Goal: Task Accomplishment & Management: Complete application form

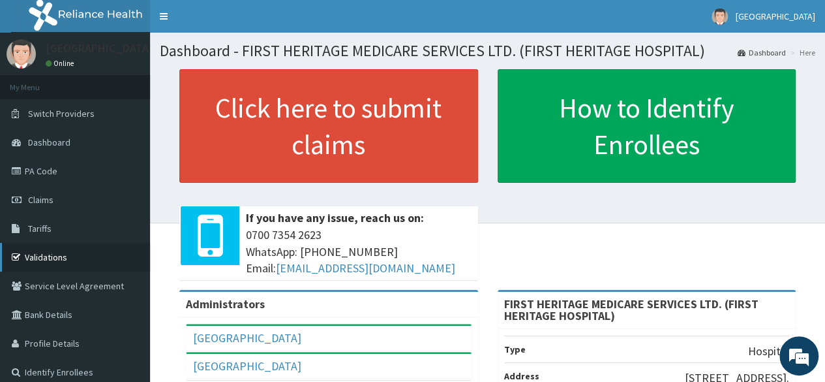
click at [45, 253] on link "Validations" at bounding box center [75, 257] width 150 height 29
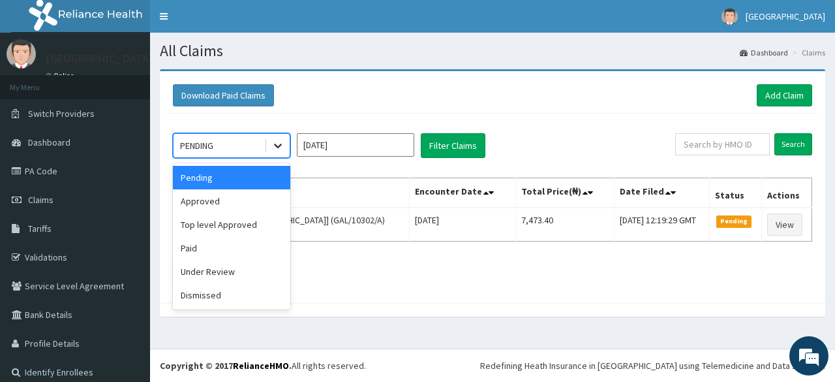
click at [280, 140] on icon at bounding box center [277, 145] width 13 height 13
click at [241, 202] on div "Approved" at bounding box center [231, 200] width 117 height 23
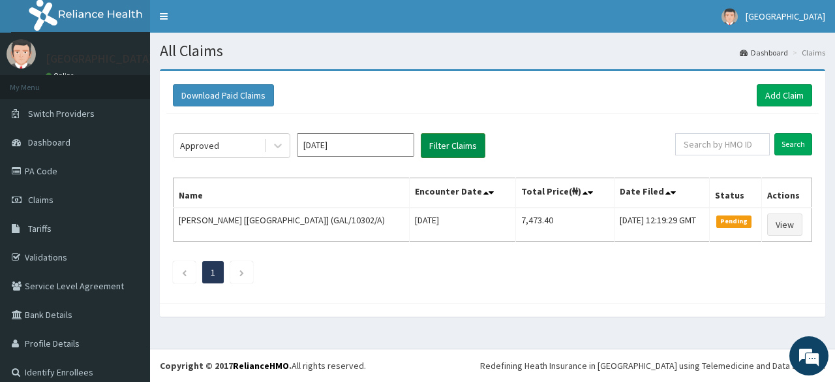
click at [440, 148] on button "Filter Claims" at bounding box center [453, 145] width 65 height 25
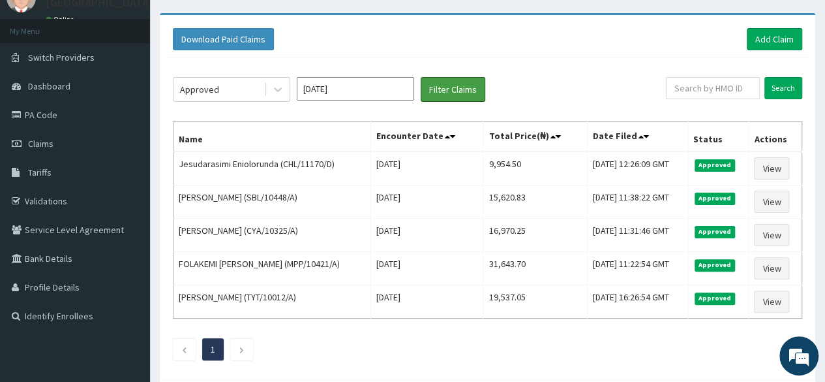
scroll to position [57, 0]
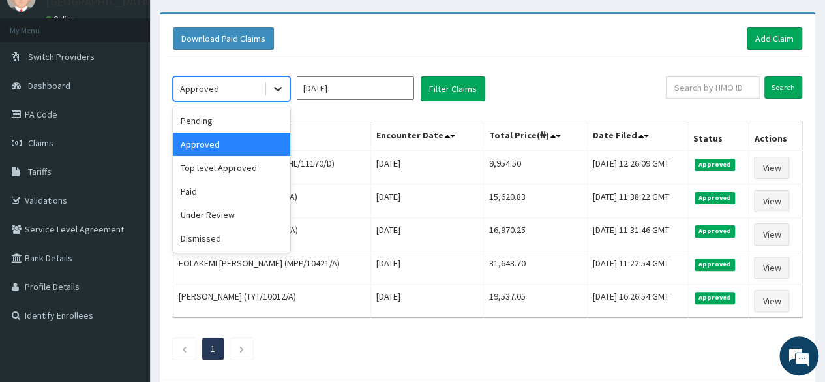
click at [274, 91] on icon at bounding box center [277, 88] width 13 height 13
click at [244, 166] on div "Top level Approved" at bounding box center [231, 167] width 117 height 23
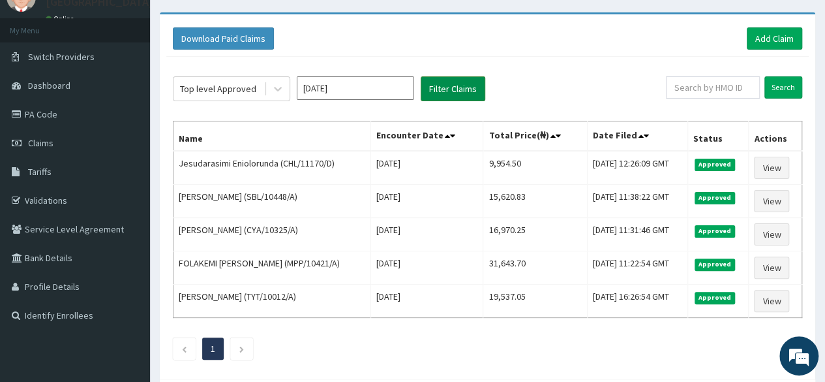
click at [457, 85] on button "Filter Claims" at bounding box center [453, 88] width 65 height 25
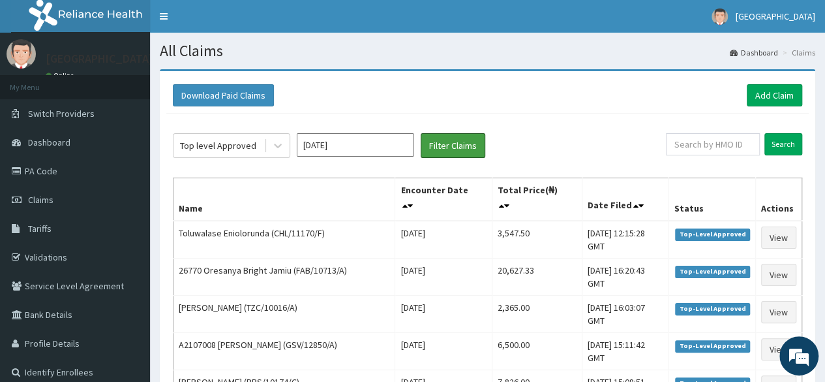
scroll to position [0, 0]
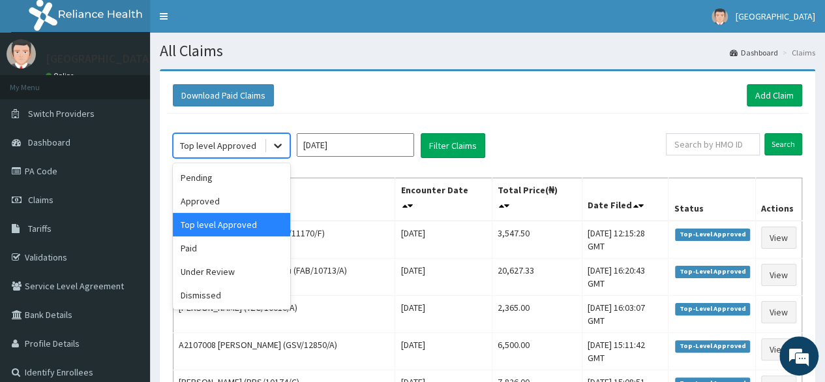
click at [274, 148] on icon at bounding box center [277, 145] width 13 height 13
click at [232, 277] on div "Under Review" at bounding box center [231, 271] width 117 height 23
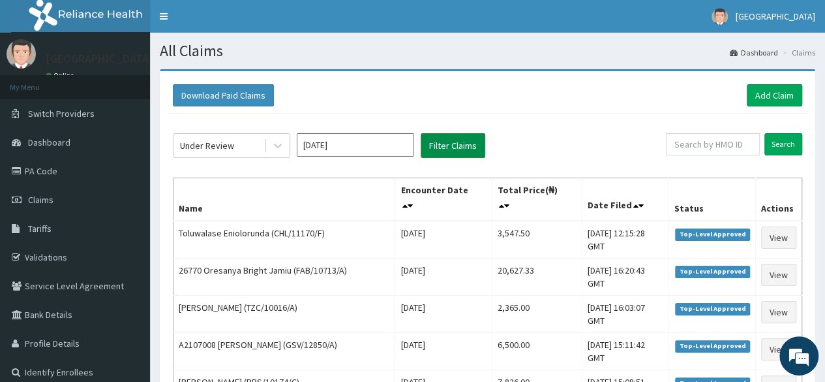
click at [457, 142] on button "Filter Claims" at bounding box center [453, 145] width 65 height 25
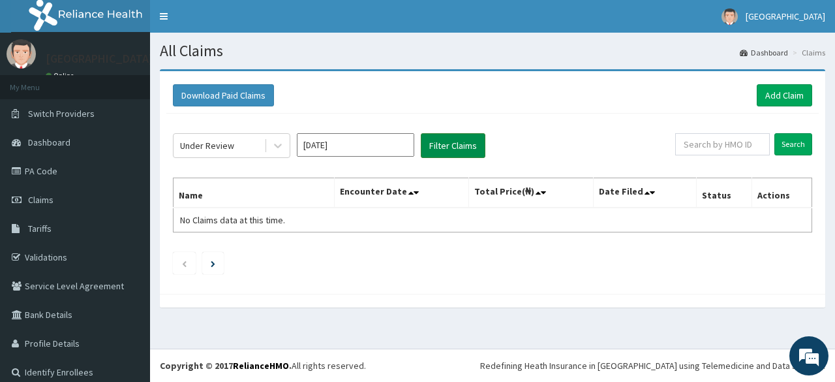
click at [457, 142] on button "Filter Claims" at bounding box center [453, 145] width 65 height 25
click at [278, 144] on icon at bounding box center [277, 145] width 13 height 13
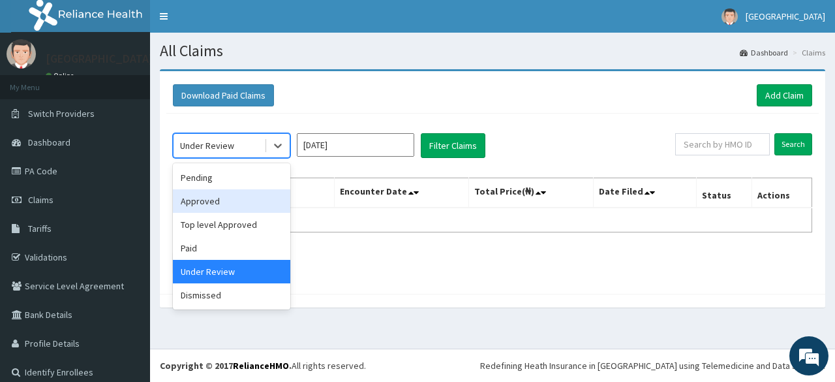
click at [250, 200] on div "Approved" at bounding box center [231, 200] width 117 height 23
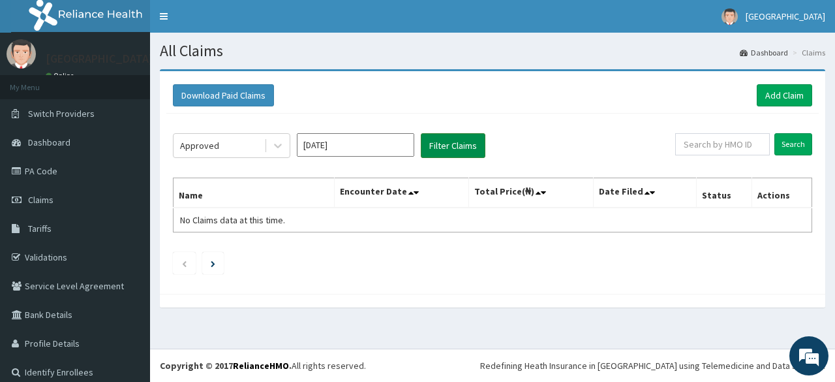
click at [440, 144] on button "Filter Claims" at bounding box center [453, 145] width 65 height 25
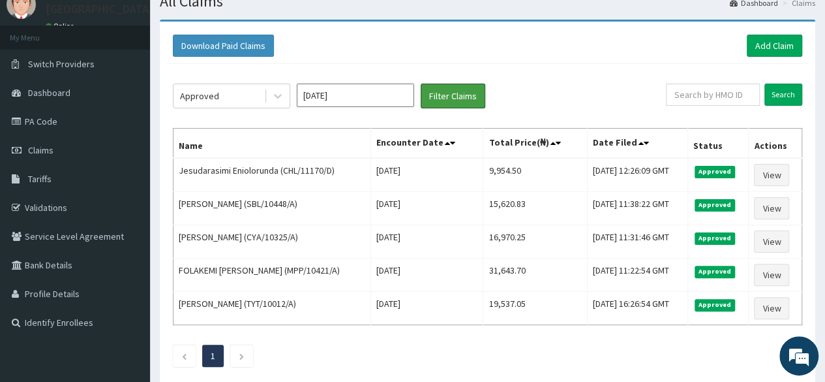
scroll to position [54, 0]
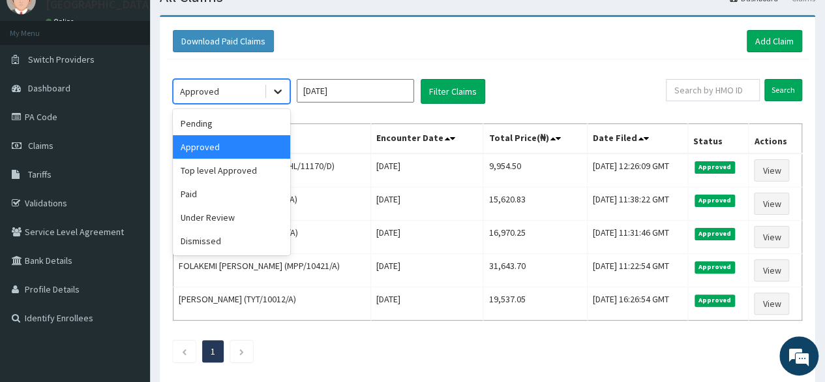
click at [283, 85] on icon at bounding box center [277, 91] width 13 height 13
click at [245, 122] on div "Pending" at bounding box center [231, 123] width 117 height 23
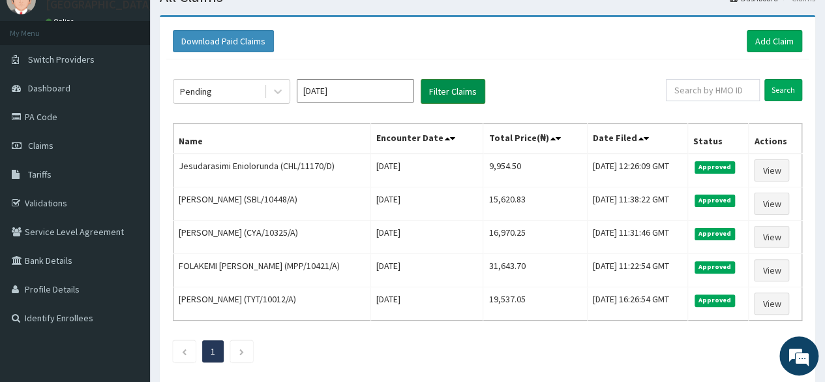
click at [453, 89] on button "Filter Claims" at bounding box center [453, 91] width 65 height 25
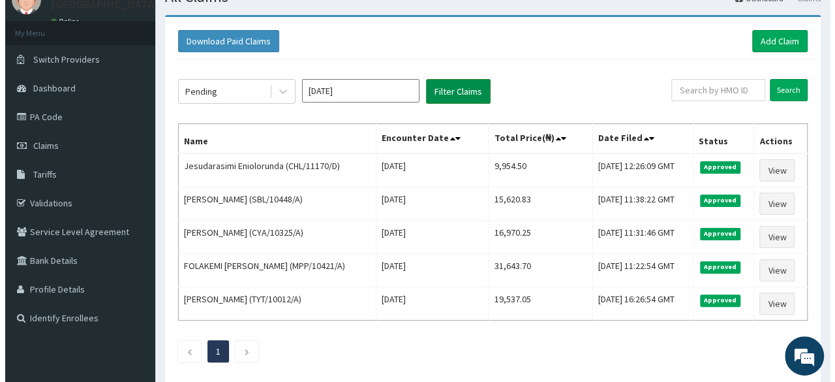
scroll to position [0, 0]
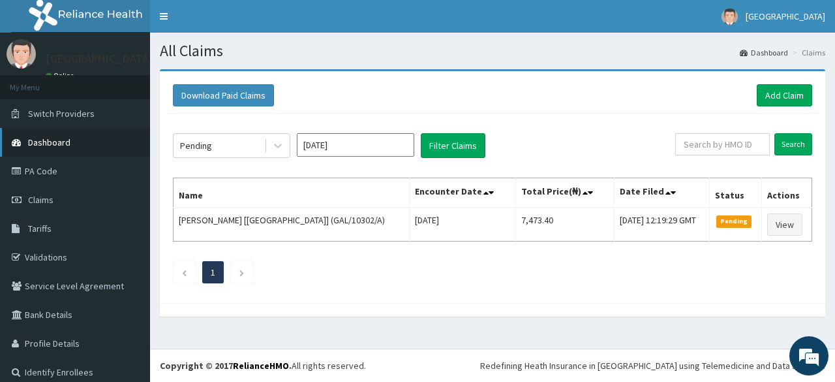
click at [46, 142] on span "Dashboard" at bounding box center [49, 142] width 42 height 12
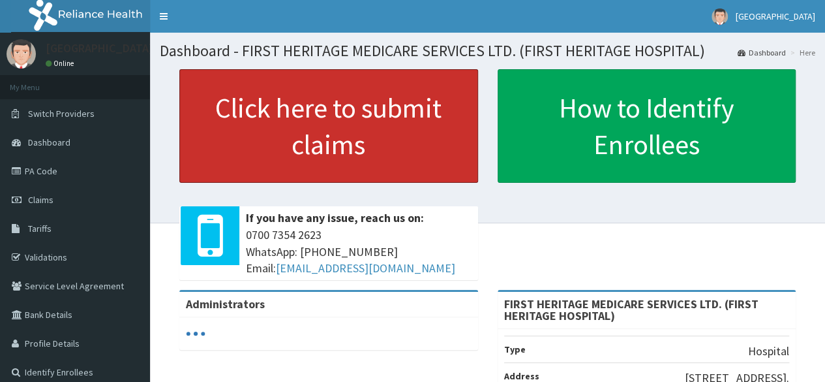
click at [338, 97] on link "Click here to submit claims" at bounding box center [328, 125] width 299 height 113
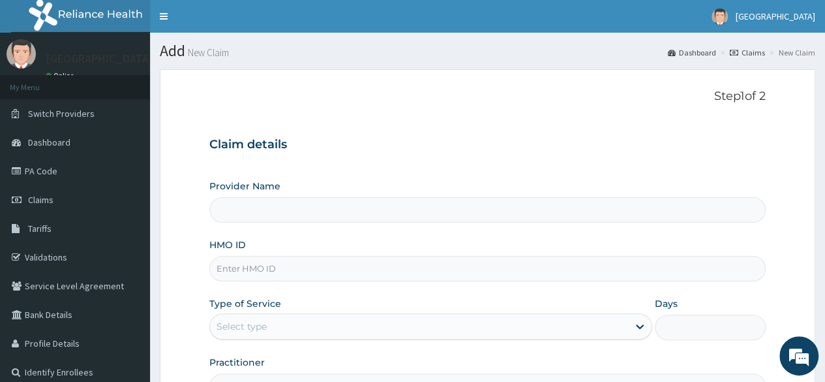
type input "FIRST HERITAGE MEDICARE SERVICES LTD. (FIRST HERITAGE HOSPITAL)"
click at [258, 264] on input "HMO ID" at bounding box center [487, 268] width 556 height 25
type input "SBL/10448/B"
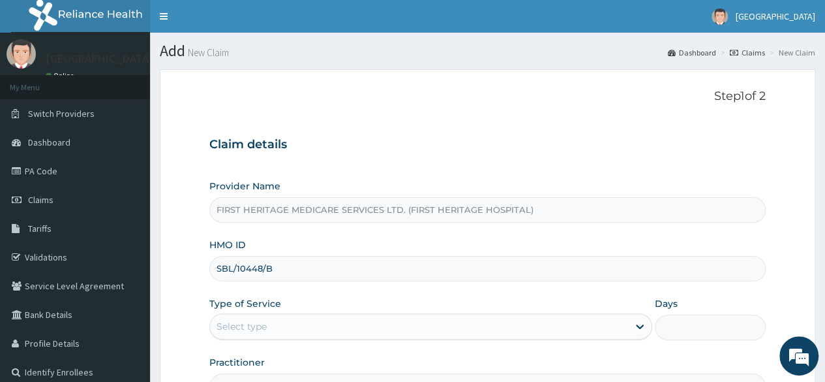
scroll to position [151, 0]
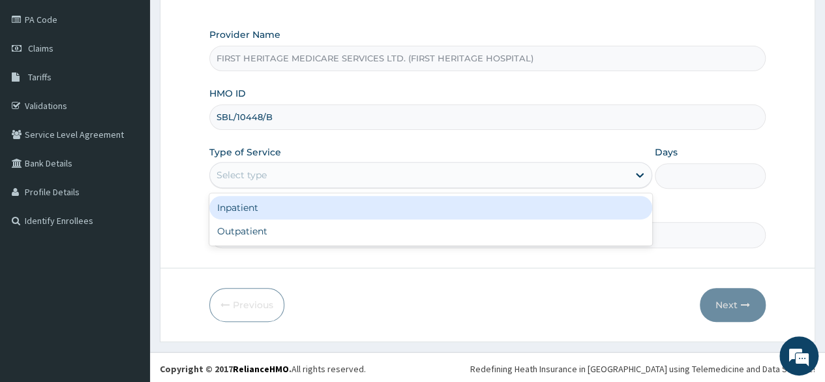
click at [280, 173] on div "Select type" at bounding box center [419, 174] width 418 height 21
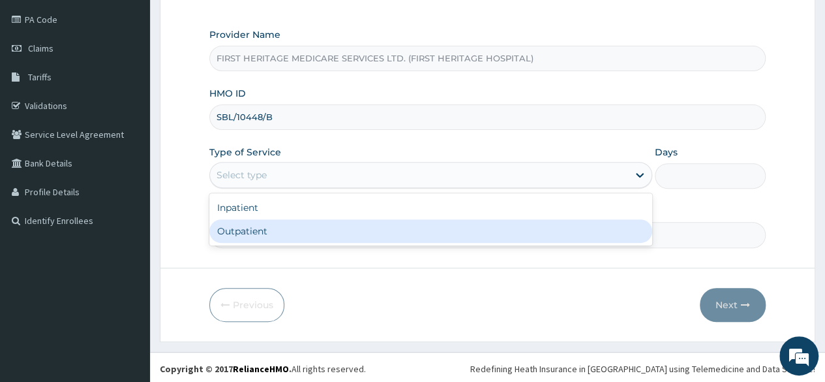
click at [266, 228] on div "Outpatient" at bounding box center [430, 230] width 443 height 23
type input "1"
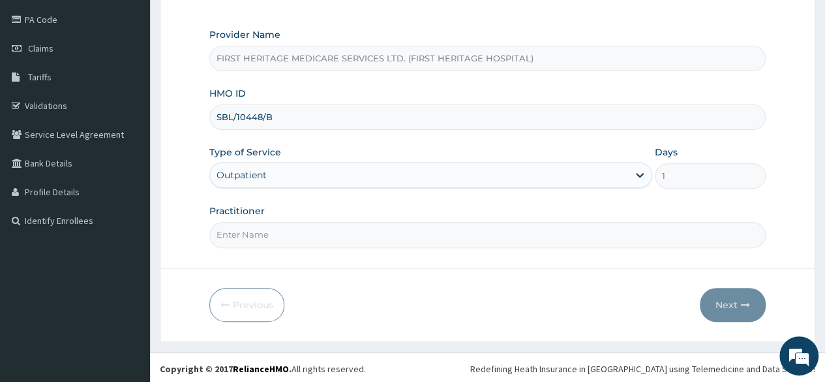
click at [275, 230] on input "Practitioner" at bounding box center [487, 234] width 556 height 25
type input "DR KEKU"
click at [729, 298] on button "Next" at bounding box center [733, 305] width 66 height 34
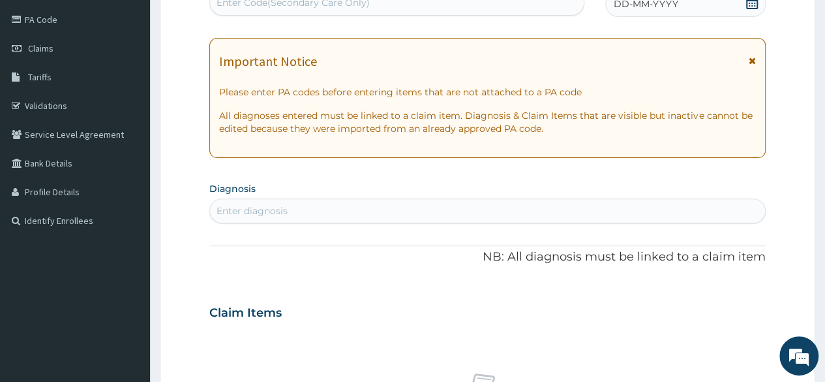
click at [749, 1] on icon at bounding box center [751, 2] width 13 height 13
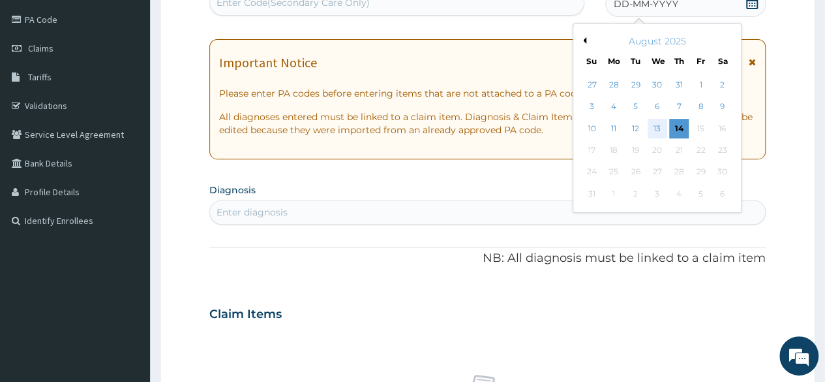
click at [654, 123] on div "13" at bounding box center [657, 129] width 20 height 20
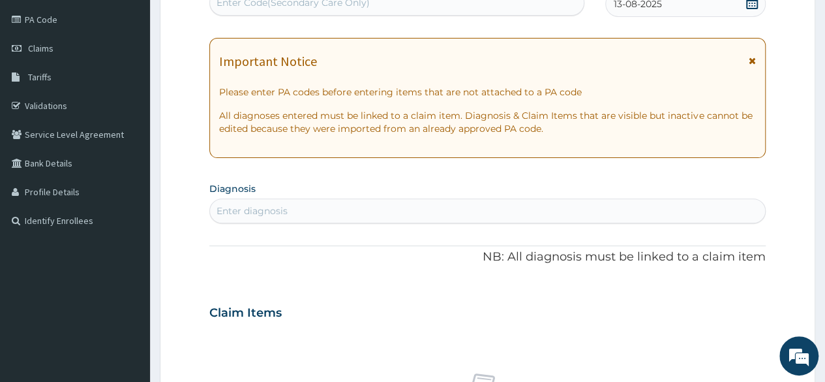
click at [252, 210] on div "Enter diagnosis" at bounding box center [252, 210] width 71 height 13
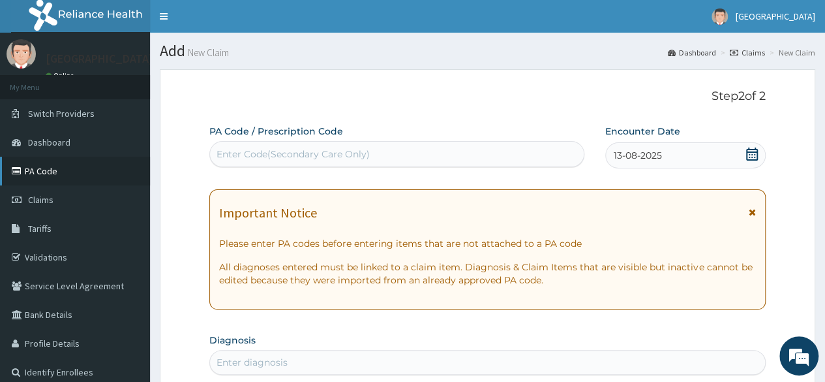
click at [47, 170] on link "PA Code" at bounding box center [75, 171] width 150 height 29
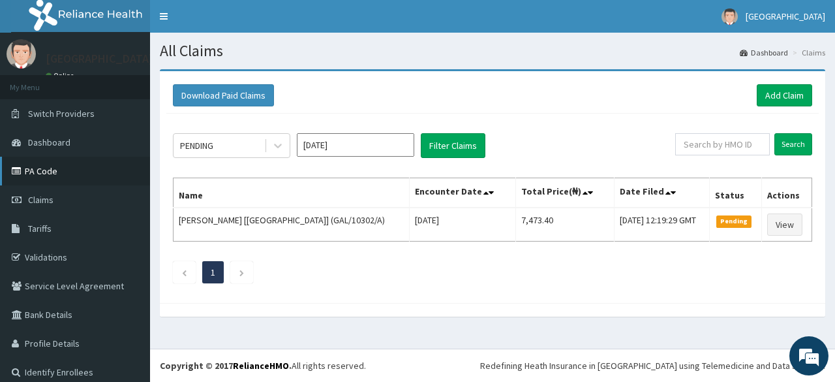
click at [46, 166] on link "PA Code" at bounding box center [75, 171] width 150 height 29
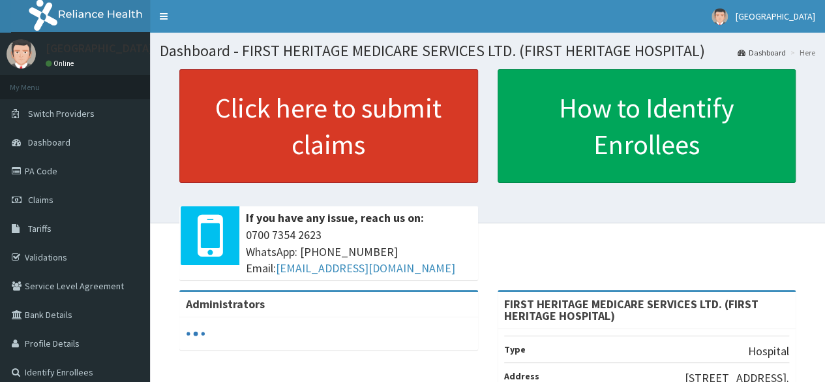
click at [367, 102] on link "Click here to submit claims" at bounding box center [328, 125] width 299 height 113
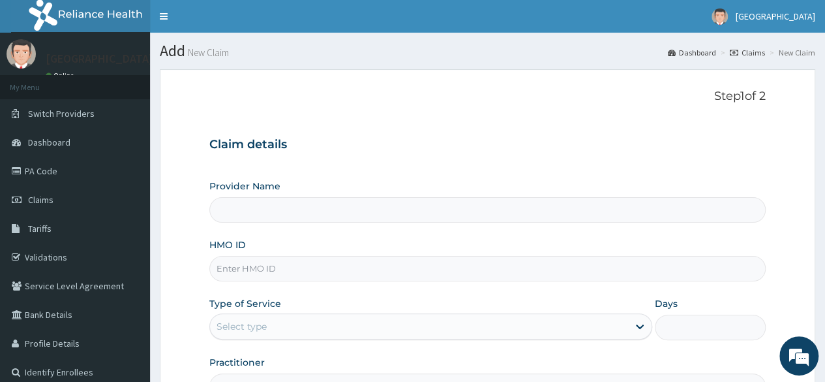
type input "FIRST HERITAGE MEDICARE SERVICES LTD. (FIRST HERITAGE HOSPITAL)"
click at [230, 268] on input "HMO ID" at bounding box center [487, 268] width 556 height 25
type input "w"
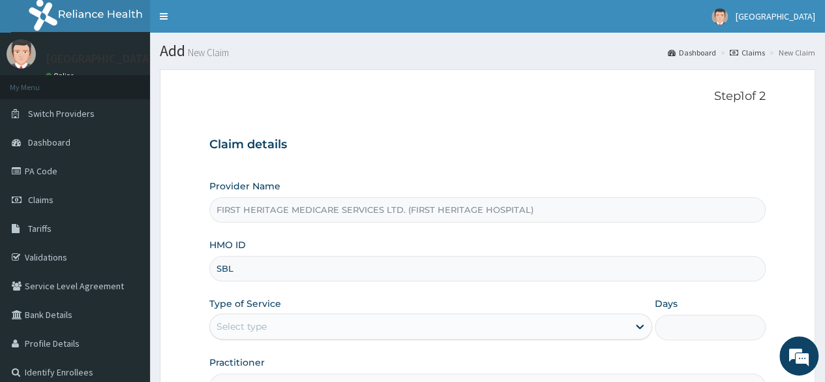
type input "SBL/10448/B"
click at [342, 316] on div "Select type" at bounding box center [419, 326] width 418 height 21
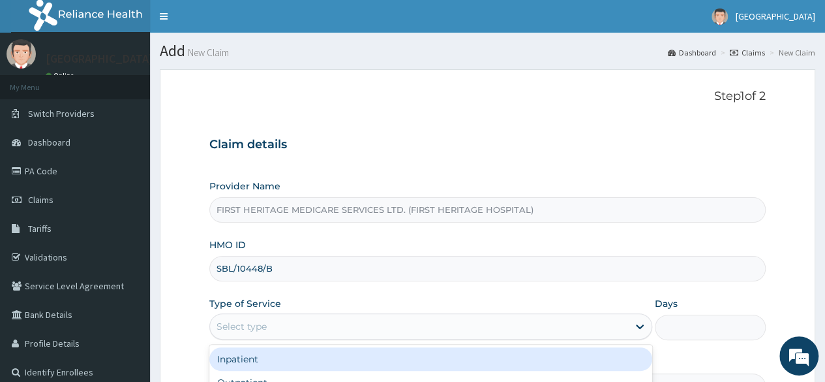
scroll to position [151, 0]
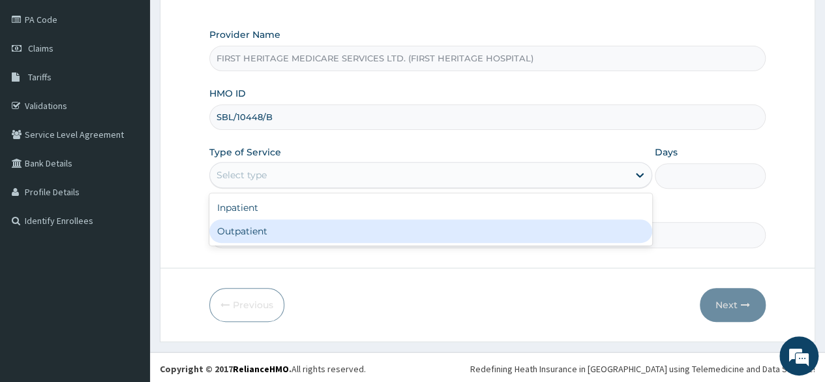
click at [322, 227] on div "Outpatient" at bounding box center [430, 230] width 443 height 23
type input "1"
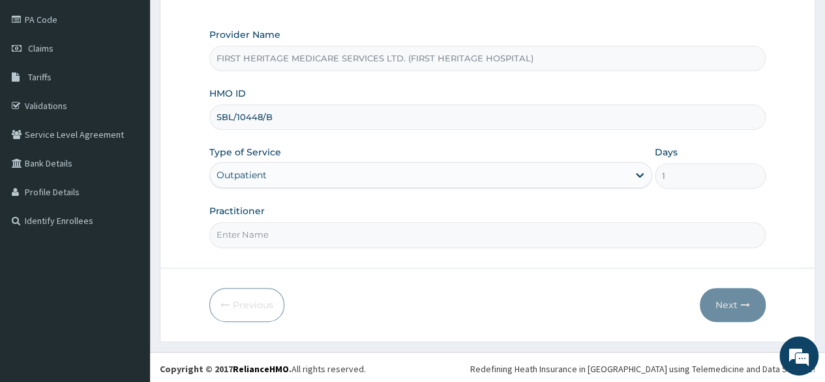
click at [290, 232] on input "Practitioner" at bounding box center [487, 234] width 556 height 25
type input "DR LUKE ONWE"
click at [729, 295] on button "Next" at bounding box center [733, 305] width 66 height 34
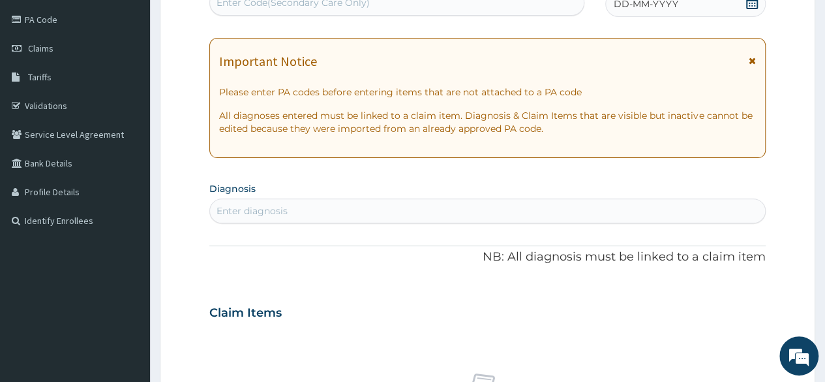
scroll to position [147, 0]
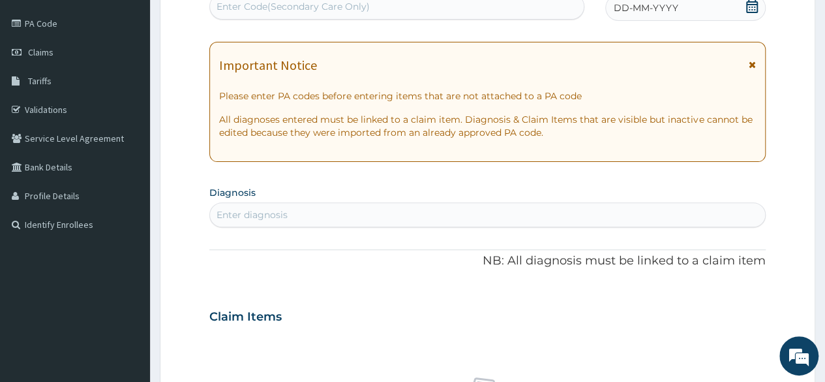
click at [522, 6] on div "Enter Code(Secondary Care Only)" at bounding box center [396, 6] width 373 height 21
paste input "PA/563A14"
type input "PA/563A14"
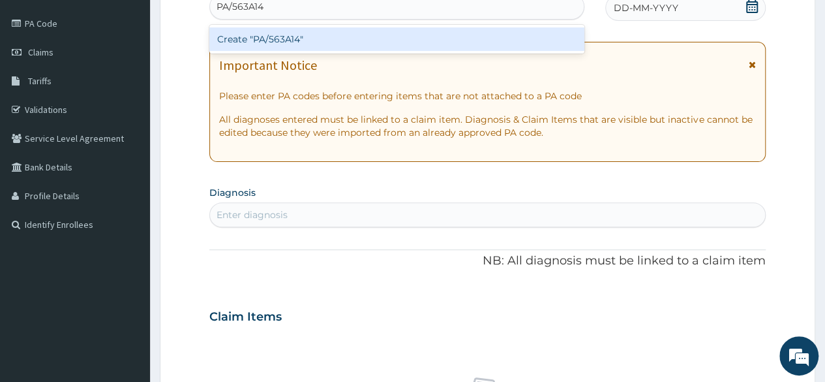
click at [269, 40] on div "Create "PA/563A14"" at bounding box center [396, 38] width 374 height 23
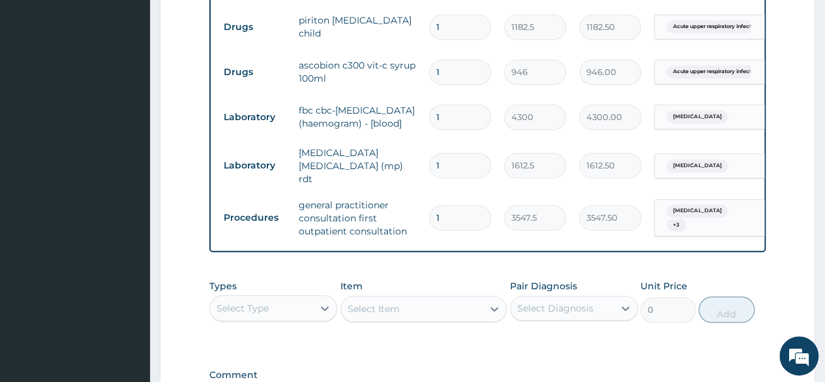
scroll to position [745, 0]
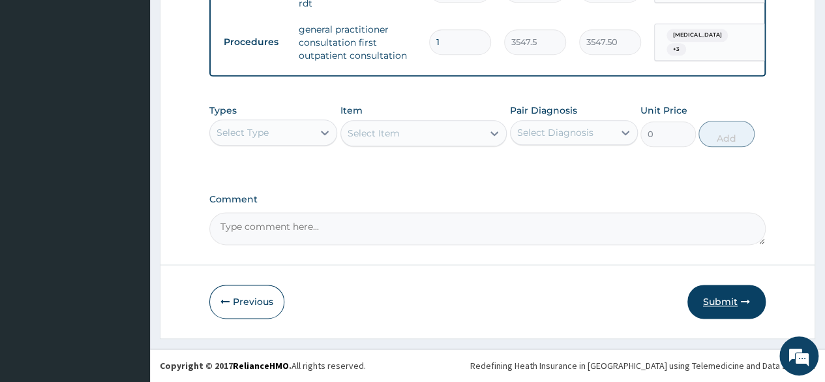
click at [721, 299] on button "Submit" at bounding box center [726, 301] width 78 height 34
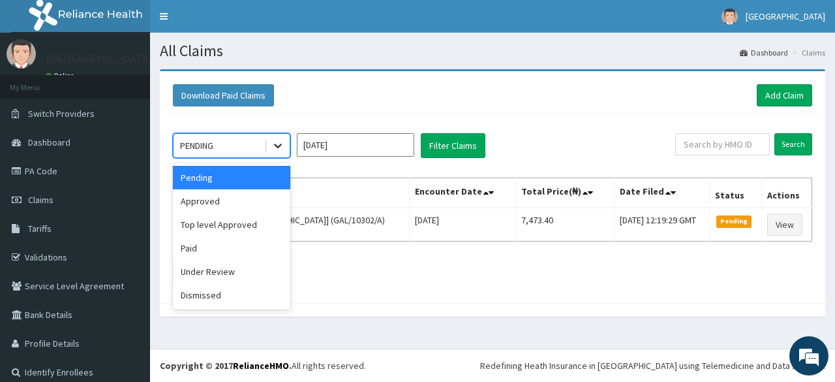
click at [284, 136] on div at bounding box center [277, 145] width 23 height 23
click at [248, 198] on div "Approved" at bounding box center [231, 200] width 117 height 23
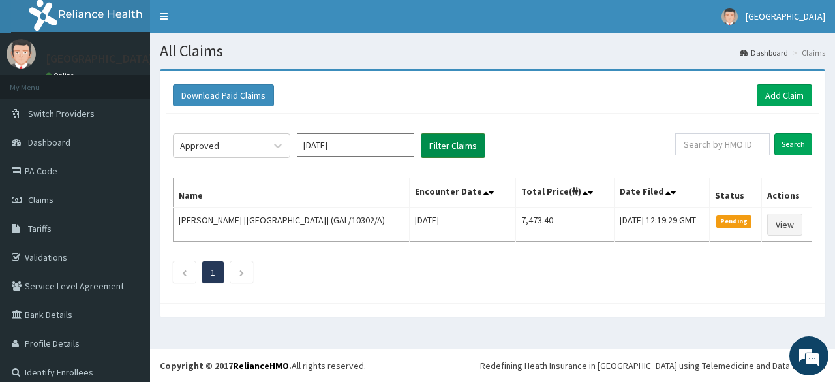
click at [440, 136] on button "Filter Claims" at bounding box center [453, 145] width 65 height 25
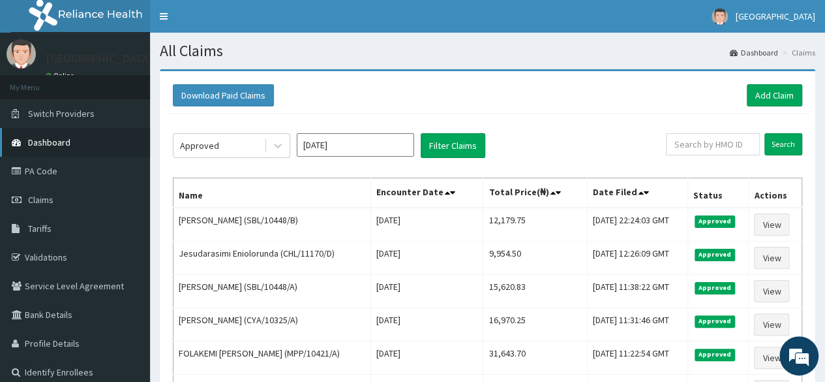
click at [53, 140] on span "Dashboard" at bounding box center [49, 142] width 42 height 12
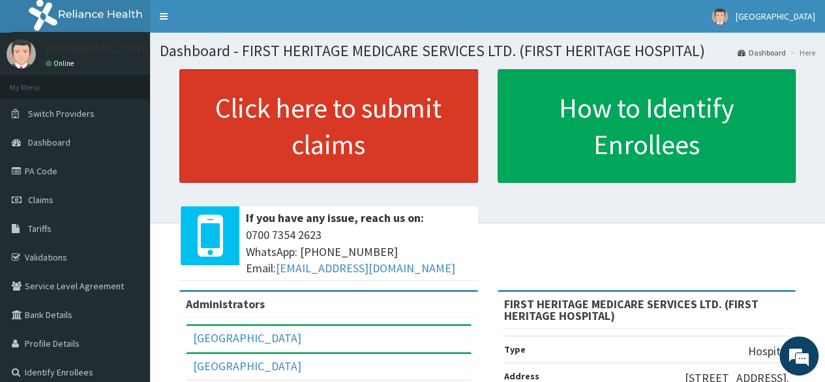
click at [251, 127] on link "Click here to submit claims" at bounding box center [328, 125] width 299 height 113
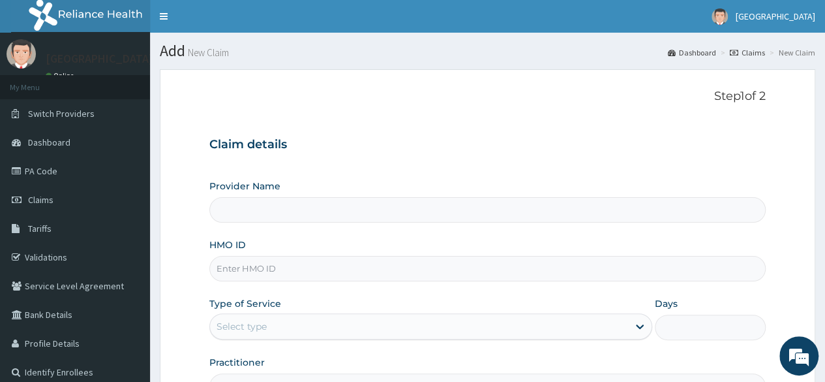
type input "FIRST HERITAGE MEDICARE SERVICES LTD. (FIRST HERITAGE HOSPITAL)"
click at [230, 265] on input "HMO ID" at bounding box center [487, 268] width 556 height 25
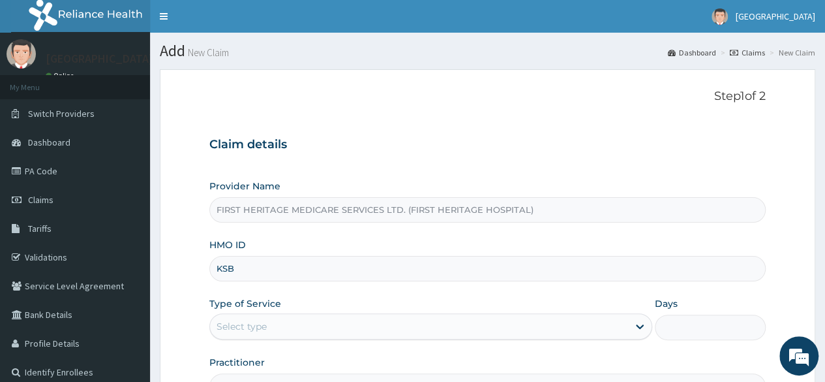
type input "KSB/10907/C"
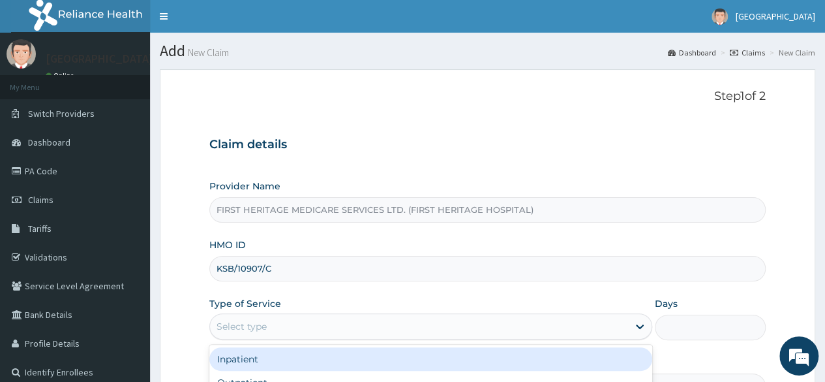
click at [286, 322] on div "Select type" at bounding box center [419, 326] width 418 height 21
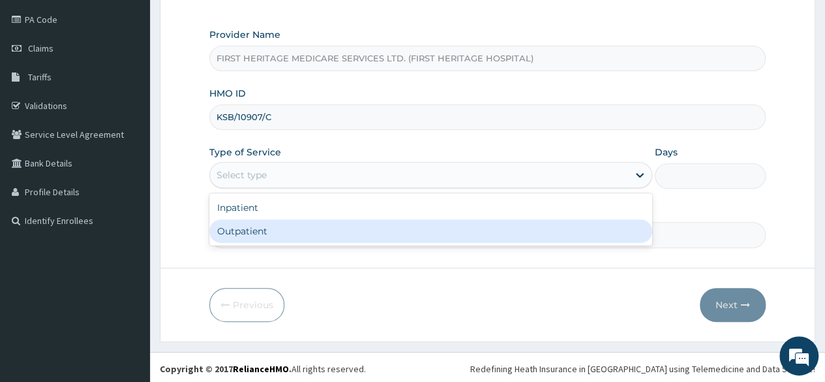
click at [265, 225] on div "Outpatient" at bounding box center [430, 230] width 443 height 23
type input "1"
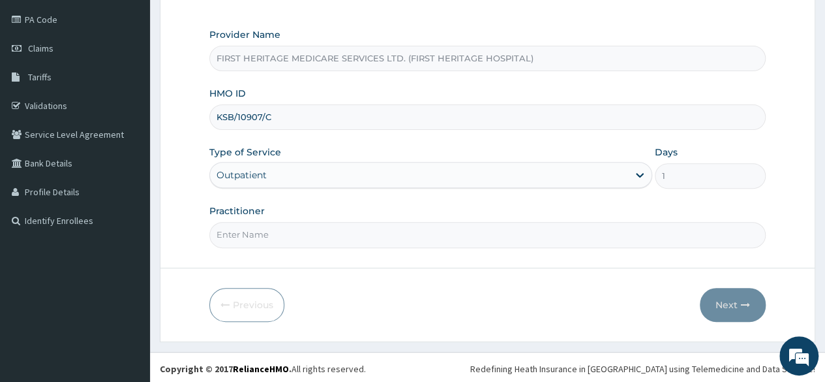
click at [339, 235] on input "Practitioner" at bounding box center [487, 234] width 556 height 25
type input "DR LUKE ONWE"
click at [721, 305] on button "Next" at bounding box center [733, 305] width 66 height 34
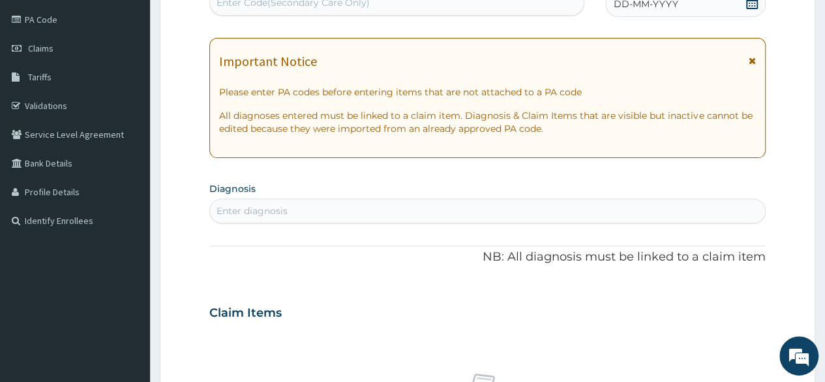
click at [747, 5] on icon at bounding box center [751, 2] width 13 height 13
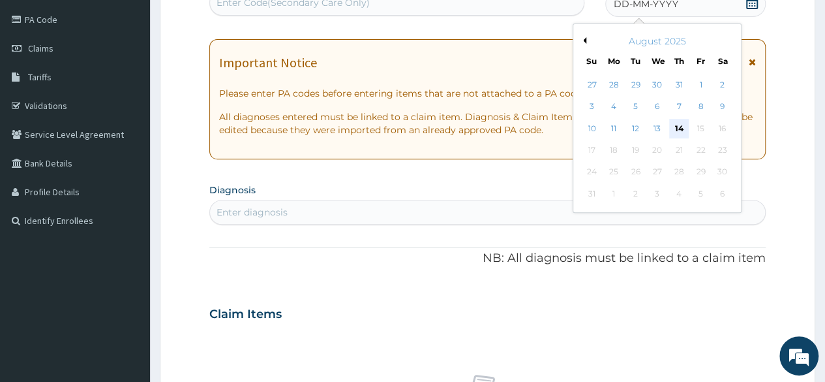
click at [678, 126] on div "14" at bounding box center [679, 129] width 20 height 20
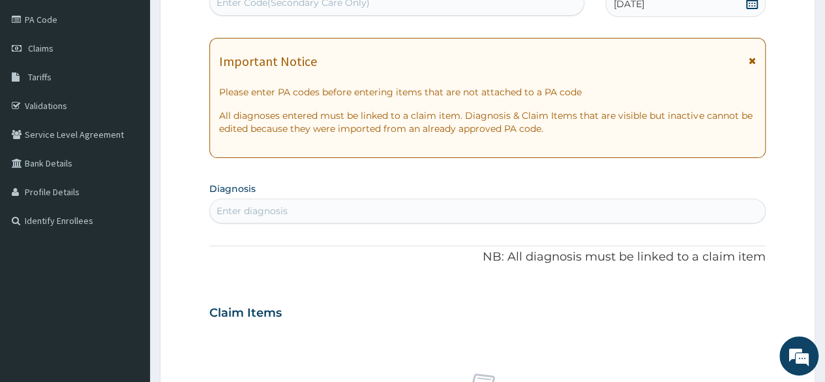
click at [295, 205] on div "Enter diagnosis" at bounding box center [487, 210] width 555 height 21
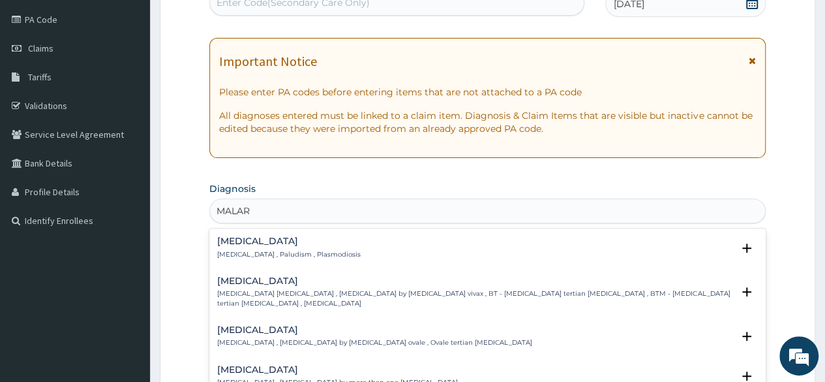
type input "MALARI"
click at [251, 244] on h4 "Malaria" at bounding box center [288, 241] width 143 height 10
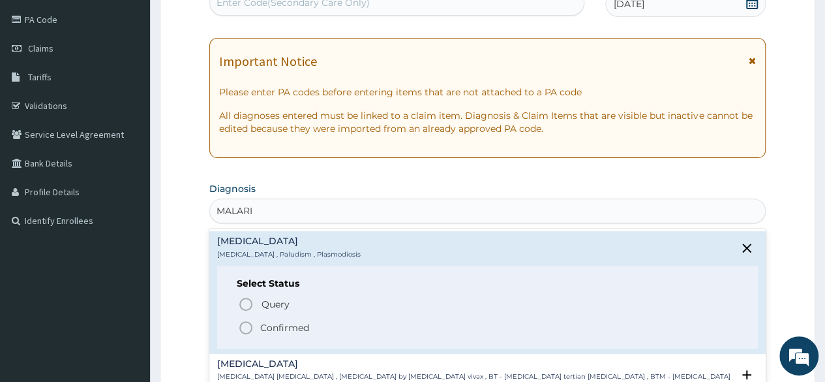
click at [267, 325] on p "Confirmed" at bounding box center [284, 327] width 49 height 13
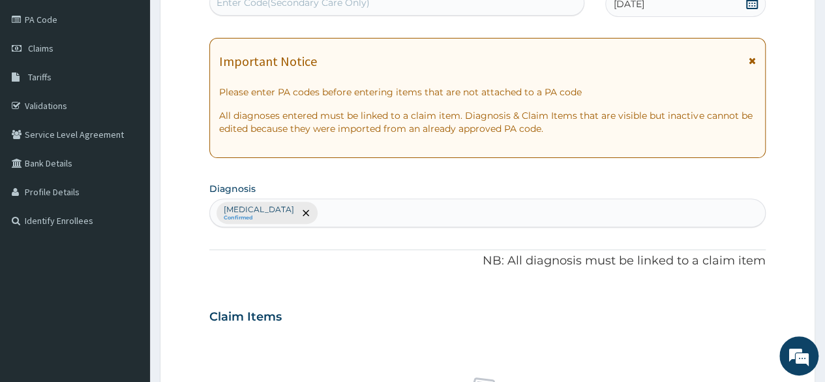
click at [300, 212] on div "Malaria Confirmed" at bounding box center [487, 212] width 555 height 27
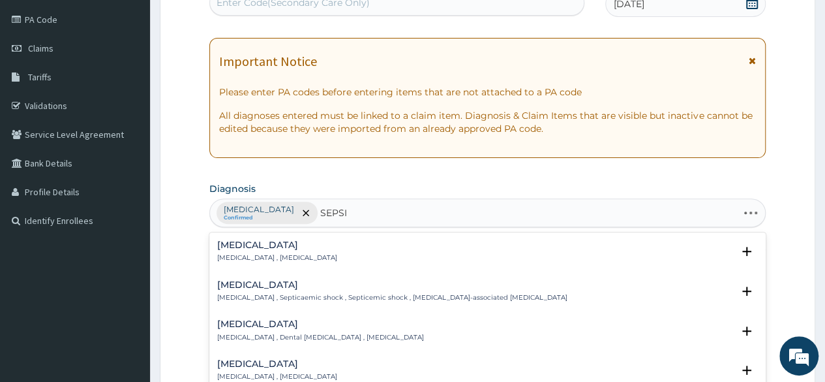
type input "SEPSIS"
click at [233, 245] on h4 "Sepsis" at bounding box center [277, 245] width 120 height 10
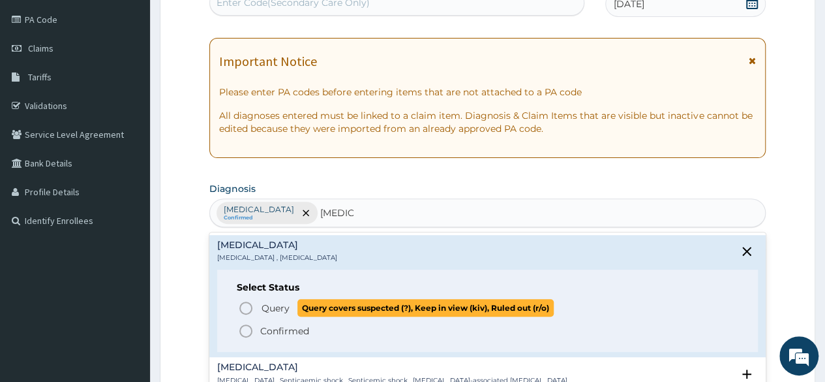
click at [278, 305] on span "Query" at bounding box center [276, 307] width 28 height 13
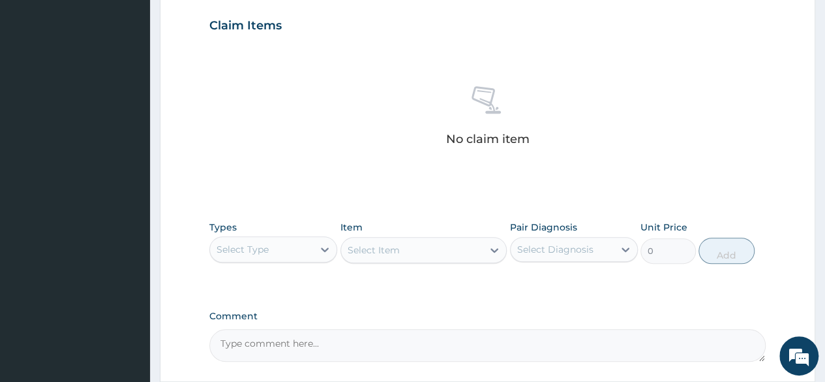
scroll to position [445, 0]
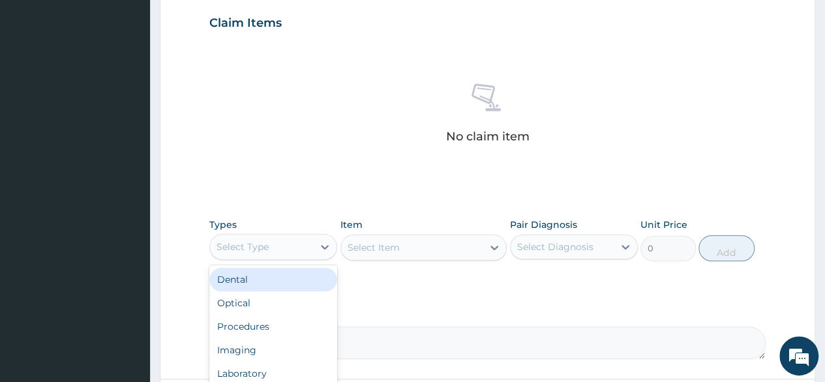
click at [295, 245] on div "Select Type" at bounding box center [261, 246] width 103 height 21
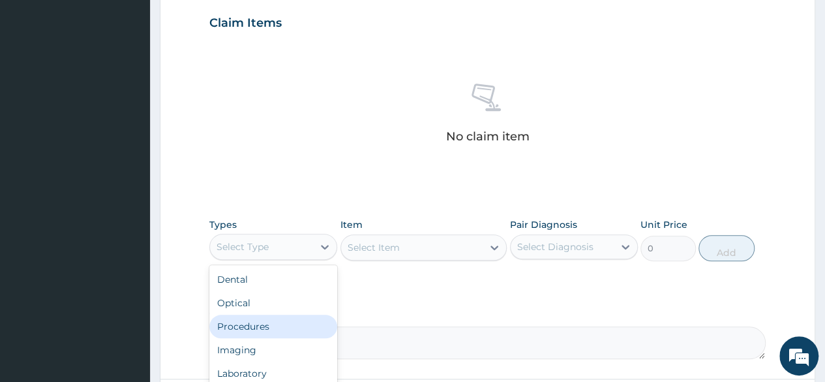
click at [274, 331] on div "Procedures" at bounding box center [273, 325] width 128 height 23
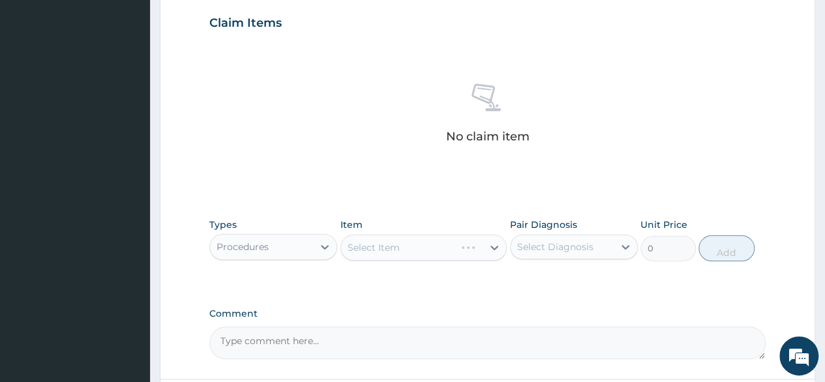
click at [403, 246] on div "Select Item" at bounding box center [423, 247] width 167 height 26
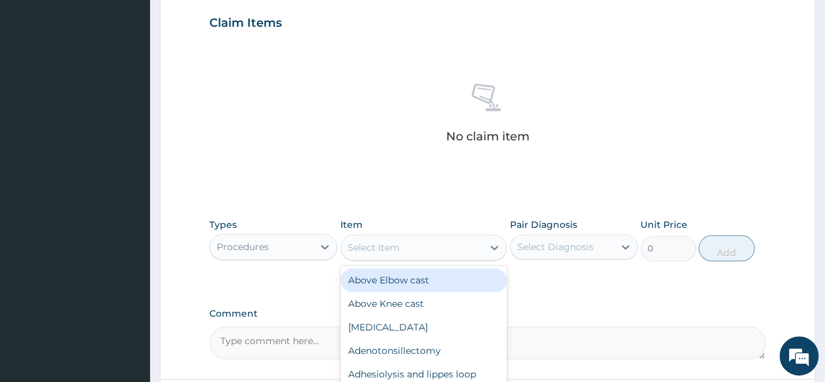
click at [403, 246] on div "Select Item" at bounding box center [412, 247] width 142 height 21
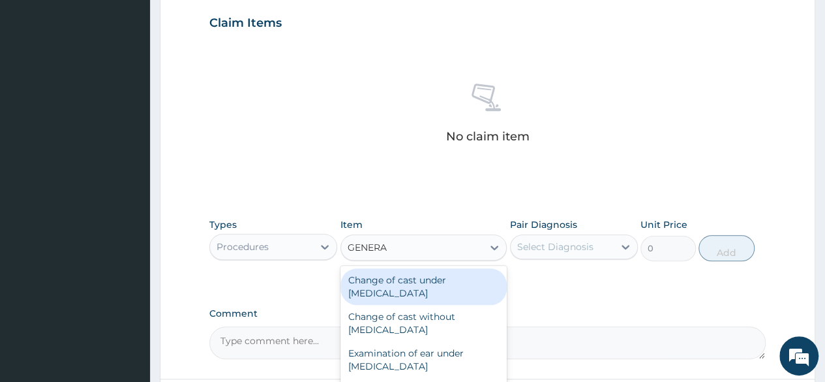
type input "GENERAL"
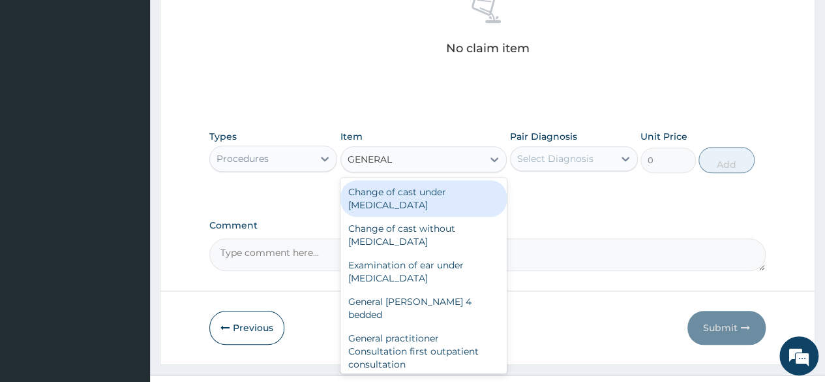
scroll to position [556, 0]
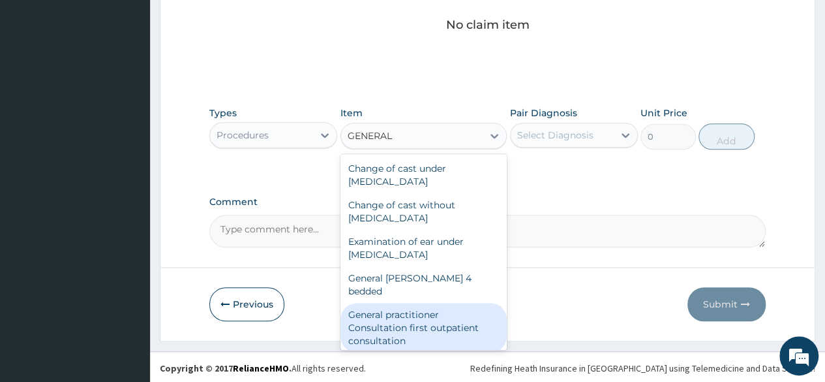
click at [441, 315] on div "General practitioner Consultation first outpatient consultation" at bounding box center [423, 328] width 167 height 50
type input "3547.5"
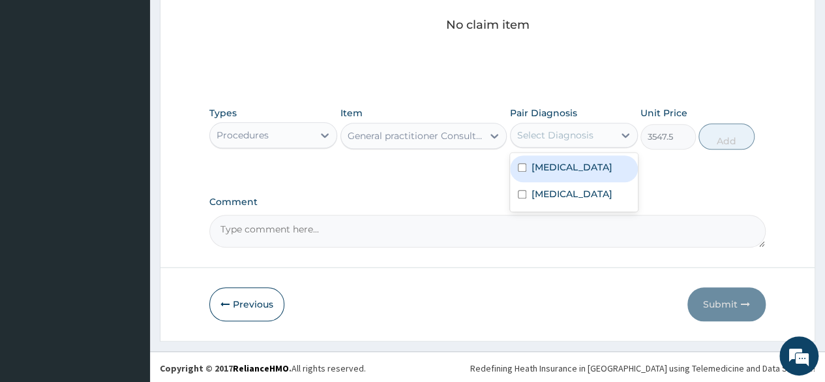
click at [545, 133] on div "Select Diagnosis" at bounding box center [555, 134] width 76 height 13
click at [530, 165] on div "Malaria" at bounding box center [574, 168] width 128 height 27
checkbox input "true"
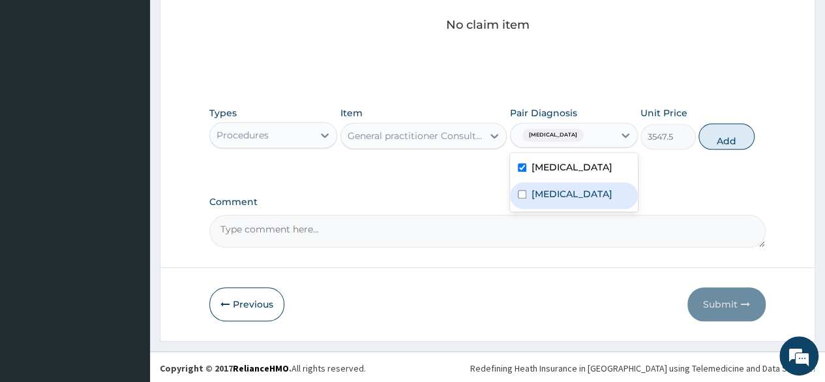
click at [542, 190] on label "Sepsis" at bounding box center [572, 193] width 81 height 13
checkbox input "true"
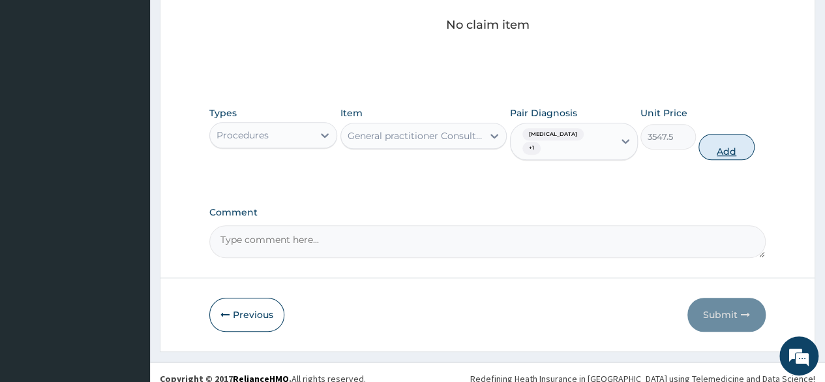
click at [724, 136] on button "Add" at bounding box center [726, 147] width 55 height 26
type input "0"
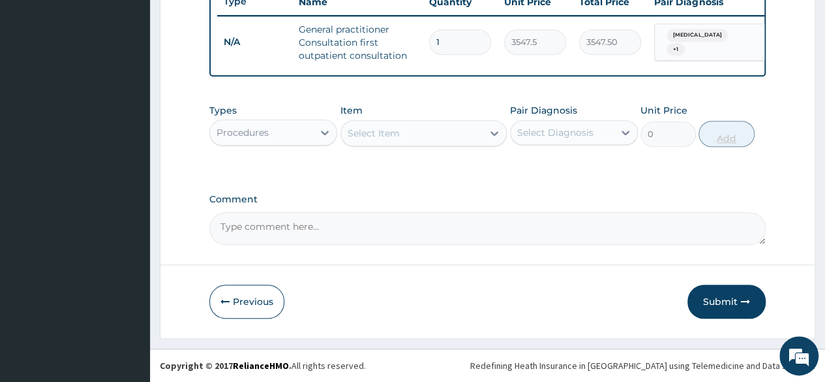
scroll to position [511, 0]
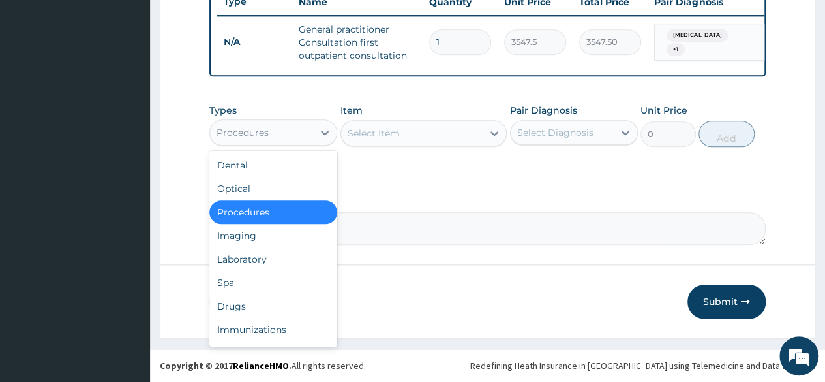
click at [305, 127] on div "Procedures" at bounding box center [261, 132] width 103 height 21
click at [269, 252] on div "Laboratory" at bounding box center [273, 258] width 128 height 23
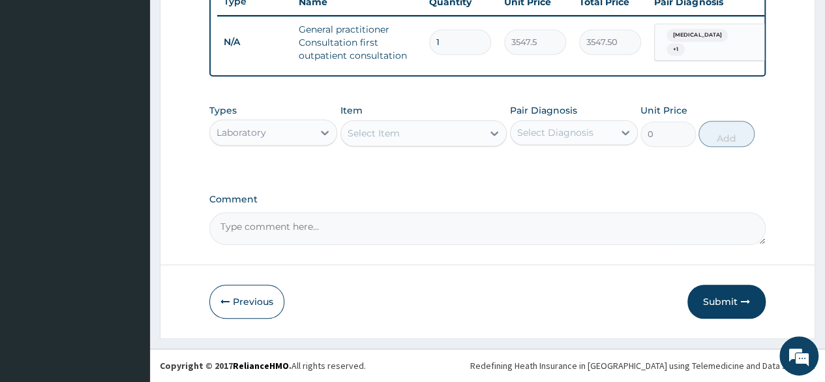
click at [386, 140] on div "Select Item" at bounding box center [423, 133] width 167 height 26
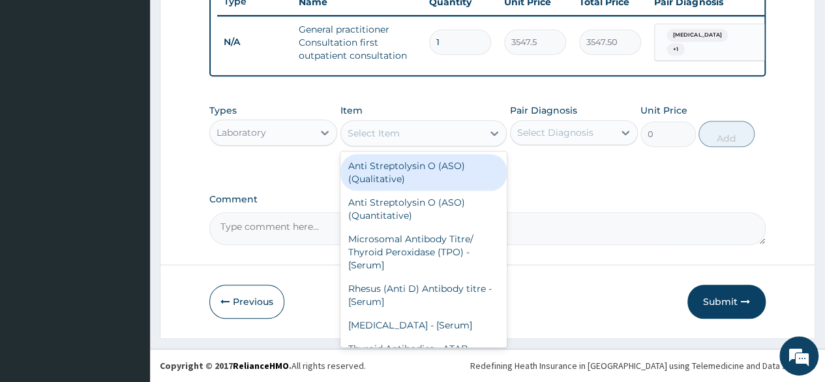
click at [386, 140] on div "Select Item" at bounding box center [374, 133] width 52 height 13
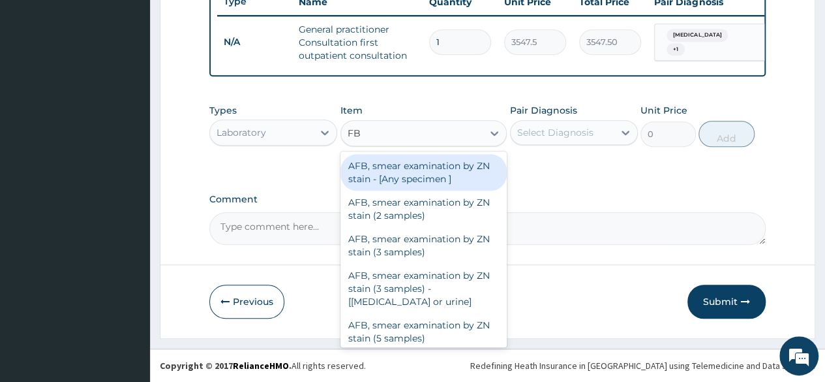
type input "FBC"
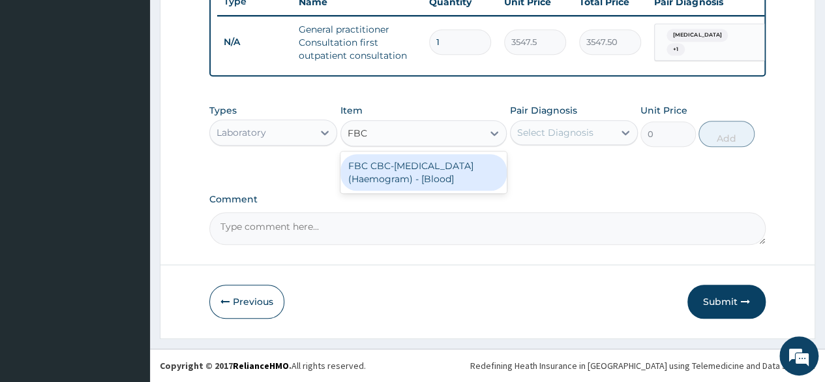
click at [423, 172] on div "FBC CBC-Complete Blood Count (Haemogram) - [Blood]" at bounding box center [423, 172] width 167 height 37
type input "4300"
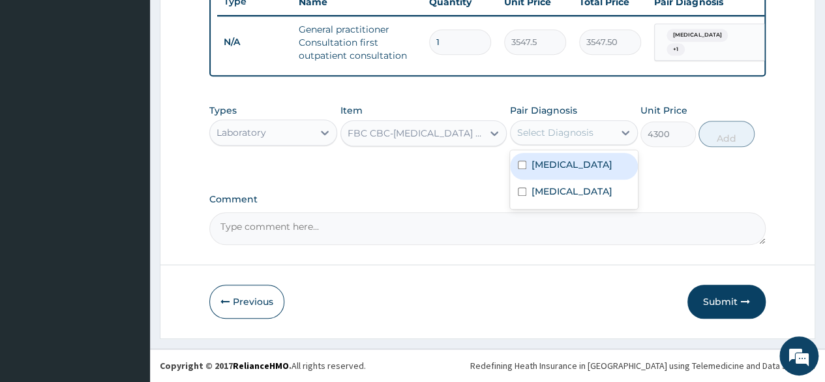
click at [556, 133] on div "Select Diagnosis" at bounding box center [555, 132] width 76 height 13
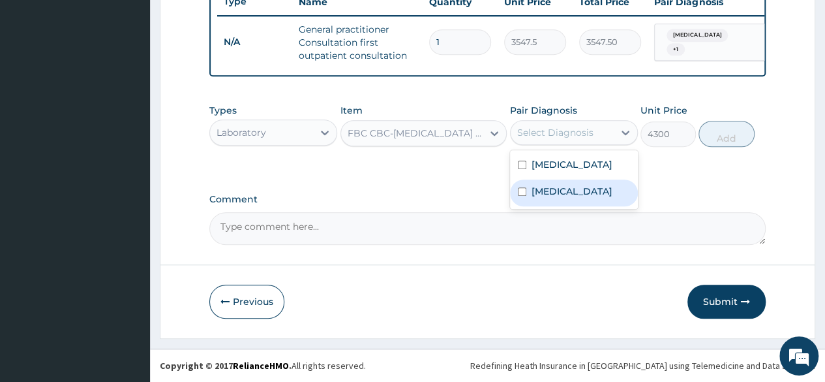
click at [546, 188] on label "Sepsis" at bounding box center [572, 191] width 81 height 13
checkbox input "true"
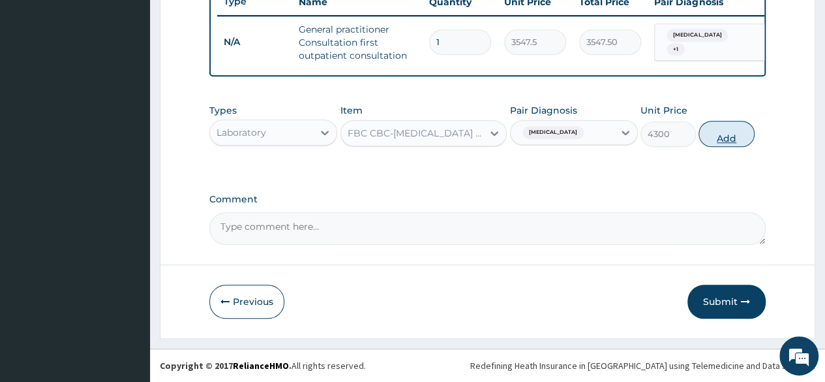
click at [723, 132] on button "Add" at bounding box center [726, 134] width 55 height 26
type input "0"
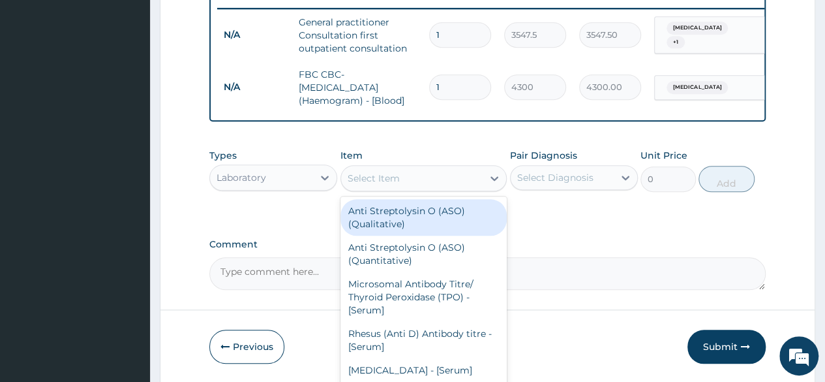
click at [415, 186] on div "Select Item" at bounding box center [412, 178] width 142 height 21
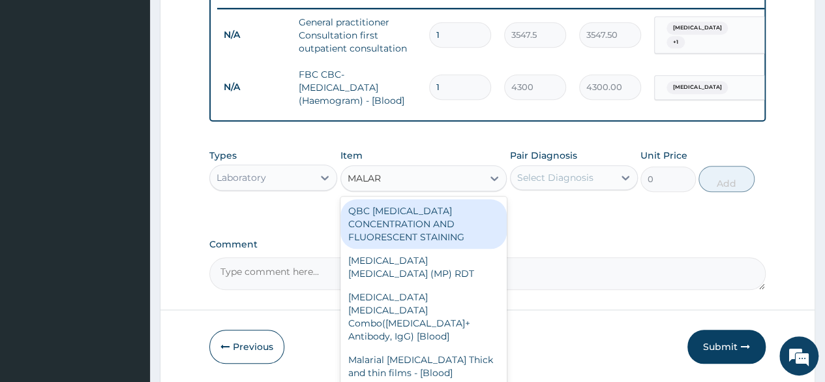
type input "MALARI"
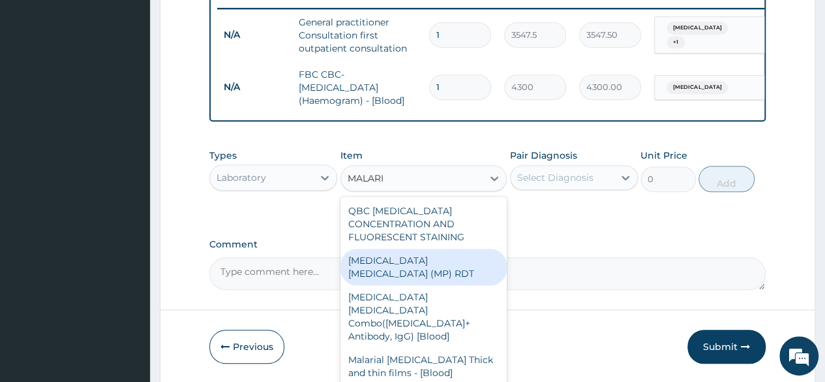
click at [403, 267] on div "MALARIA PARASITE (MP) RDT" at bounding box center [423, 266] width 167 height 37
type input "1612.5"
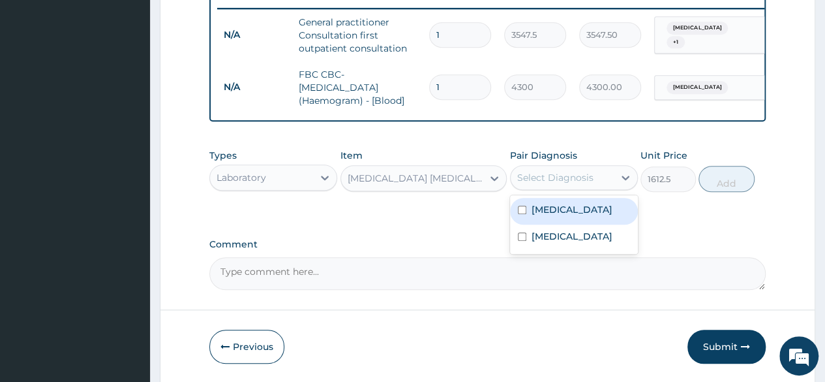
click at [570, 184] on div "Select Diagnosis" at bounding box center [555, 177] width 76 height 13
click at [550, 216] on label "Malaria" at bounding box center [572, 209] width 81 height 13
checkbox input "true"
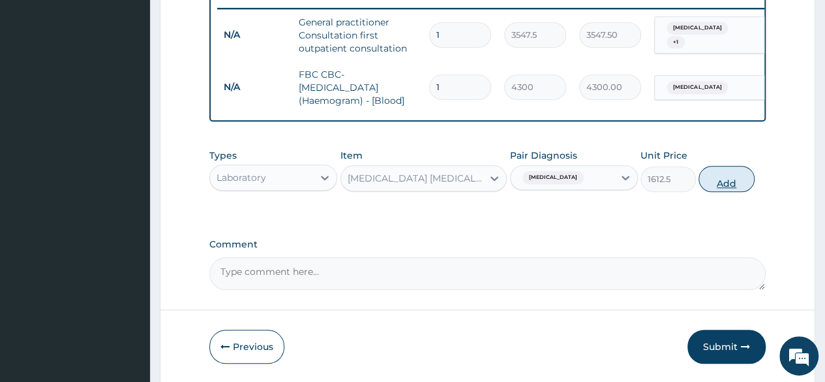
click at [724, 186] on button "Add" at bounding box center [726, 179] width 55 height 26
type input "0"
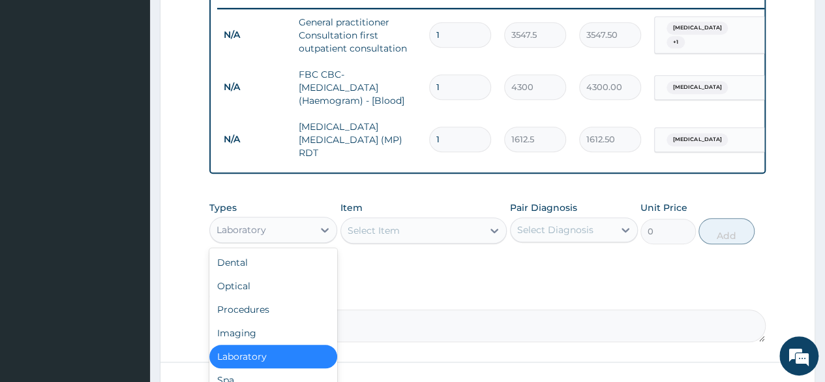
click at [310, 236] on div "Laboratory" at bounding box center [261, 229] width 103 height 21
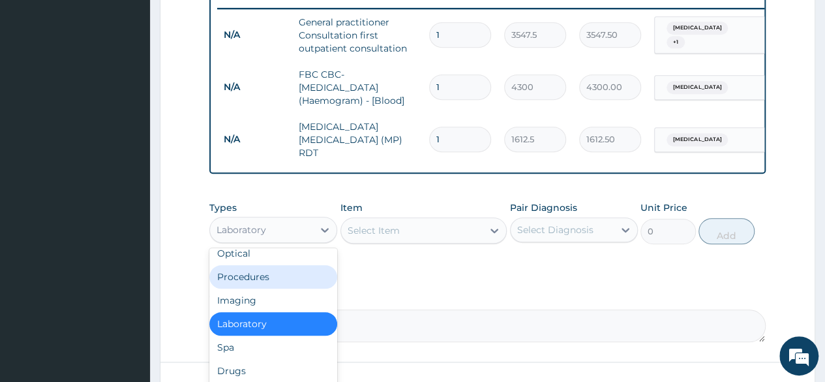
scroll to position [44, 0]
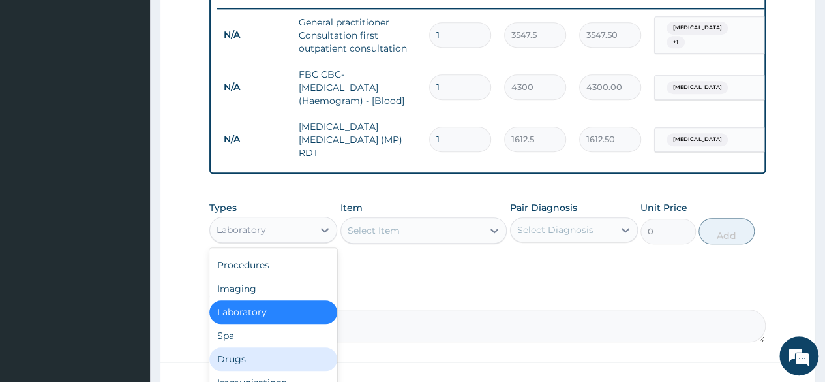
click at [260, 357] on div "Drugs" at bounding box center [273, 358] width 128 height 23
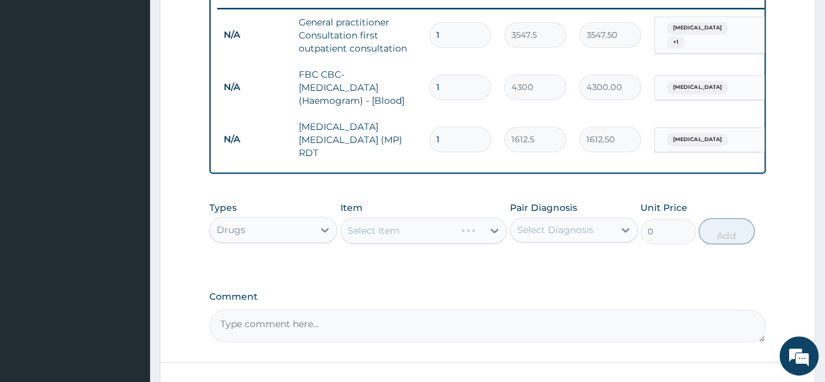
click at [372, 229] on div "Select Item" at bounding box center [423, 230] width 167 height 26
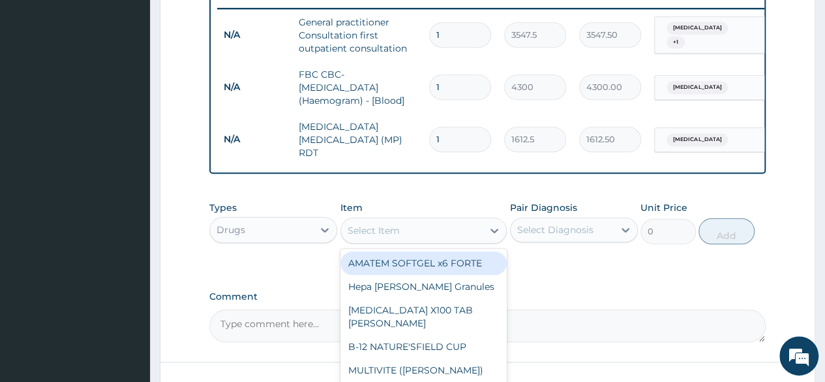
click at [385, 233] on div "Select Item" at bounding box center [374, 230] width 52 height 13
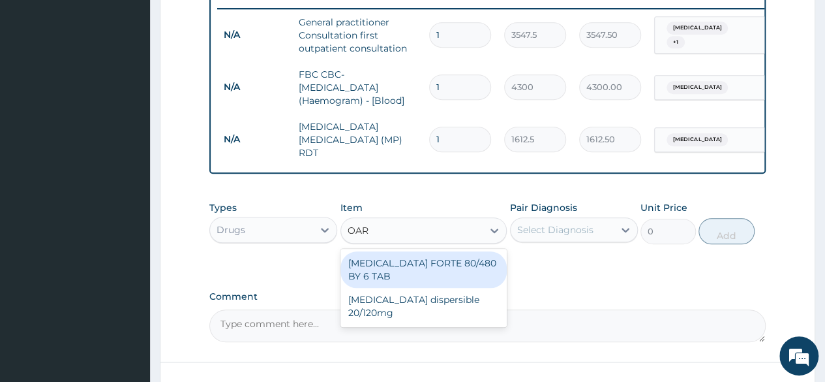
type input "OART"
click at [394, 263] on div "COARTEM FORTE 80/480 BY 6 TAB" at bounding box center [423, 269] width 167 height 37
type input "449.35"
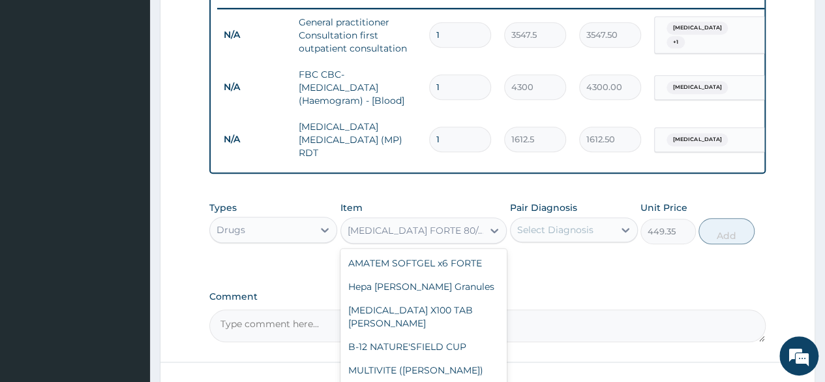
click at [410, 235] on div "COARTEM FORTE 80/480 BY 6 TAB" at bounding box center [416, 230] width 137 height 13
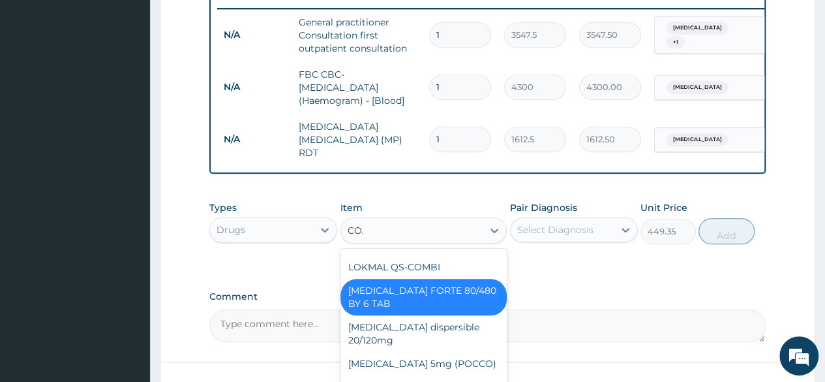
scroll to position [0, 0]
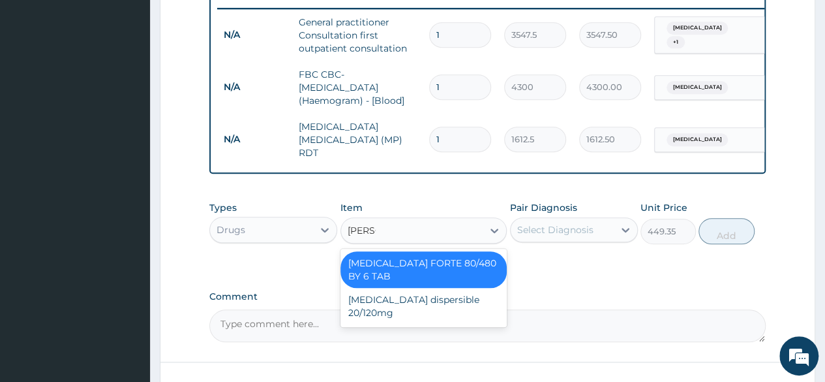
type input "COART"
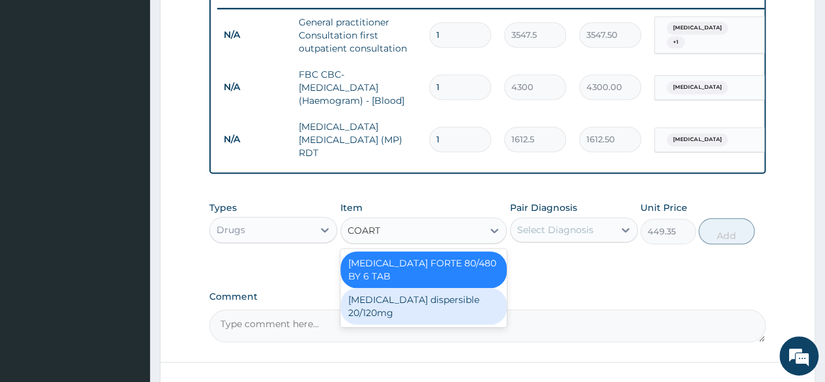
click at [414, 301] on div "Coartem dispersible 20/120mg" at bounding box center [423, 306] width 167 height 37
type input "112.3375"
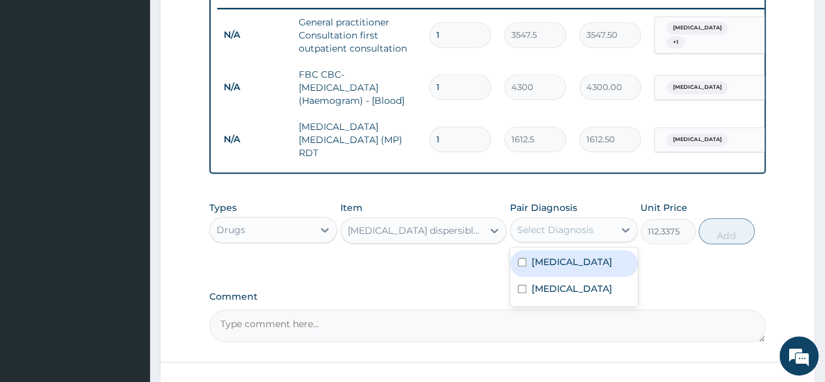
click at [569, 239] on div "Select Diagnosis" at bounding box center [562, 229] width 103 height 21
click at [552, 259] on label "Malaria" at bounding box center [572, 261] width 81 height 13
checkbox input "true"
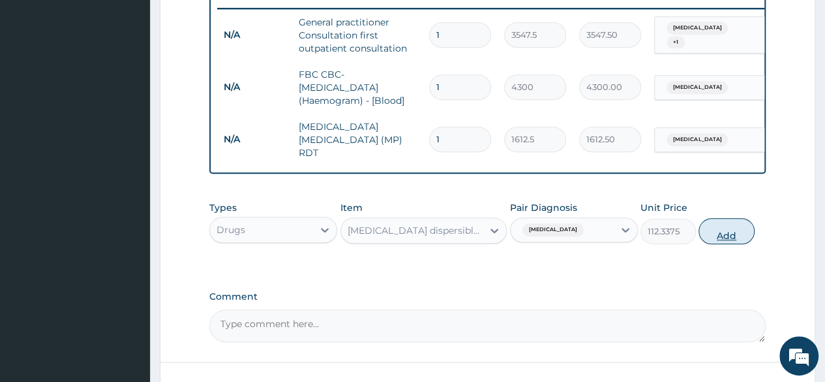
click at [723, 238] on button "Add" at bounding box center [726, 231] width 55 height 26
type input "0"
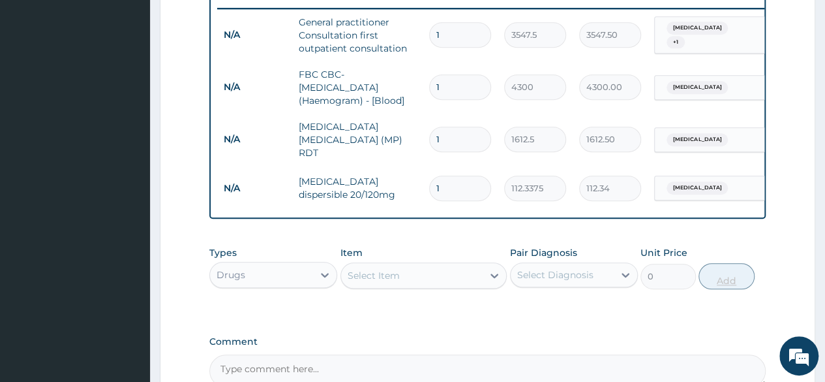
type input "12"
type input "1348.05"
type input "12"
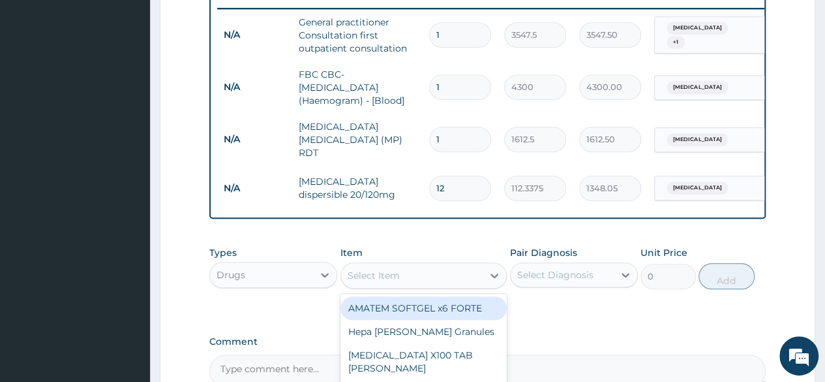
click at [400, 277] on div "Select Item" at bounding box center [412, 275] width 142 height 21
type input "PARACE"
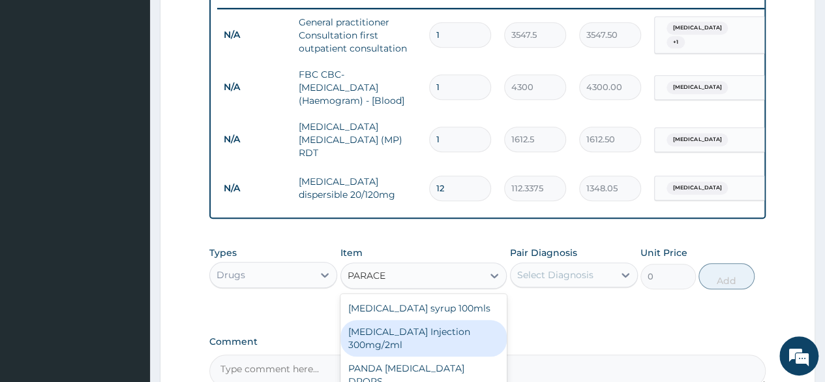
scroll to position [654, 0]
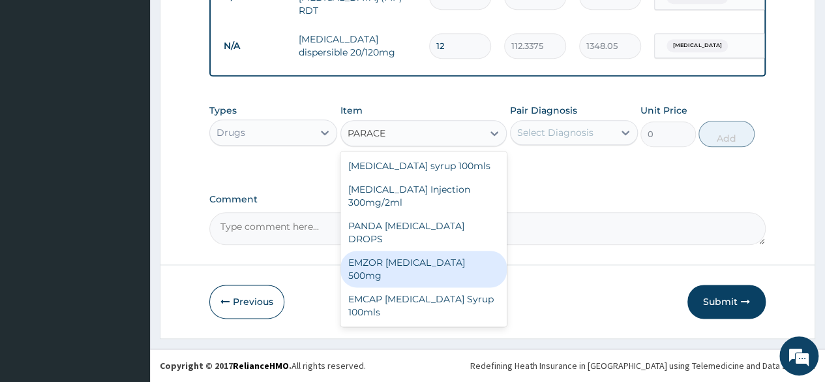
click at [459, 250] on div "EMZOR PARACETAMOL 500mg" at bounding box center [423, 268] width 167 height 37
type input "23.65"
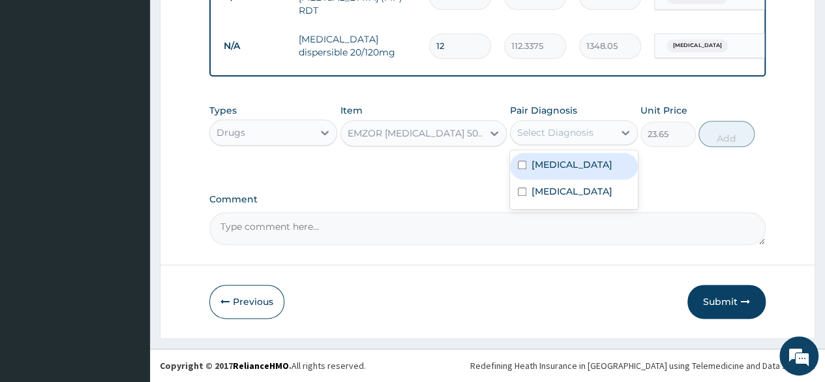
click at [550, 137] on div "Select Diagnosis" at bounding box center [555, 132] width 76 height 13
click at [552, 166] on label "Malaria" at bounding box center [572, 164] width 81 height 13
checkbox input "true"
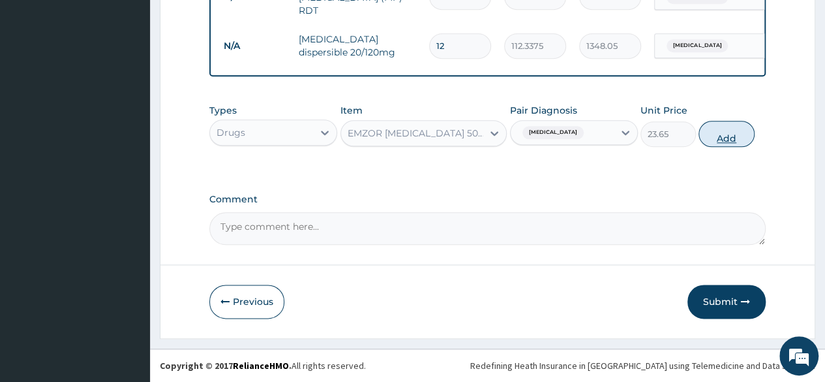
click at [734, 136] on button "Add" at bounding box center [726, 134] width 55 height 26
type input "0"
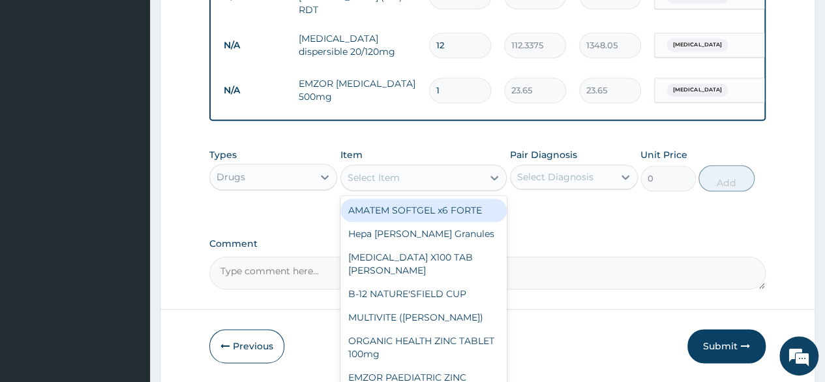
click at [419, 181] on div "Select Item" at bounding box center [412, 177] width 142 height 21
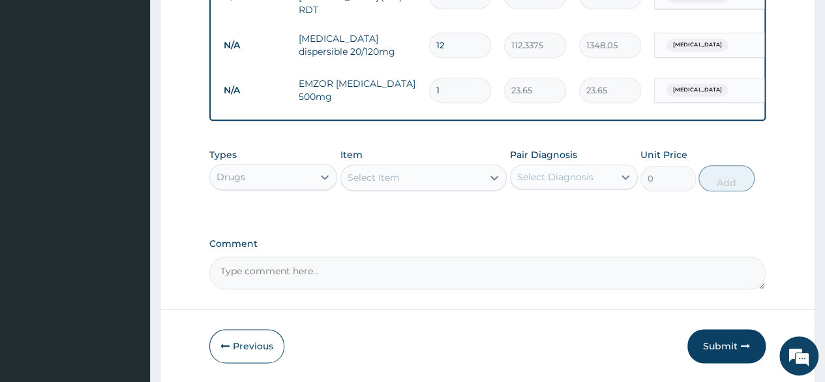
click at [438, 85] on input "1" at bounding box center [460, 90] width 62 height 25
type input "15"
type input "354.75"
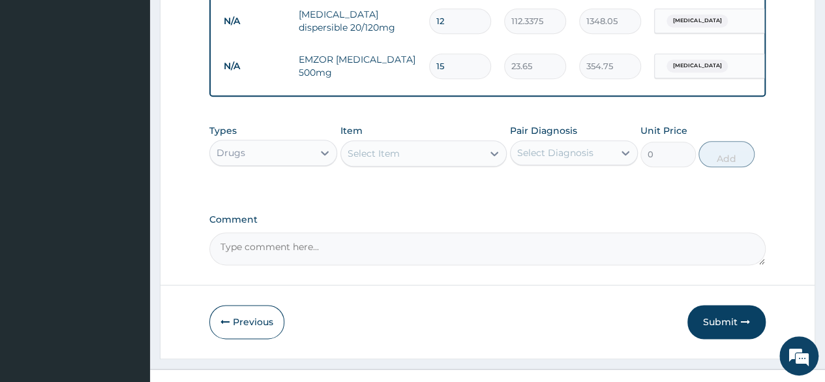
scroll to position [699, 0]
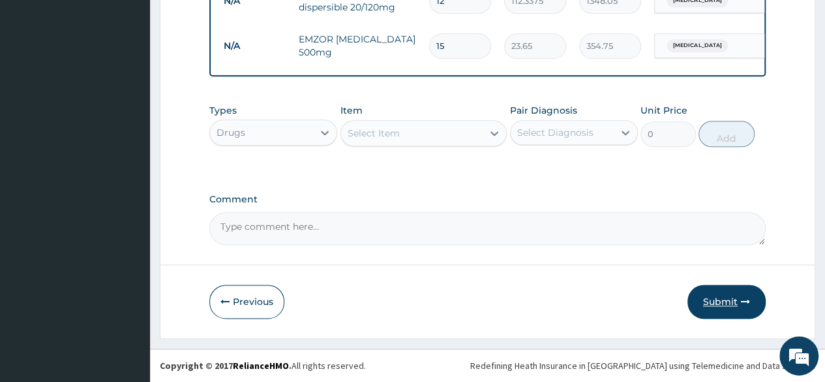
type input "15"
click at [720, 295] on button "Submit" at bounding box center [726, 301] width 78 height 34
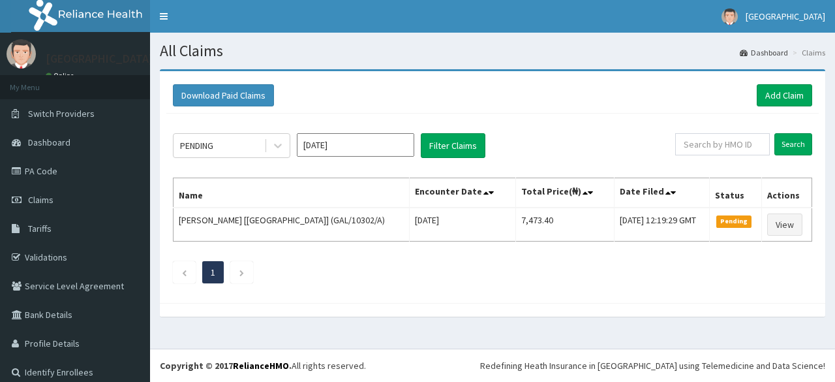
click at [720, 295] on div "Download Paid Claims Add Claim × Note you can only download claims within a max…" at bounding box center [492, 187] width 665 height 232
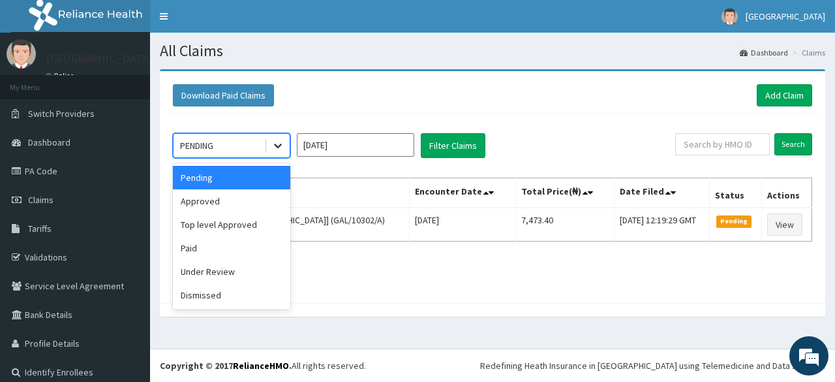
click at [276, 145] on icon at bounding box center [278, 146] width 8 height 5
click at [246, 198] on div "Approved" at bounding box center [231, 200] width 117 height 23
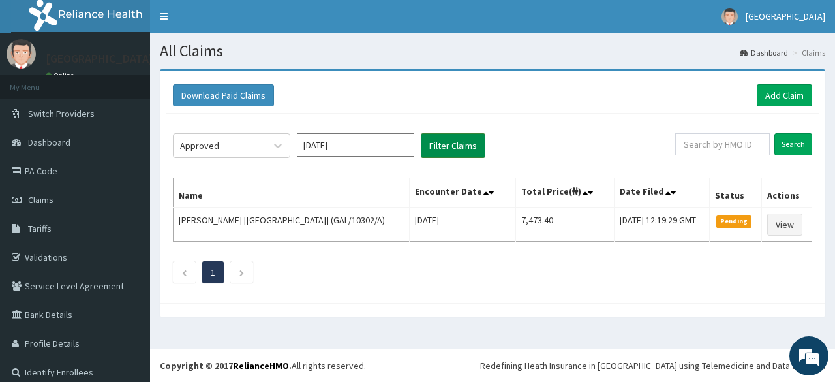
click at [455, 138] on button "Filter Claims" at bounding box center [453, 145] width 65 height 25
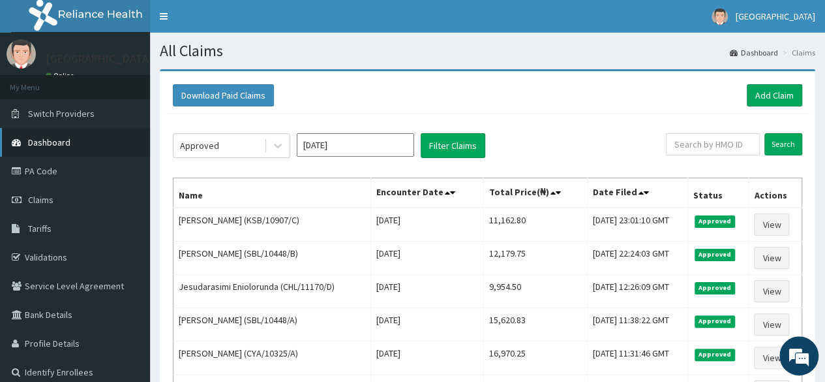
click at [60, 146] on span "Dashboard" at bounding box center [49, 142] width 42 height 12
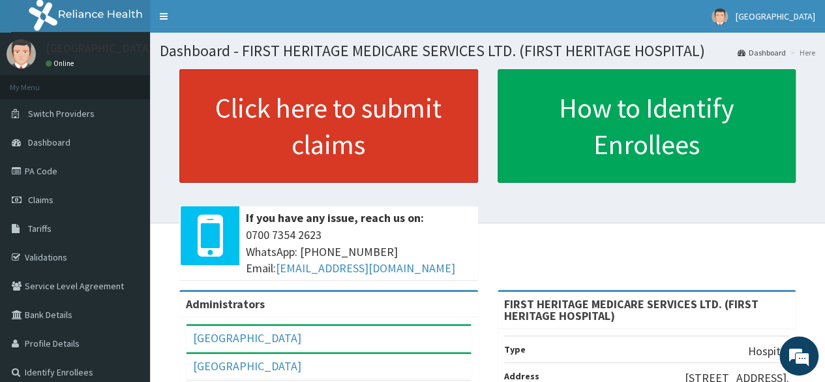
click at [344, 118] on link "Click here to submit claims" at bounding box center [328, 125] width 299 height 113
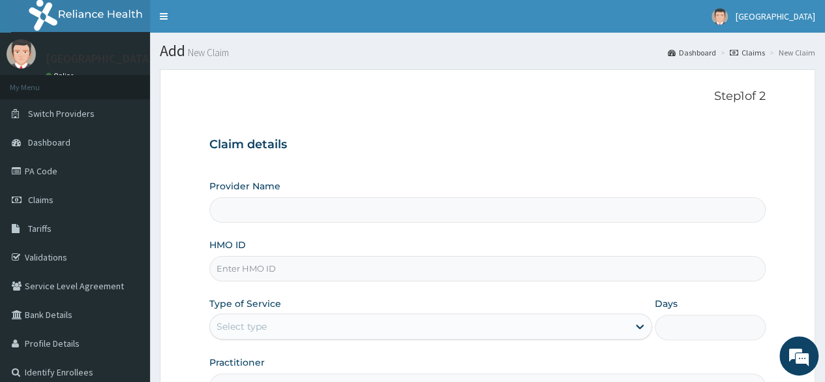
type input "FIRST HERITAGE MEDICARE SERVICES LTD. (FIRST HERITAGE HOSPITAL)"
click at [46, 164] on link "PA Code" at bounding box center [75, 171] width 150 height 29
type input "FIRST HERITAGE MEDICARE SERVICES LTD. (FIRST HERITAGE HOSPITAL)"
click at [233, 267] on input "HMO ID" at bounding box center [487, 268] width 556 height 25
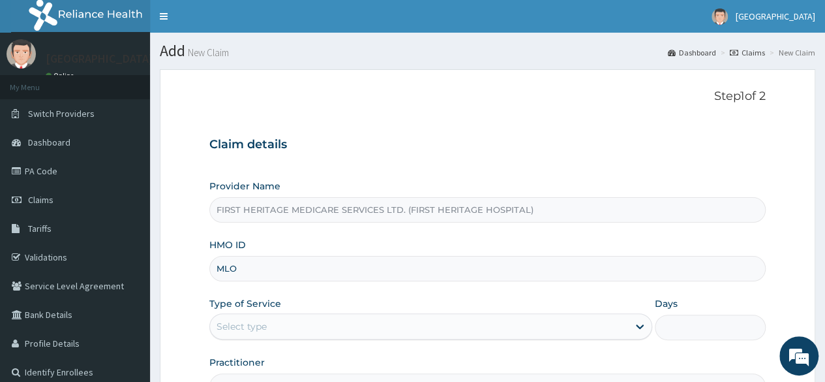
type input "MLO/10029/A"
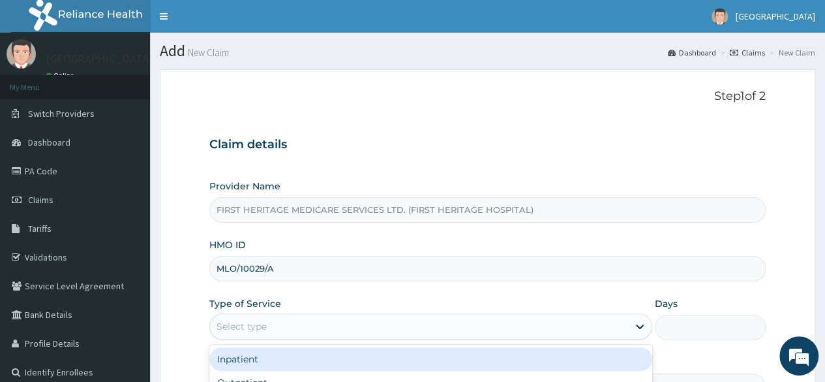
click at [316, 319] on div "Select type" at bounding box center [419, 326] width 418 height 21
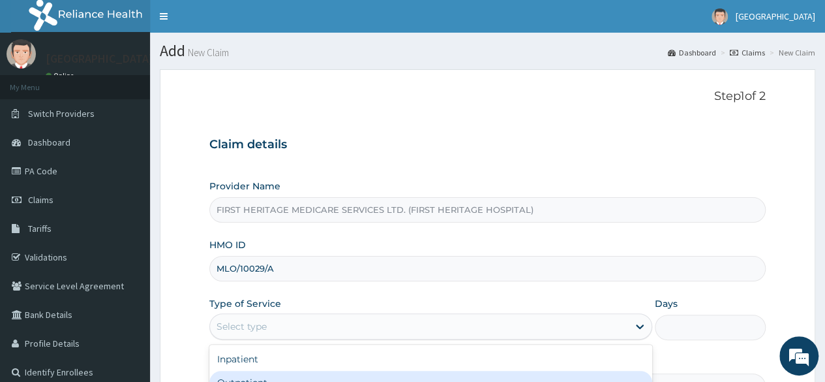
click at [288, 370] on div "Outpatient" at bounding box center [430, 381] width 443 height 23
type input "1"
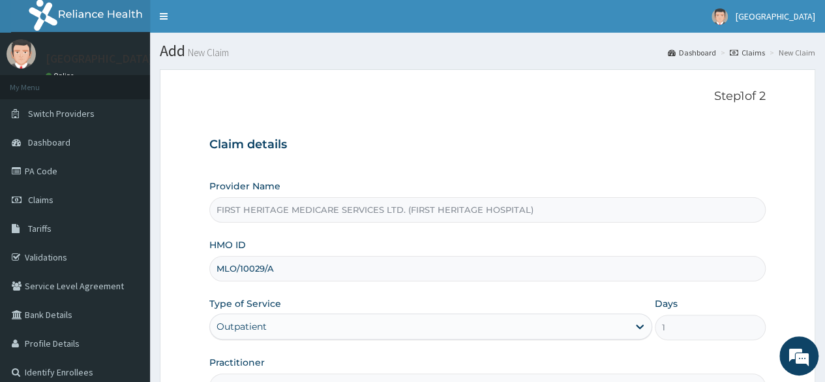
scroll to position [151, 0]
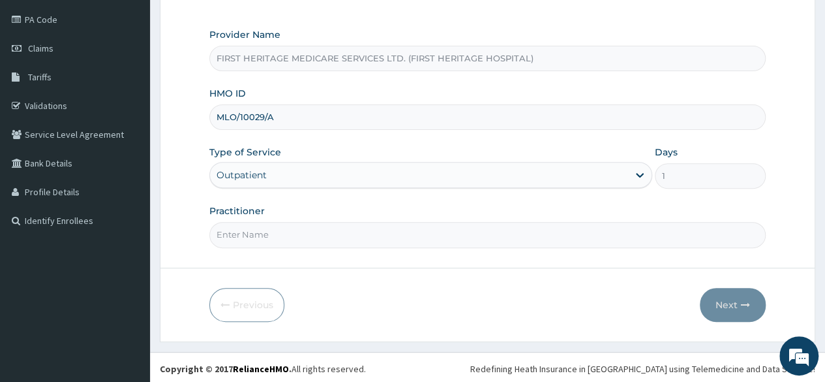
click at [290, 233] on input "Practitioner" at bounding box center [487, 234] width 556 height 25
type input "DR LUKE ONWE"
click at [740, 301] on button "Next" at bounding box center [733, 305] width 66 height 34
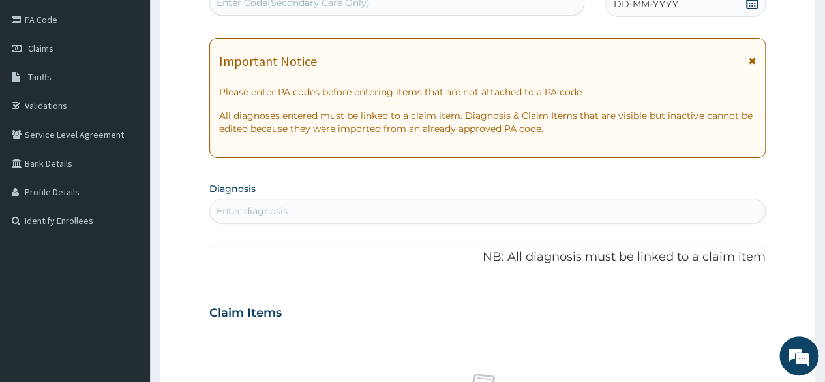
click at [756, 3] on icon at bounding box center [751, 2] width 13 height 13
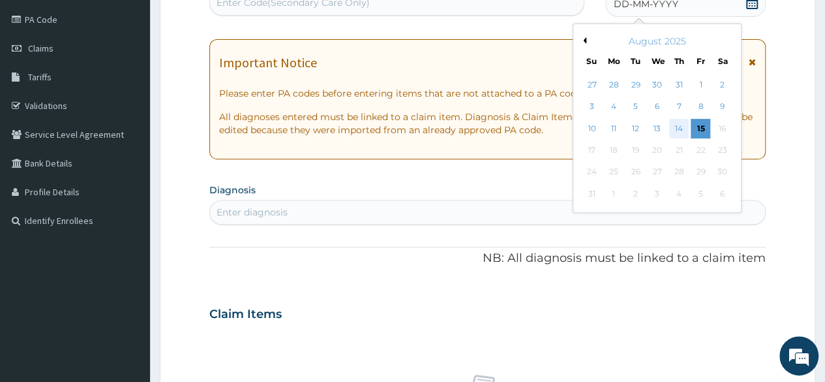
click at [675, 123] on div "14" at bounding box center [679, 129] width 20 height 20
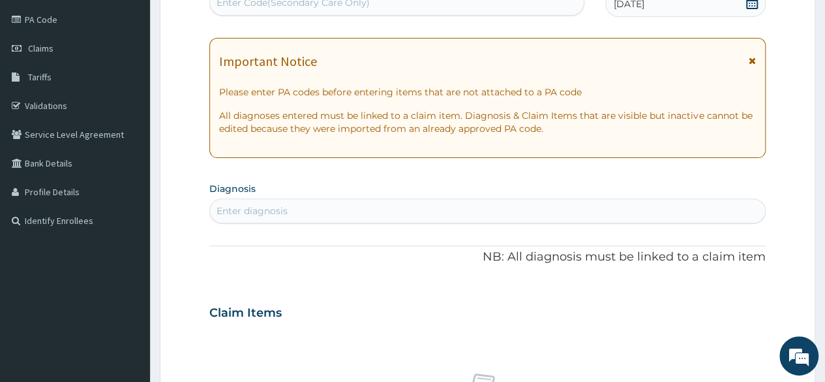
click at [309, 205] on div "Enter diagnosis" at bounding box center [487, 210] width 555 height 21
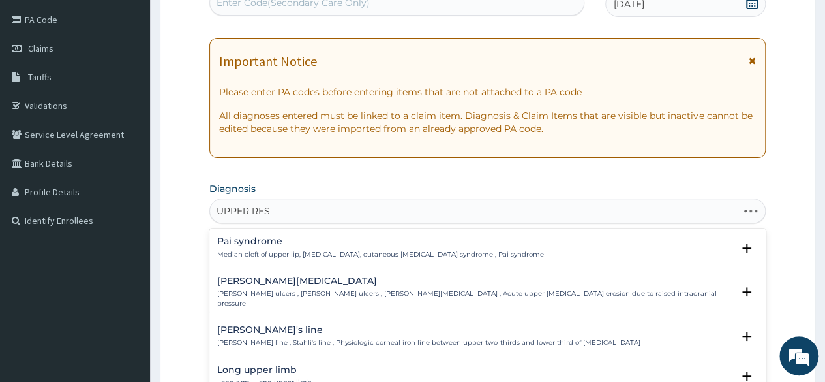
type input "UPPER RESP"
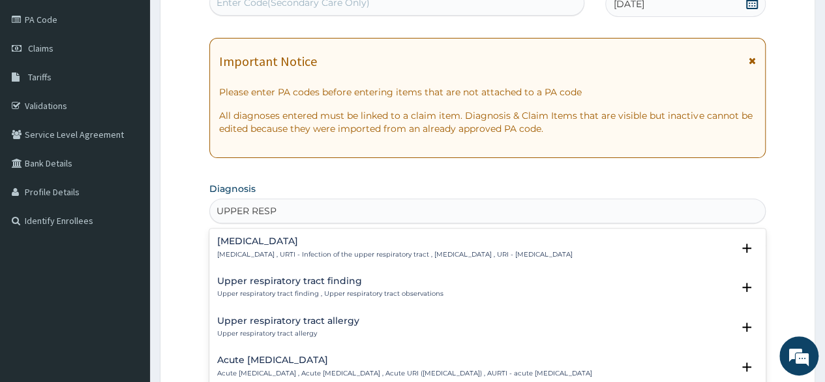
click at [299, 243] on h4 "Upper respiratory infection" at bounding box center [394, 241] width 355 height 10
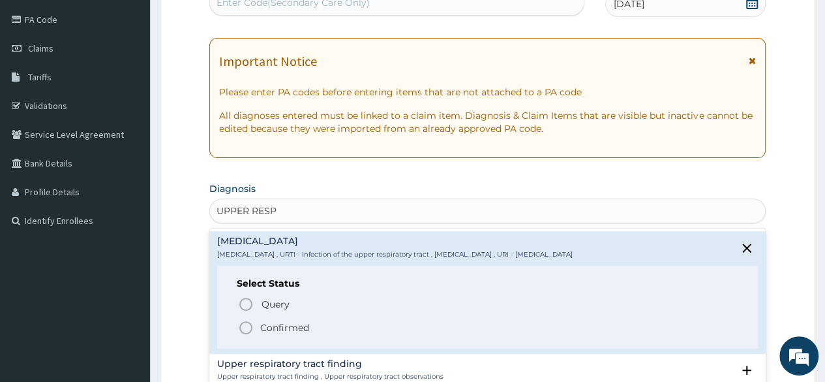
click at [265, 318] on div "Query Query covers suspected (?), Keep in view (kiv), Ruled out (r/o) Confirmed" at bounding box center [488, 315] width 502 height 40
click at [265, 324] on p "Confirmed" at bounding box center [284, 327] width 49 height 13
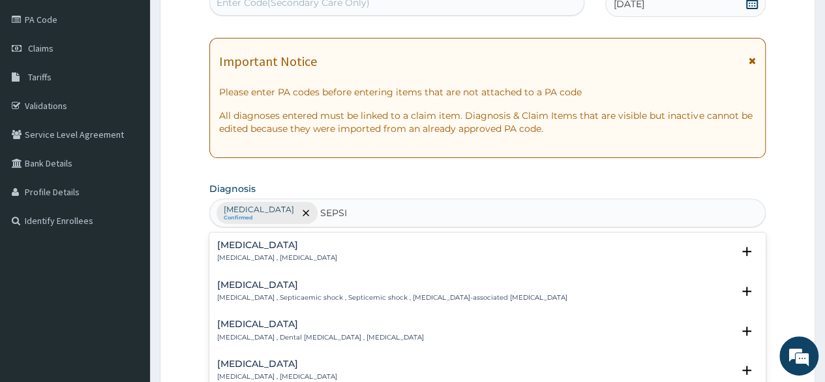
type input "SEPSIS"
click at [246, 243] on h4 "Sepsis" at bounding box center [277, 245] width 120 height 10
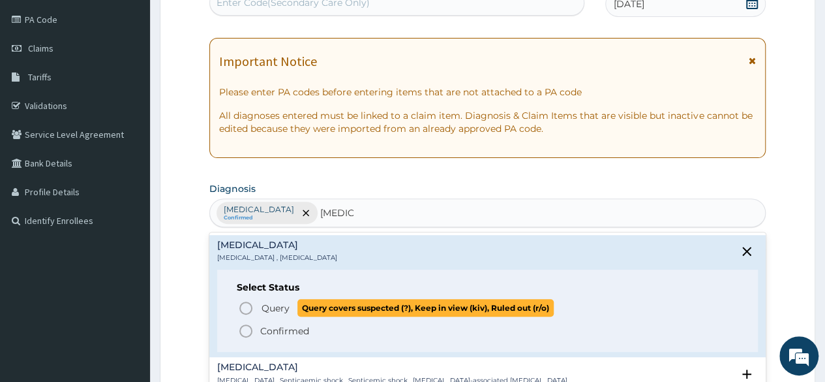
click at [251, 311] on icon "status option query" at bounding box center [246, 308] width 16 height 16
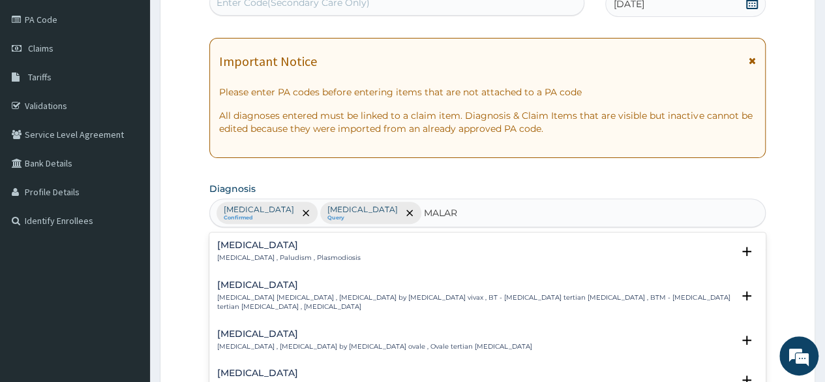
type input "MALARI"
click at [250, 247] on h4 "Malaria" at bounding box center [288, 245] width 143 height 10
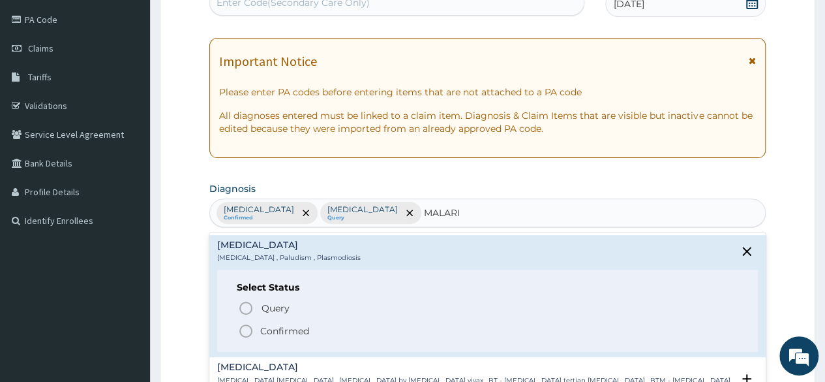
click at [280, 328] on p "Confirmed" at bounding box center [284, 330] width 49 height 13
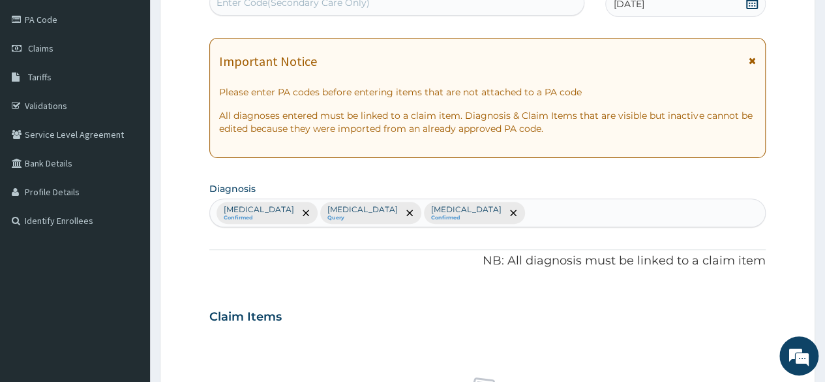
scroll to position [485, 0]
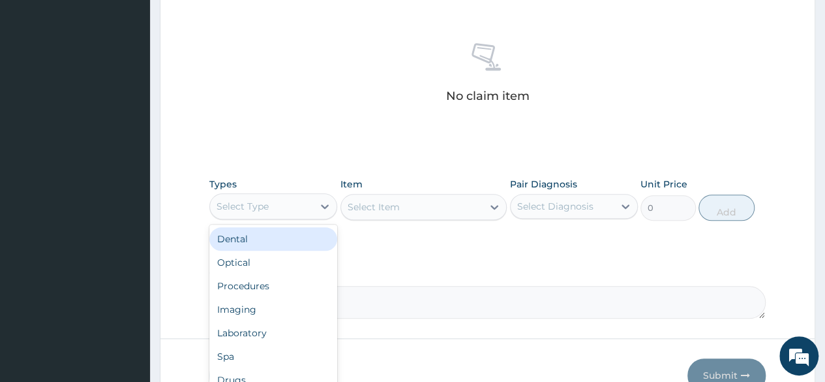
click at [280, 208] on div "Select Type" at bounding box center [261, 206] width 103 height 21
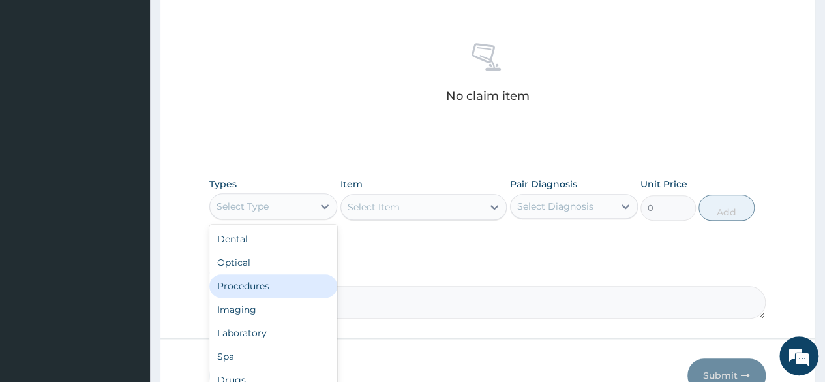
click at [254, 277] on div "Procedures" at bounding box center [273, 285] width 128 height 23
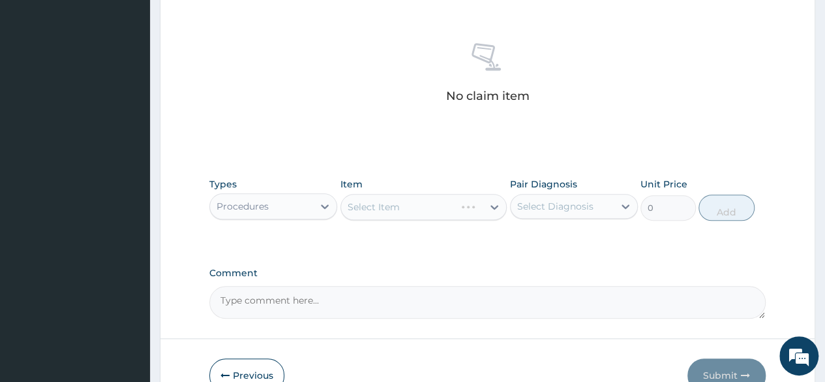
click at [397, 200] on div "Select Item" at bounding box center [423, 207] width 167 height 26
click at [397, 204] on div "Select Item" at bounding box center [423, 207] width 167 height 26
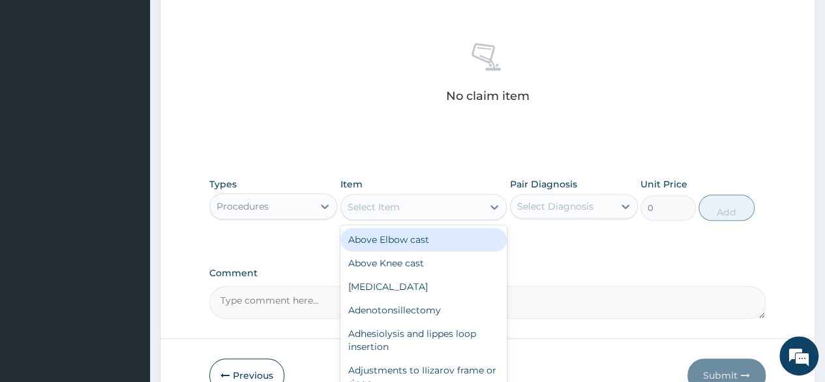
click at [397, 204] on div "Select Item" at bounding box center [374, 206] width 52 height 13
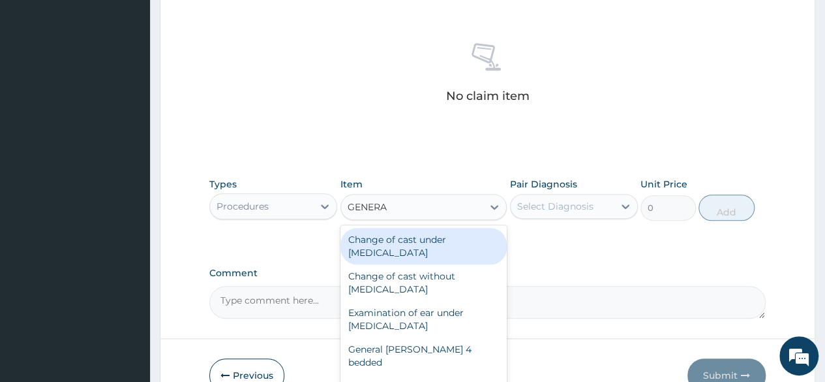
type input "GENERAL"
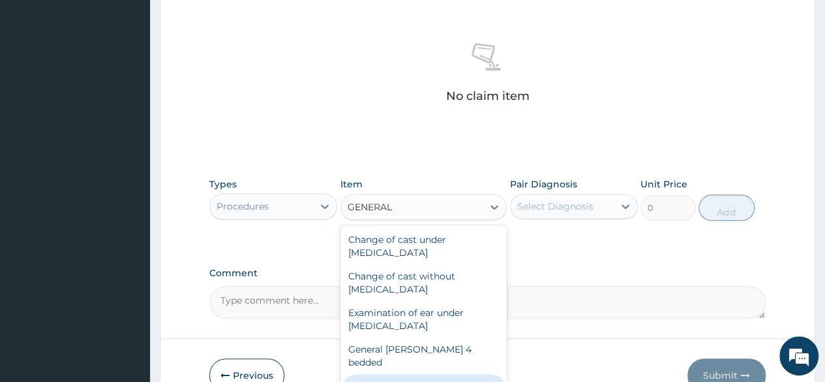
type input "3547.5"
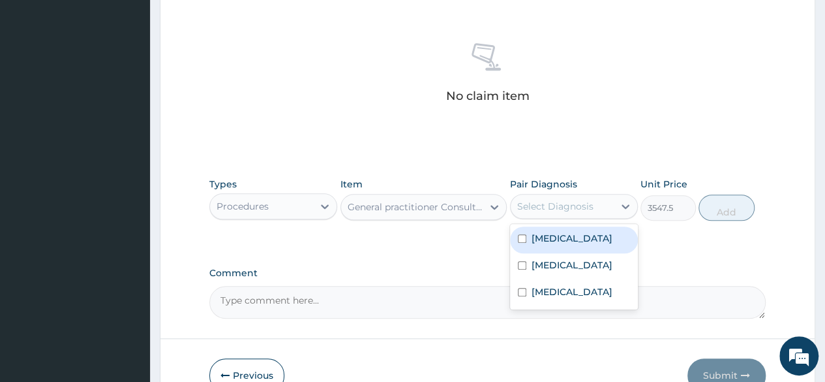
click at [577, 202] on div "Select Diagnosis" at bounding box center [555, 206] width 76 height 13
click at [564, 232] on label "Upper respiratory infection" at bounding box center [572, 238] width 81 height 13
checkbox input "true"
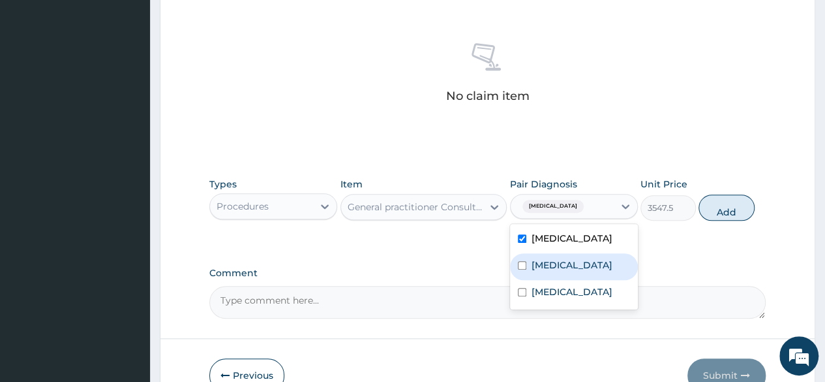
click at [543, 269] on label "Sepsis" at bounding box center [572, 264] width 81 height 13
checkbox input "true"
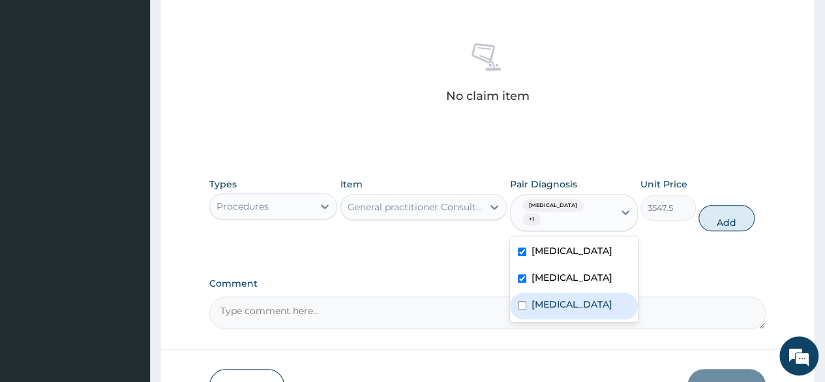
click at [540, 309] on label "Malaria" at bounding box center [572, 303] width 81 height 13
checkbox input "true"
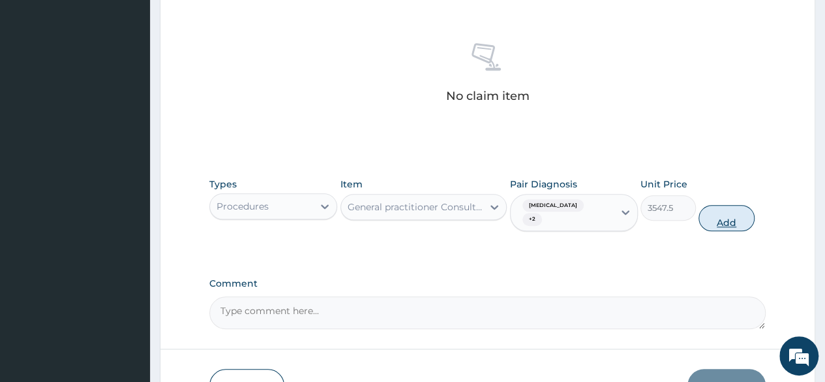
click at [728, 212] on button "Add" at bounding box center [726, 218] width 55 height 26
type input "0"
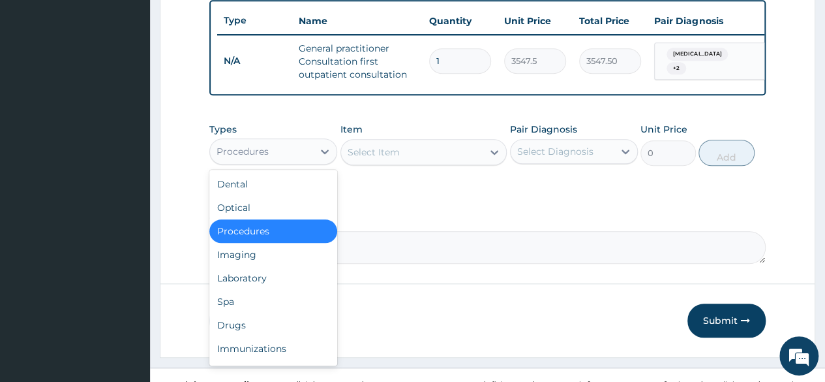
click at [292, 162] on div "Procedures" at bounding box center [261, 151] width 103 height 21
click at [257, 285] on div "Laboratory" at bounding box center [273, 277] width 128 height 23
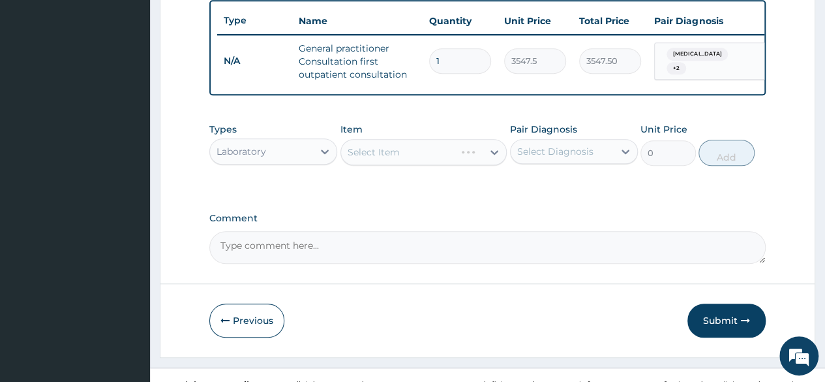
click at [375, 157] on div "Select Item" at bounding box center [423, 152] width 167 height 26
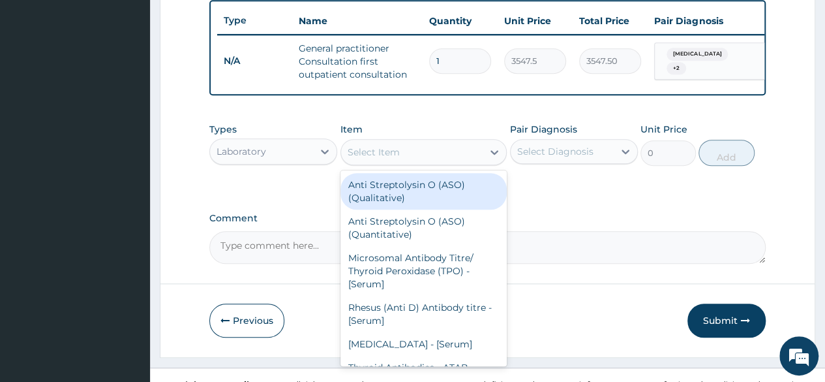
click at [375, 157] on div "Select Item" at bounding box center [374, 151] width 52 height 13
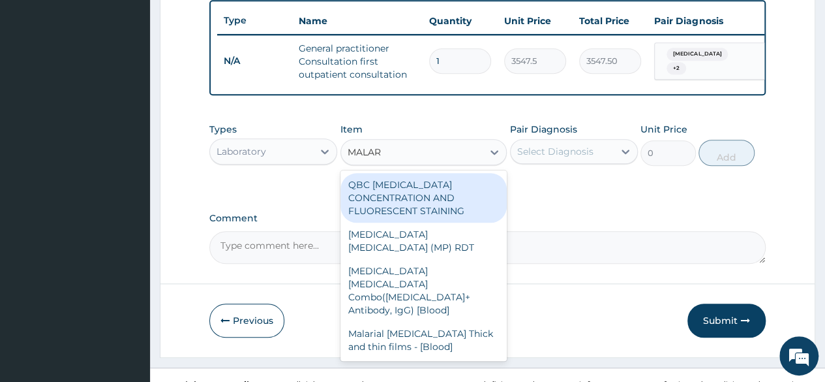
type input "MALARI"
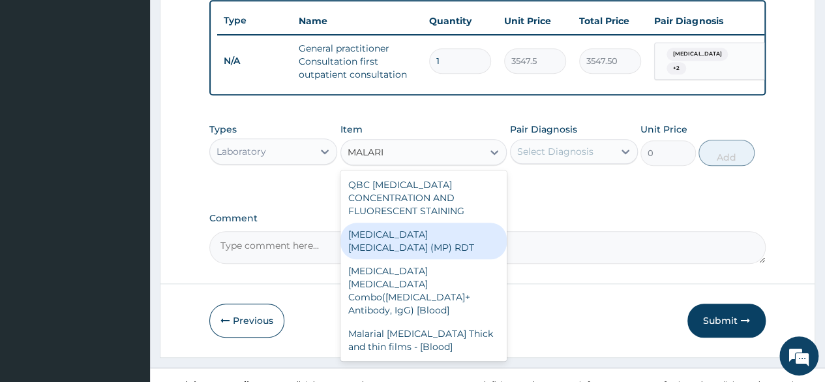
click at [376, 232] on div "MALARIA PARASITE (MP) RDT" at bounding box center [423, 240] width 167 height 37
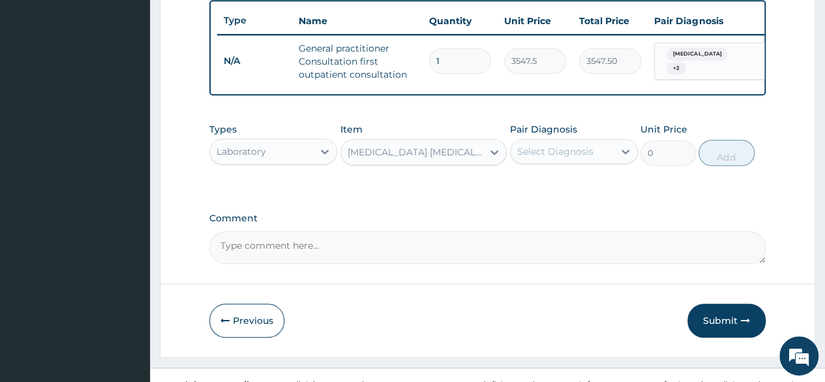
type input "1612.5"
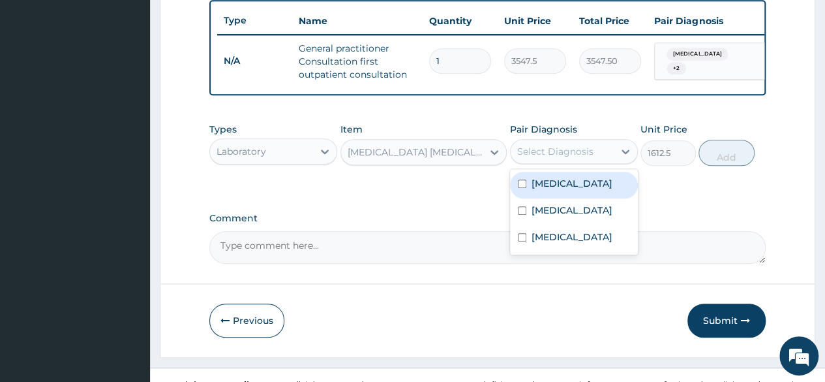
click at [542, 156] on div "Select Diagnosis" at bounding box center [555, 151] width 76 height 13
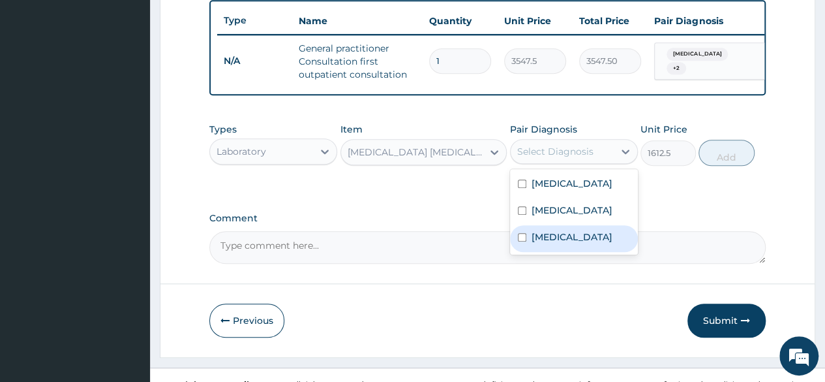
click at [537, 243] on label "[MEDICAL_DATA]" at bounding box center [572, 236] width 81 height 13
checkbox input "true"
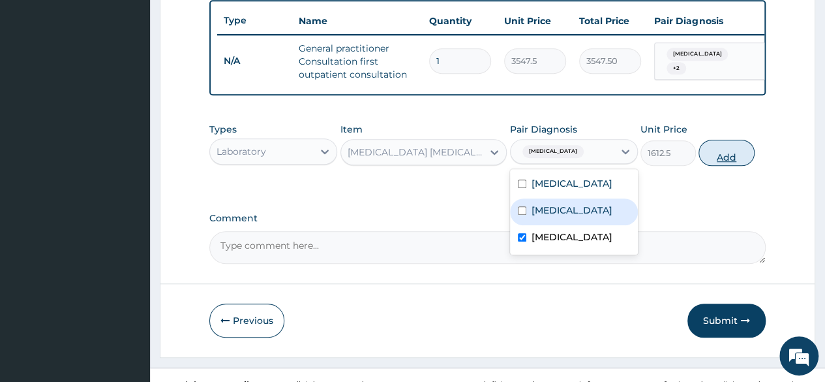
click at [727, 160] on button "Add" at bounding box center [726, 153] width 55 height 26
type input "0"
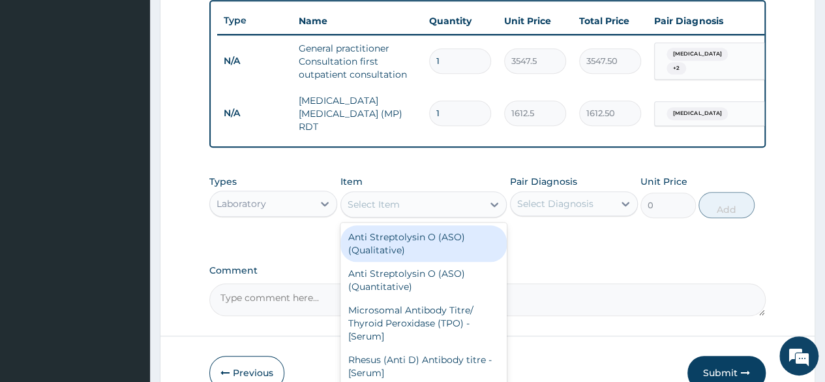
click at [361, 217] on div "Select Item" at bounding box center [423, 204] width 167 height 26
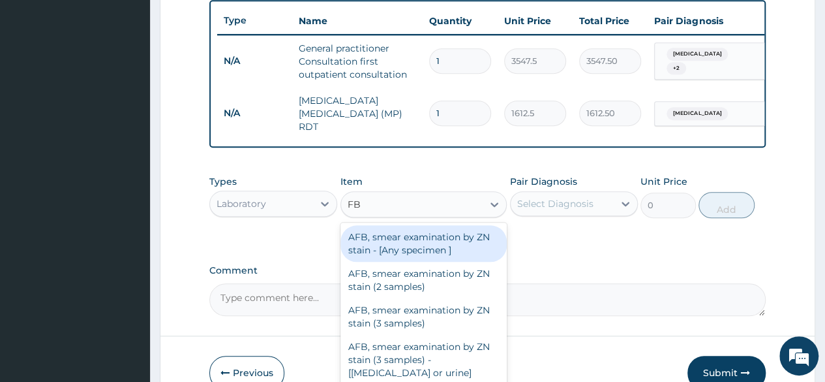
type input "FBC"
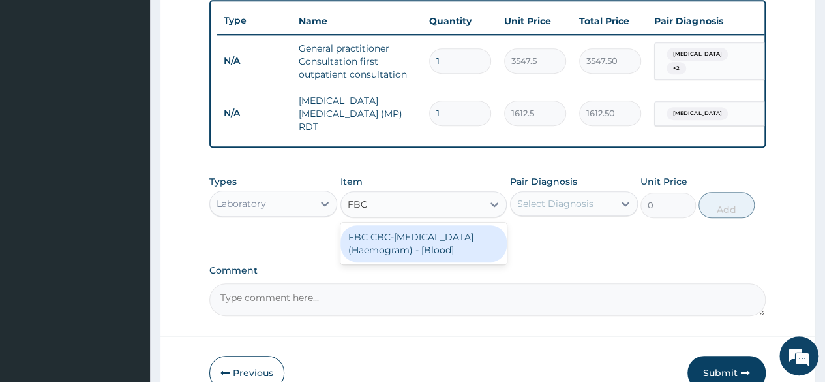
click at [398, 242] on div "FBC CBC-Complete Blood Count (Haemogram) - [Blood]" at bounding box center [423, 243] width 167 height 37
type input "4300"
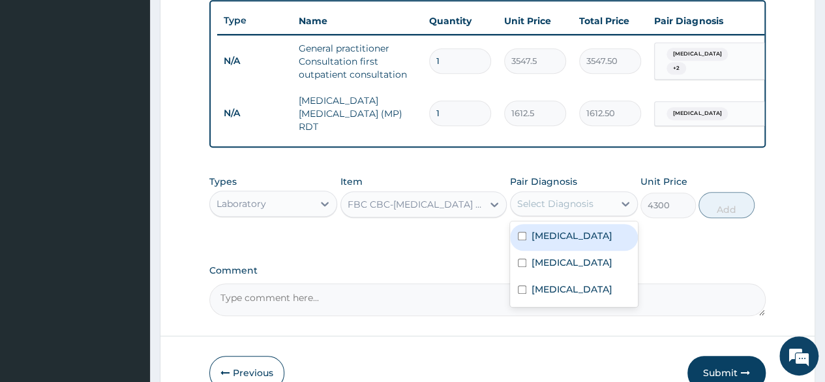
click at [565, 206] on div "Select Diagnosis" at bounding box center [555, 203] width 76 height 13
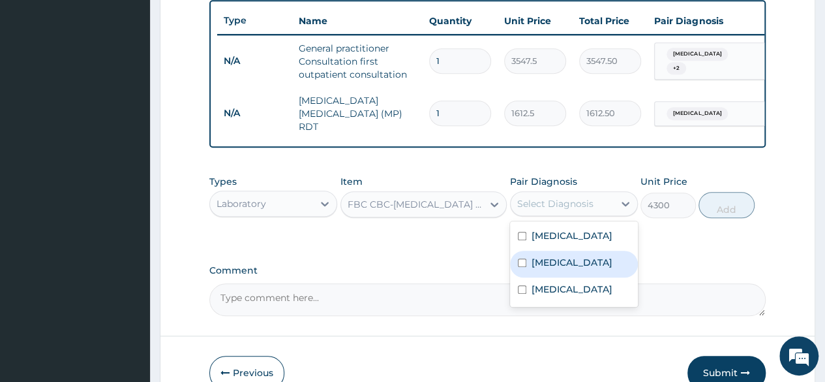
click at [540, 269] on label "Sepsis" at bounding box center [572, 262] width 81 height 13
checkbox input "true"
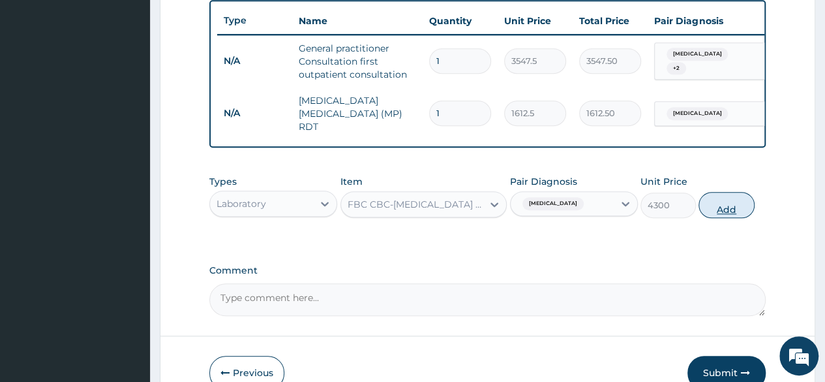
click at [730, 206] on button "Add" at bounding box center [726, 205] width 55 height 26
type input "0"
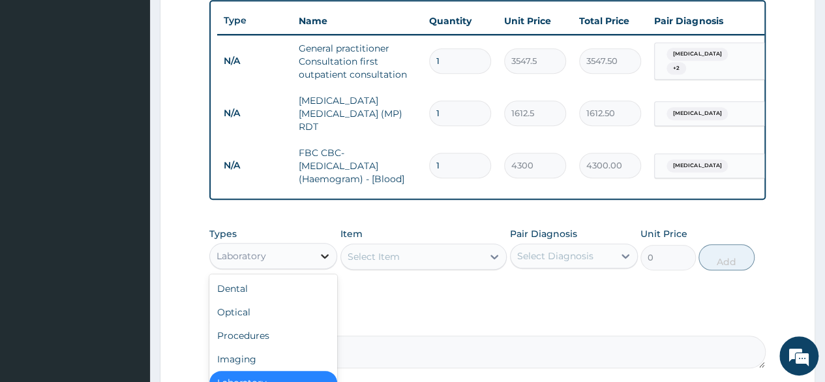
click at [318, 254] on icon at bounding box center [324, 255] width 13 height 13
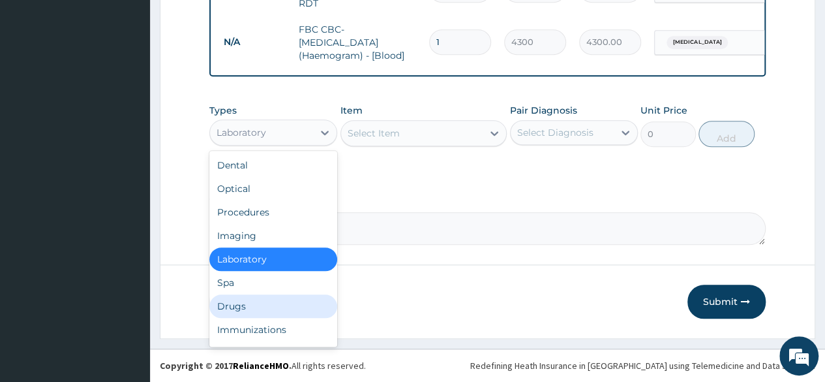
click at [256, 297] on div "Drugs" at bounding box center [273, 305] width 128 height 23
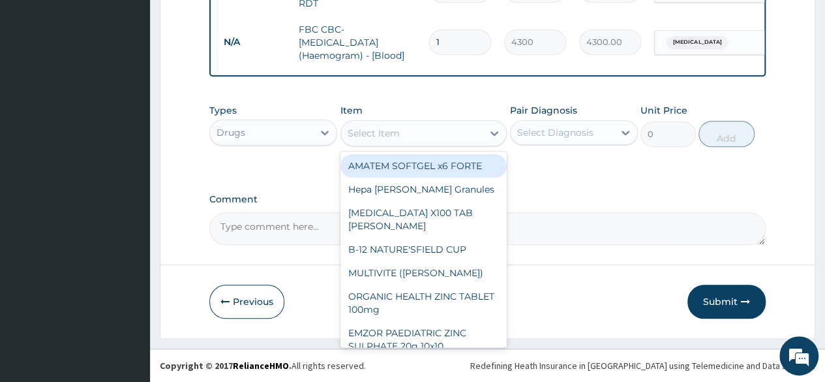
click at [387, 134] on div "Select Item" at bounding box center [374, 133] width 52 height 13
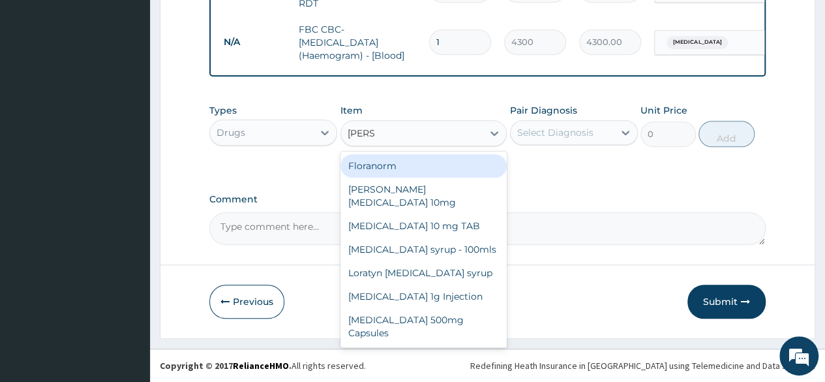
type input "LORAT"
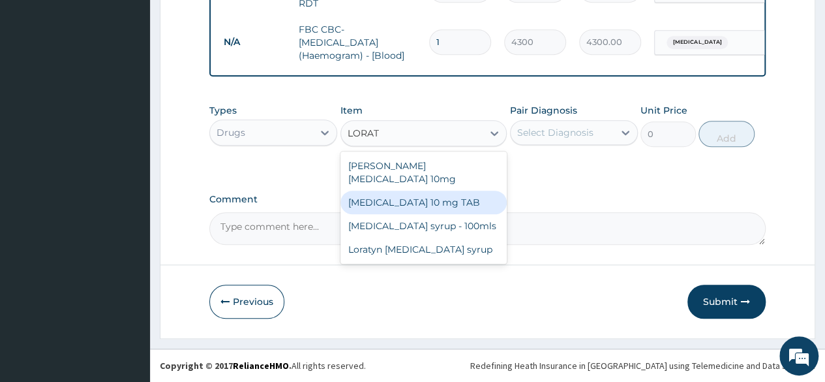
click at [406, 190] on div "LORATADINE 10 mg TAB" at bounding box center [423, 201] width 167 height 23
type input "59.125"
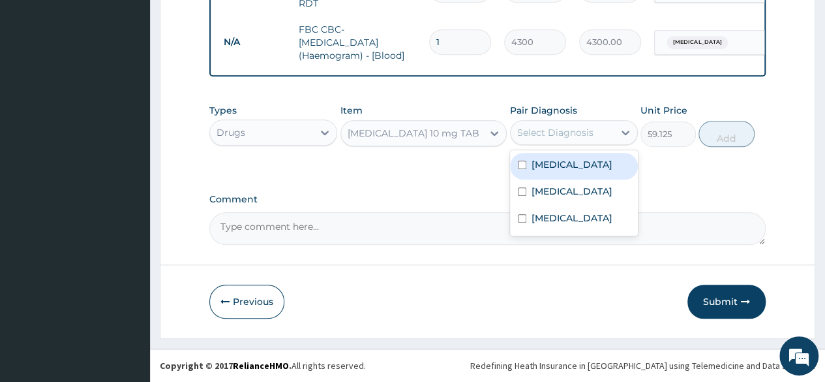
click at [528, 132] on div "Select Diagnosis" at bounding box center [555, 132] width 76 height 13
click at [562, 171] on label "Upper respiratory infection" at bounding box center [572, 164] width 81 height 13
checkbox input "true"
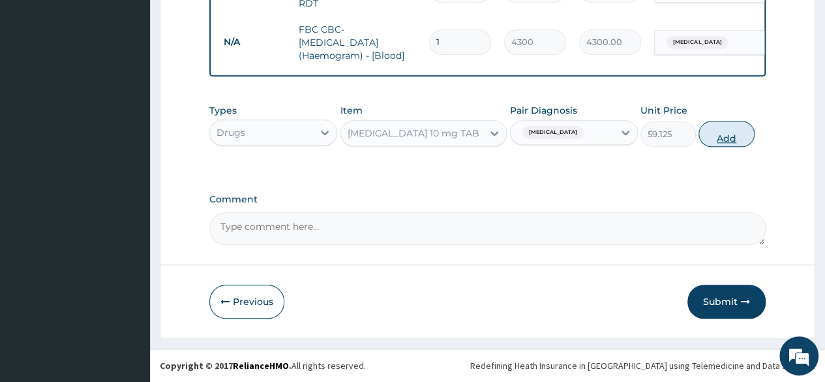
click at [729, 136] on button "Add" at bounding box center [726, 134] width 55 height 26
type input "0"
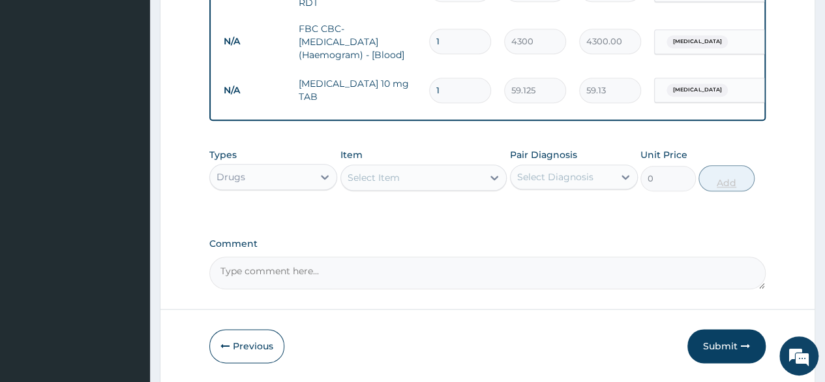
type input "0.00"
type input "7"
type input "413.88"
type input "7"
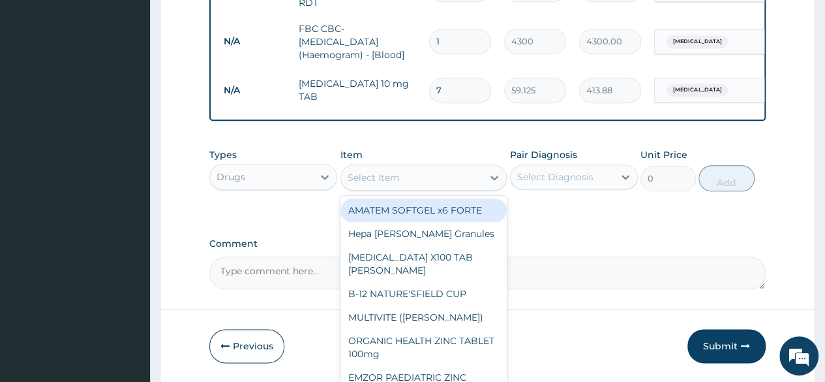
click at [370, 181] on div "Select Item" at bounding box center [374, 177] width 52 height 13
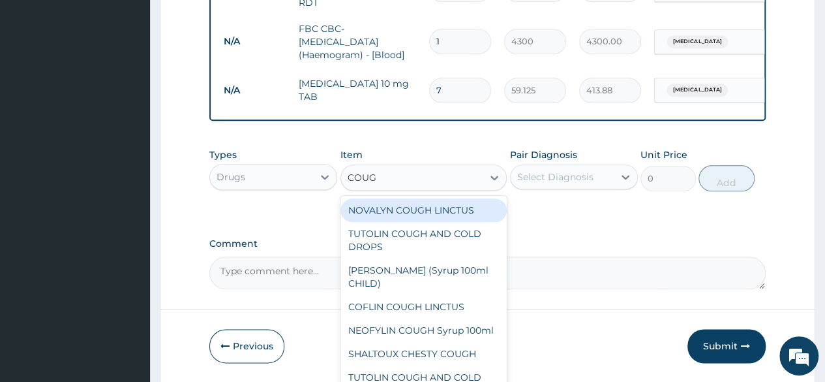
type input "COUGH"
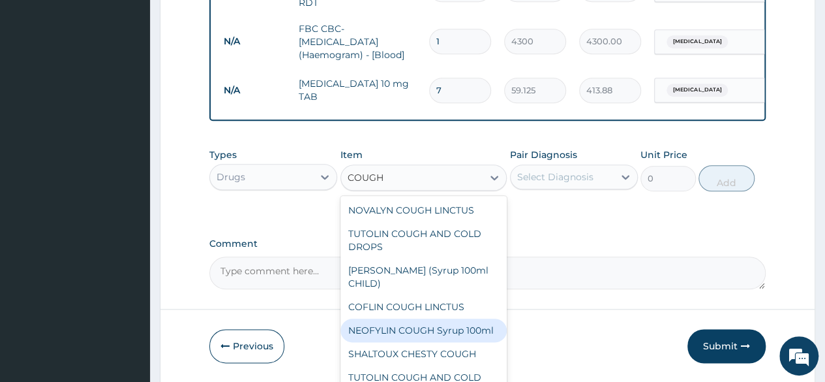
click at [392, 332] on div "NEOFYLIN COUGH Syrup 100ml" at bounding box center [423, 329] width 167 height 23
type input "1419"
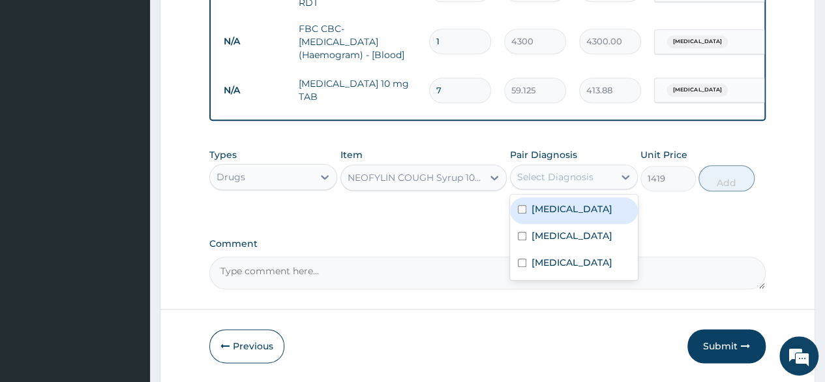
click at [567, 177] on div "Select Diagnosis" at bounding box center [555, 176] width 76 height 13
click at [568, 215] on label "Upper respiratory infection" at bounding box center [572, 208] width 81 height 13
checkbox input "true"
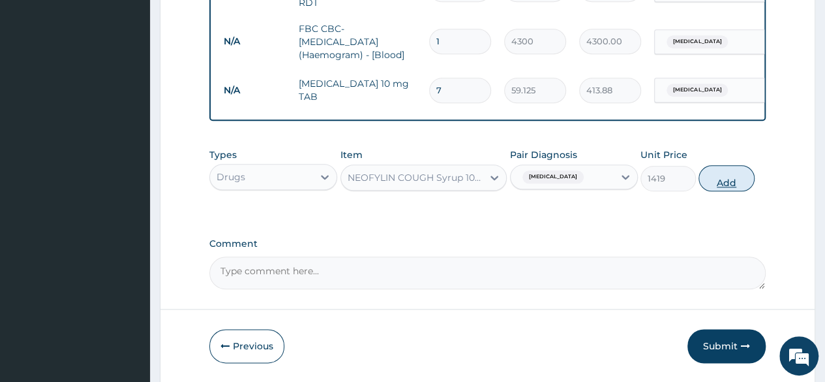
click at [734, 180] on button "Add" at bounding box center [726, 178] width 55 height 26
type input "0"
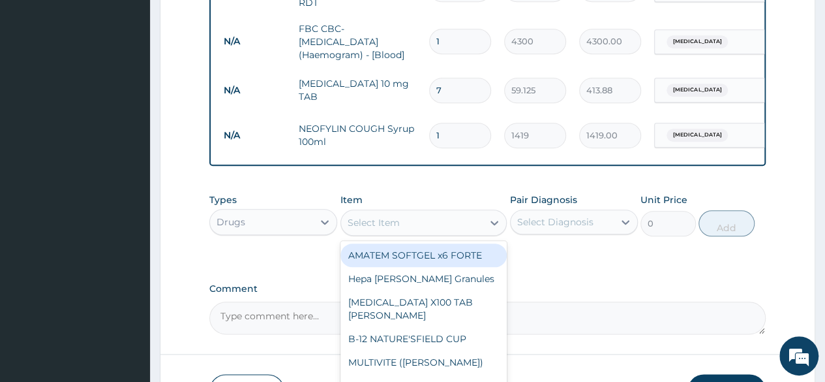
click at [399, 232] on div "Select Item" at bounding box center [412, 222] width 142 height 21
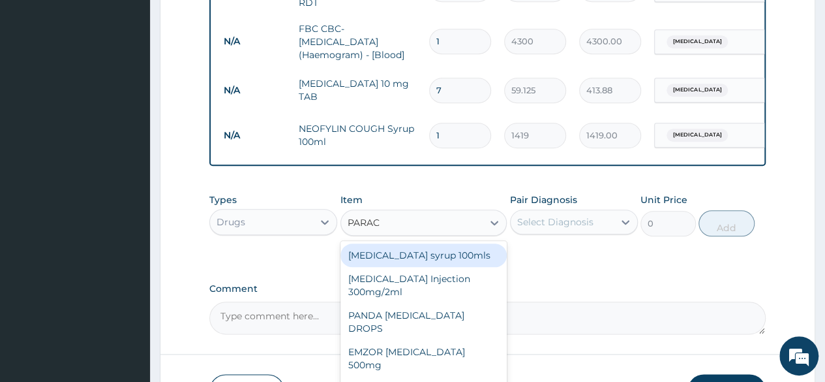
type input "PARACE"
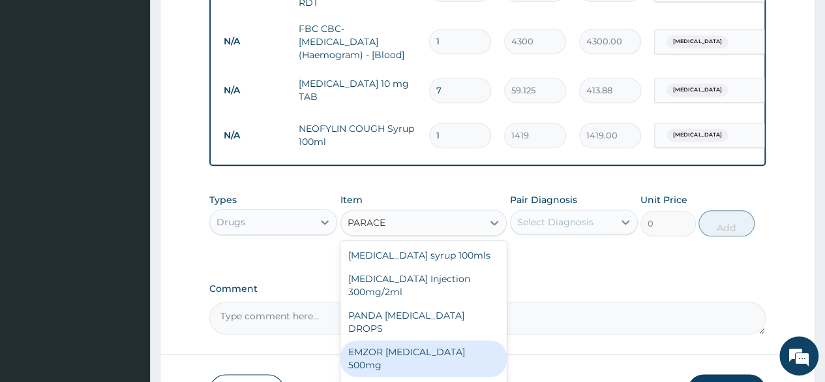
click at [427, 340] on div "EMZOR PARACETAMOL 500mg" at bounding box center [423, 358] width 167 height 37
type input "23.65"
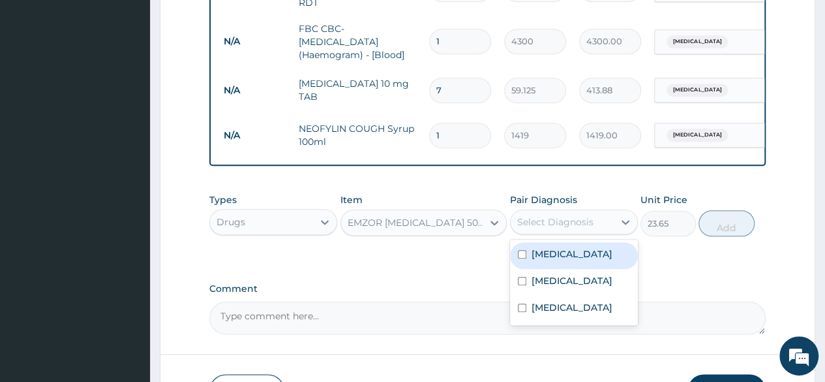
click at [562, 225] on div "Select Diagnosis" at bounding box center [555, 221] width 76 height 13
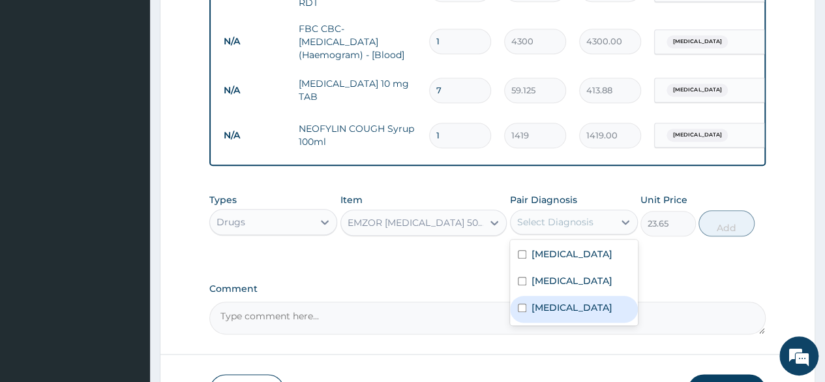
click at [530, 322] on div "Malaria" at bounding box center [574, 308] width 128 height 27
checkbox input "true"
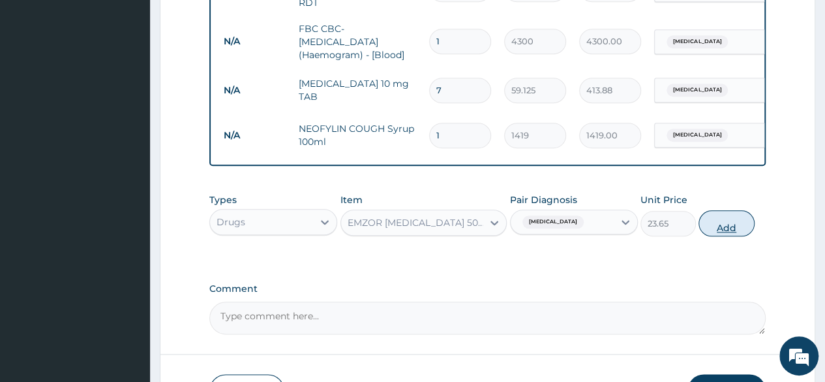
click at [734, 227] on button "Add" at bounding box center [726, 223] width 55 height 26
type input "0"
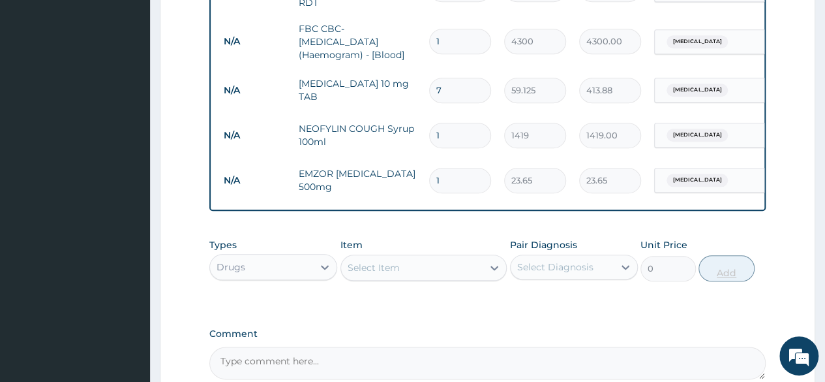
type input "18"
type input "425.70"
type input "18"
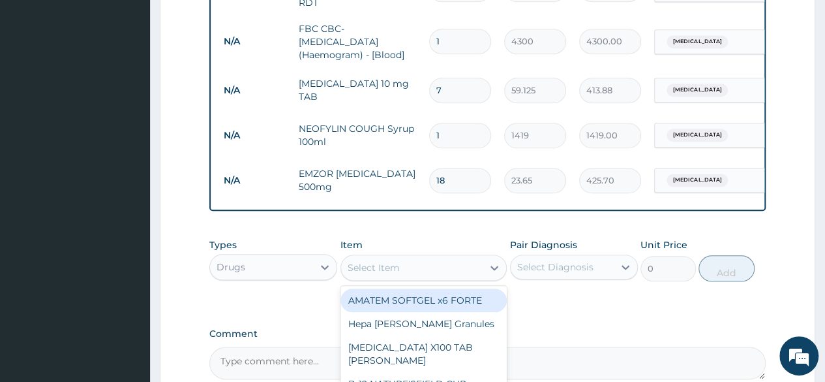
click at [389, 268] on div "Select Item" at bounding box center [374, 267] width 52 height 13
type input "ARTE"
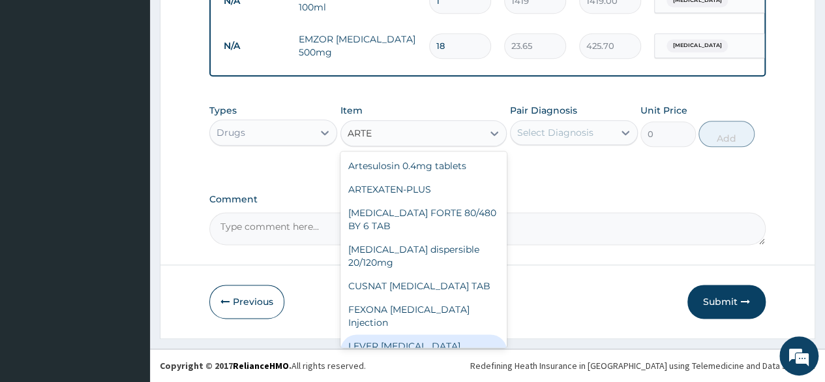
scroll to position [170, 0]
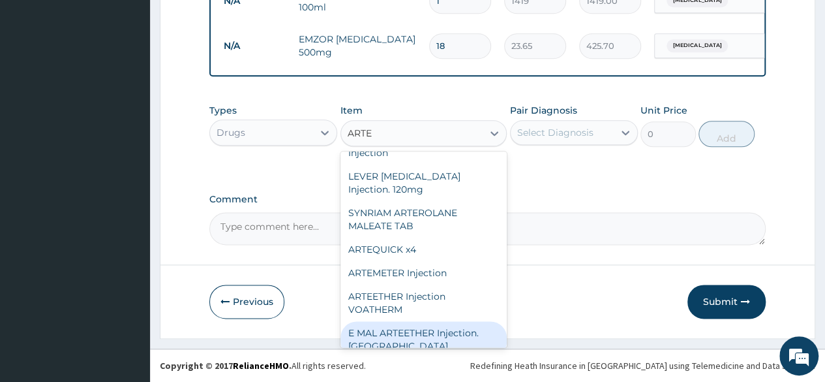
click at [440, 321] on div "E MAL ARTEETHER Injection. FIDSON" at bounding box center [423, 339] width 167 height 37
type input "1773.75"
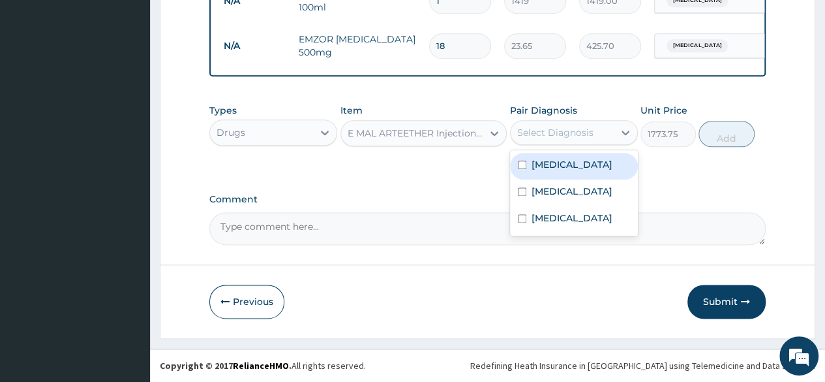
click at [566, 135] on div "Select Diagnosis" at bounding box center [555, 132] width 76 height 13
click at [544, 171] on label "Upper respiratory infection" at bounding box center [572, 164] width 81 height 13
checkbox input "true"
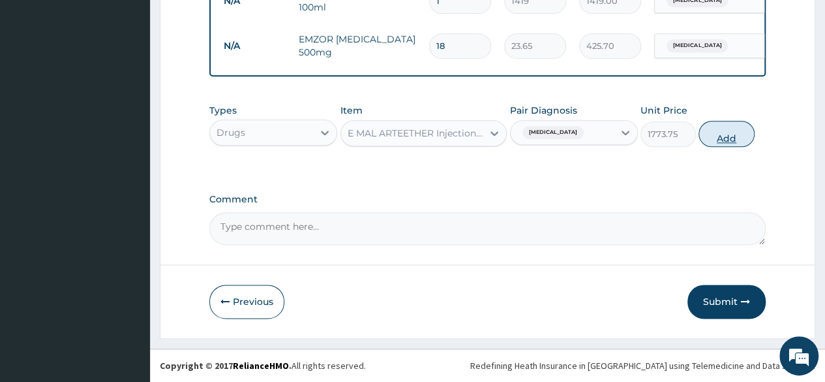
click at [734, 139] on button "Add" at bounding box center [726, 134] width 55 height 26
type input "0"
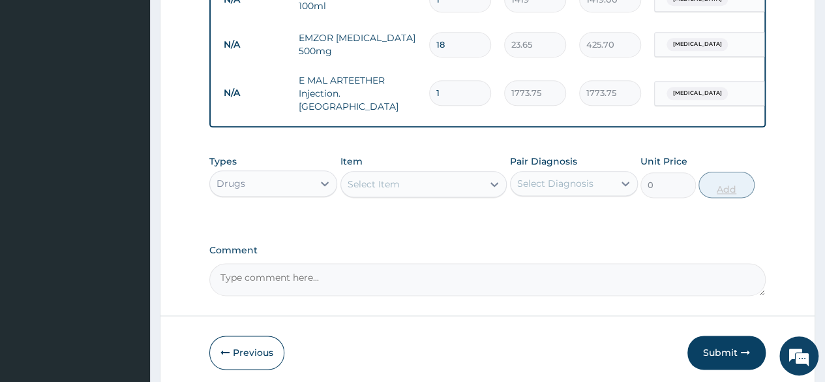
type input "0.00"
type input "3"
type input "5321.25"
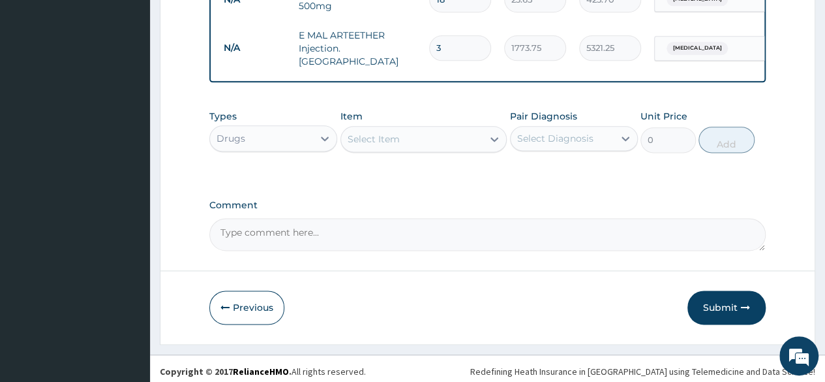
scroll to position [789, 0]
type input "3"
click at [715, 303] on button "Submit" at bounding box center [726, 308] width 78 height 34
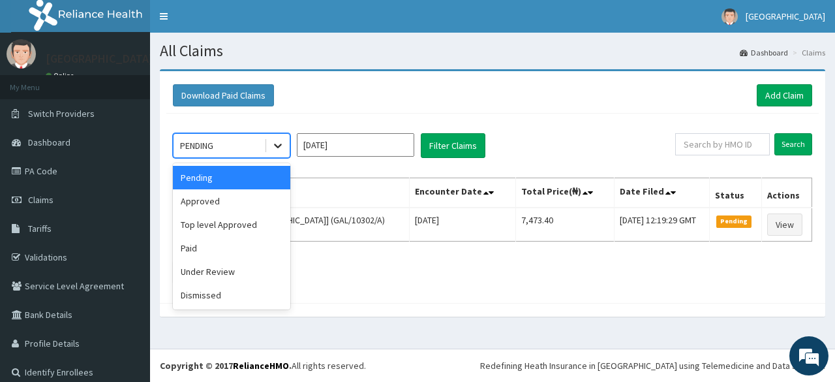
click at [271, 140] on icon at bounding box center [277, 145] width 13 height 13
click at [195, 194] on div "Approved" at bounding box center [231, 200] width 117 height 23
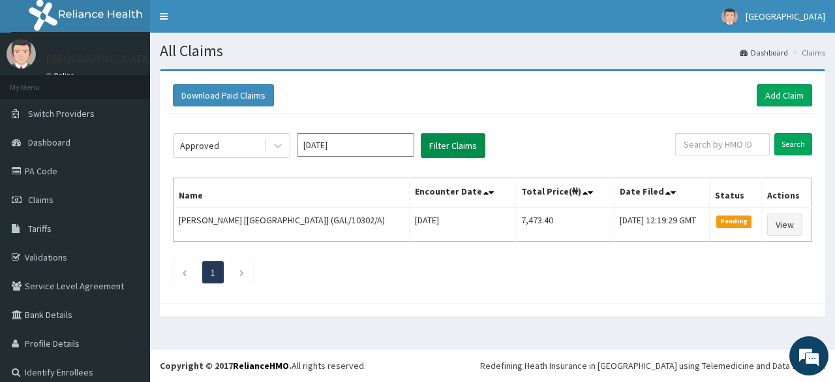
click at [457, 142] on button "Filter Claims" at bounding box center [453, 145] width 65 height 25
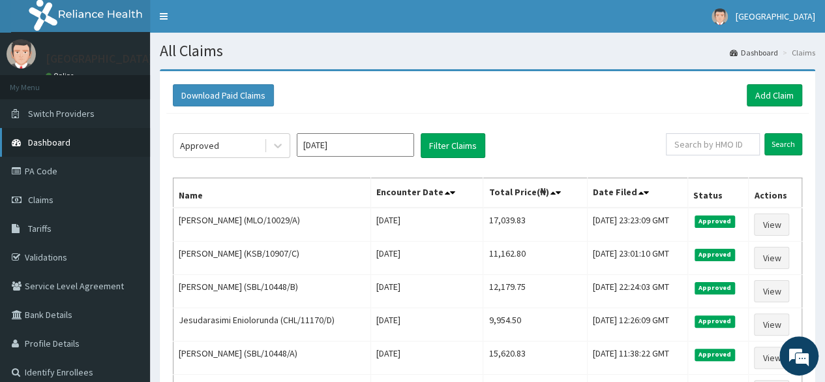
click at [58, 142] on span "Dashboard" at bounding box center [49, 142] width 42 height 12
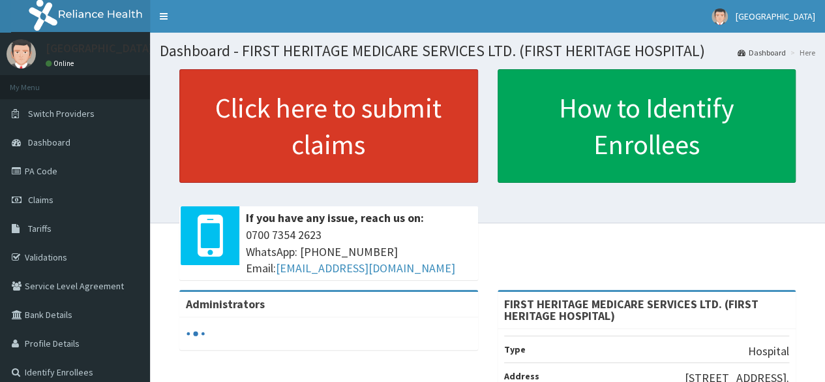
click at [346, 104] on link "Click here to submit claims" at bounding box center [328, 125] width 299 height 113
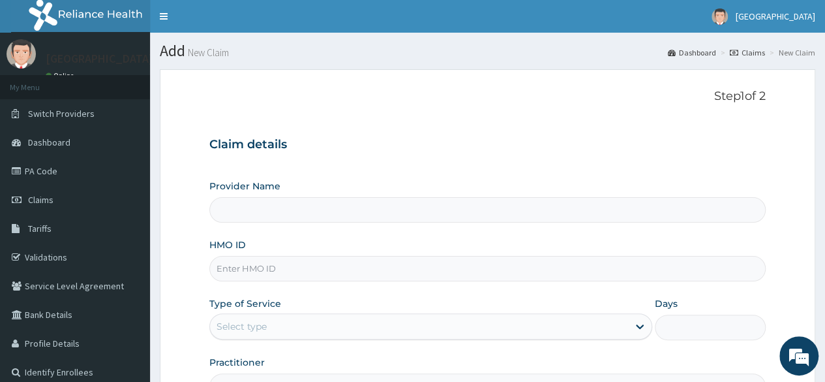
type input "FIRST HERITAGE MEDICARE SERVICES LTD. (FIRST HERITAGE HOSPITAL)"
click at [282, 269] on input "HMO ID" at bounding box center [487, 268] width 556 height 25
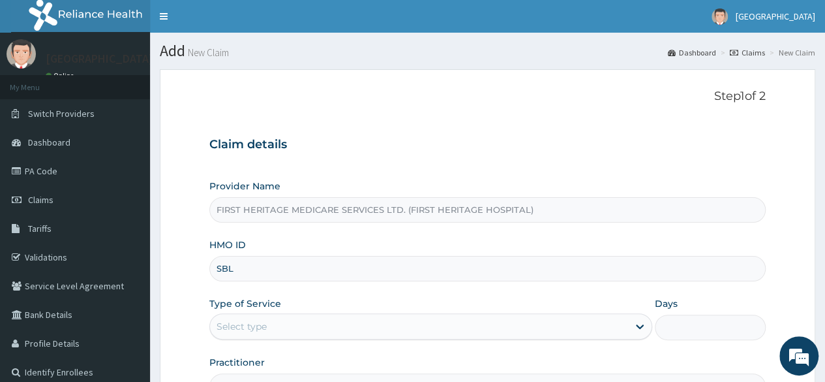
type input "SBL/10448/B"
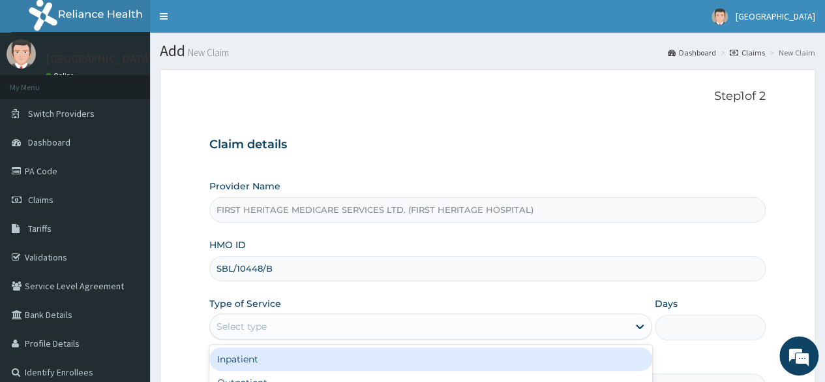
click at [297, 329] on div "Select type" at bounding box center [419, 326] width 418 height 21
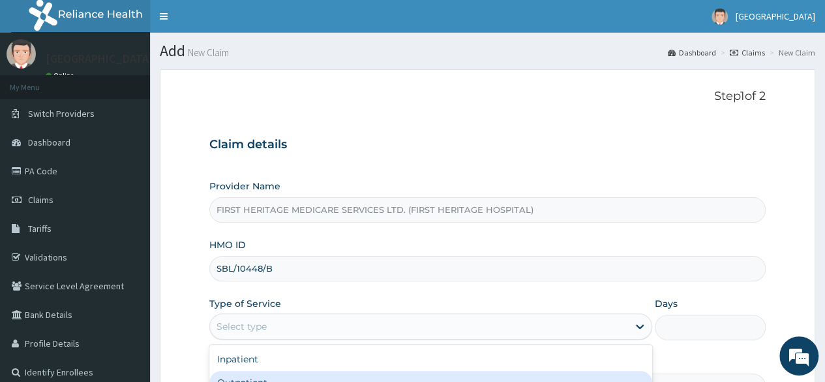
click at [280, 374] on div "Outpatient" at bounding box center [430, 381] width 443 height 23
type input "1"
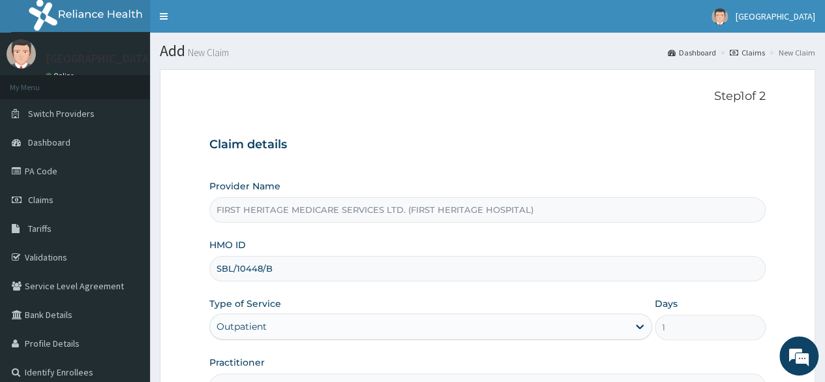
scroll to position [151, 0]
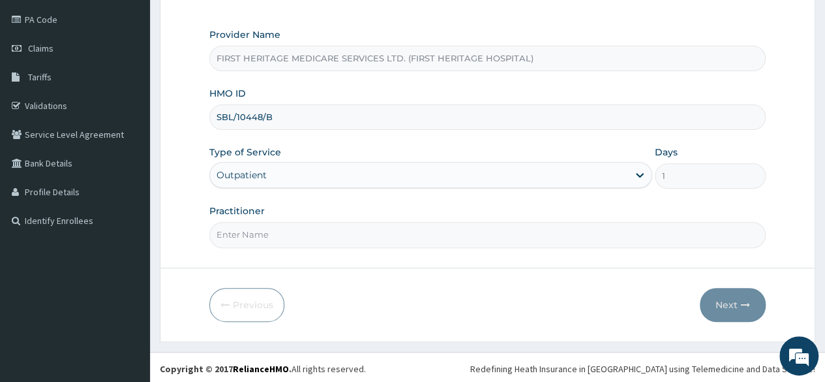
click at [279, 234] on input "Practitioner" at bounding box center [487, 234] width 556 height 25
type input "DR LUKE ONWE"
click at [726, 299] on button "Next" at bounding box center [733, 305] width 66 height 34
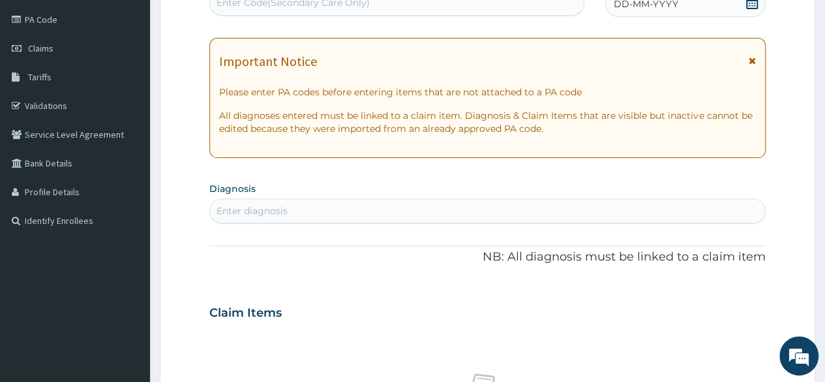
click at [754, 3] on icon at bounding box center [751, 2] width 13 height 13
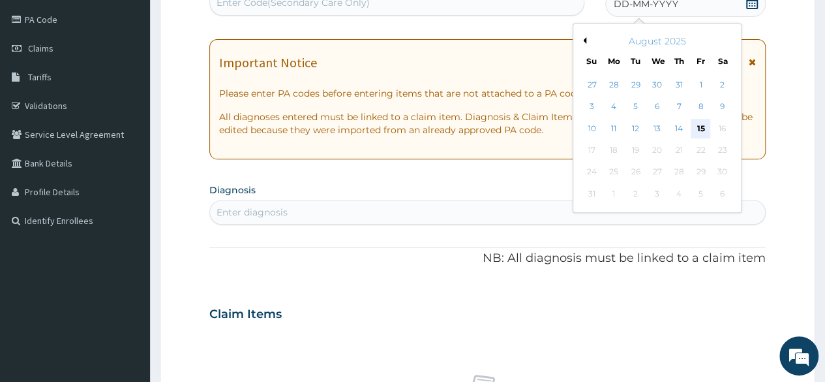
click at [704, 123] on div "15" at bounding box center [701, 129] width 20 height 20
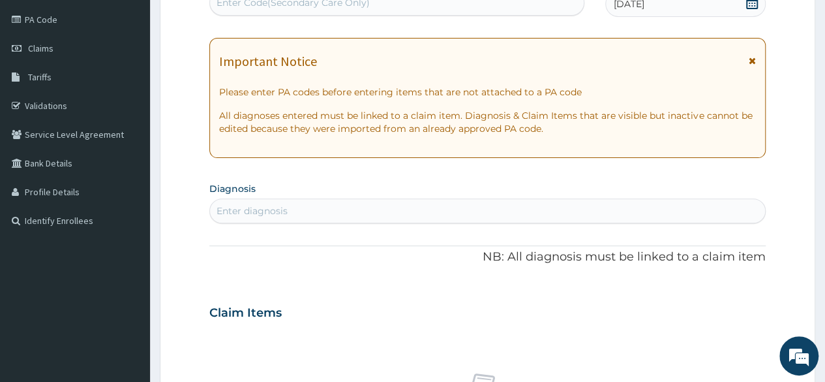
click at [251, 211] on div "Enter diagnosis" at bounding box center [252, 210] width 71 height 13
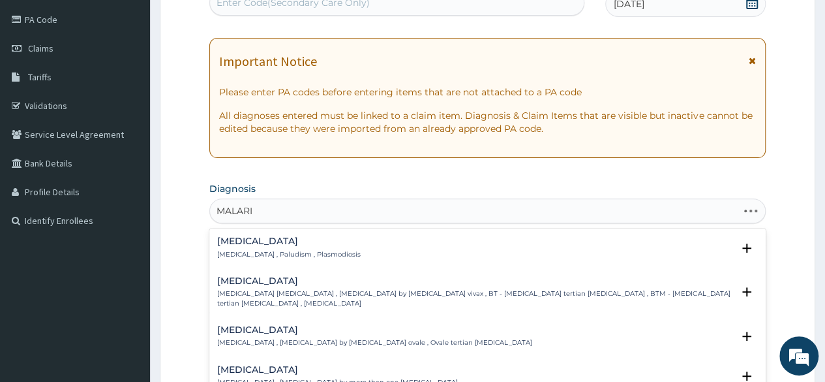
type input "MALARIA"
click at [245, 247] on div "Malaria Malaria , Paludism , Plasmodiosis" at bounding box center [288, 247] width 143 height 23
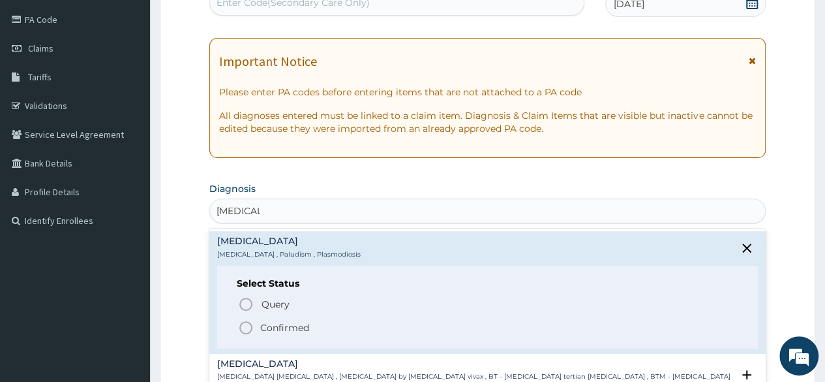
click at [269, 324] on p "Confirmed" at bounding box center [284, 327] width 49 height 13
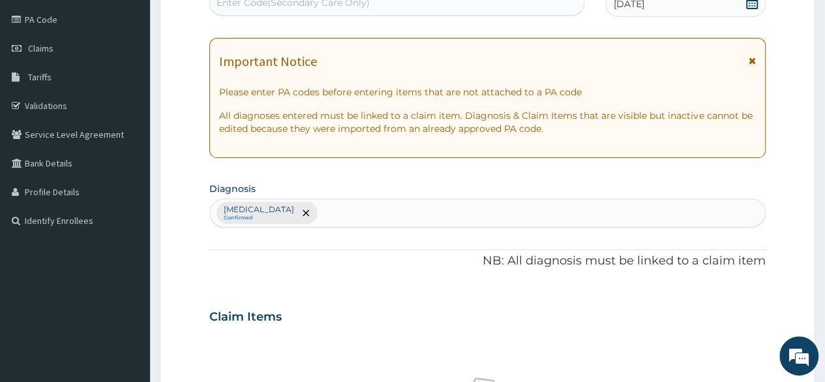
scroll to position [485, 0]
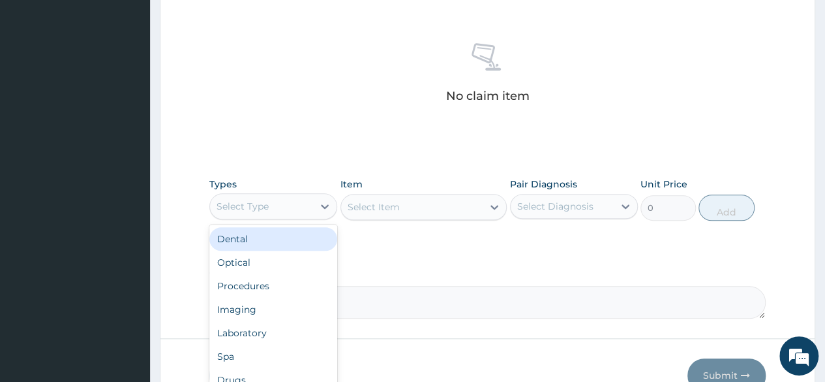
click at [269, 207] on div "Select Type" at bounding box center [243, 206] width 52 height 13
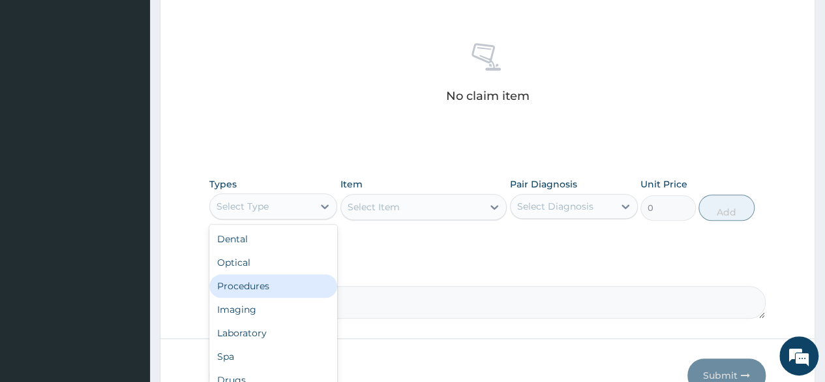
click at [263, 279] on div "Procedures" at bounding box center [273, 285] width 128 height 23
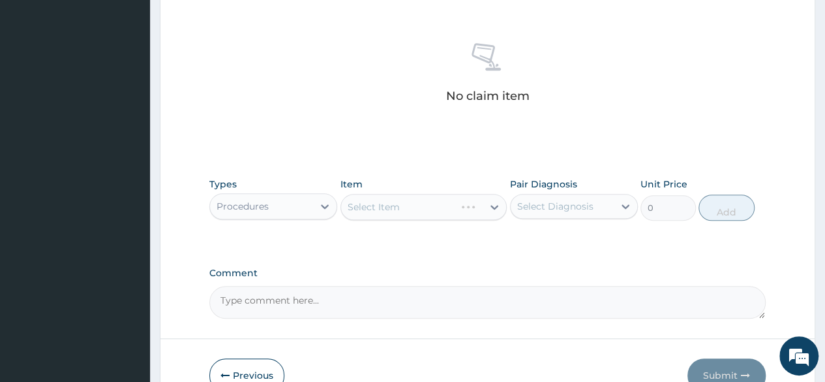
click at [373, 207] on div "Select Item" at bounding box center [423, 207] width 167 height 26
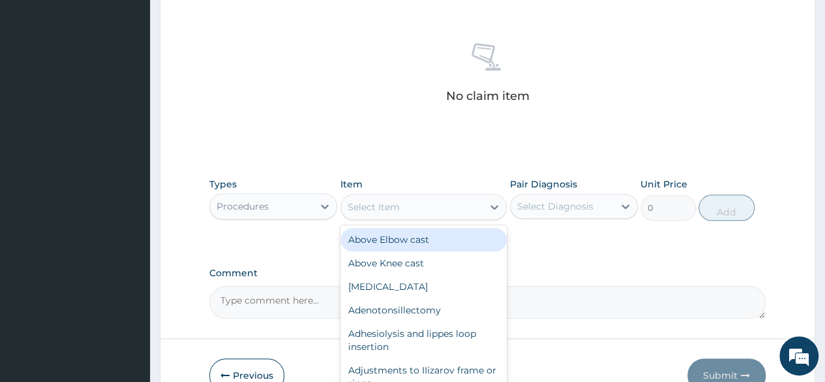
click at [373, 207] on div "Select Item" at bounding box center [374, 206] width 52 height 13
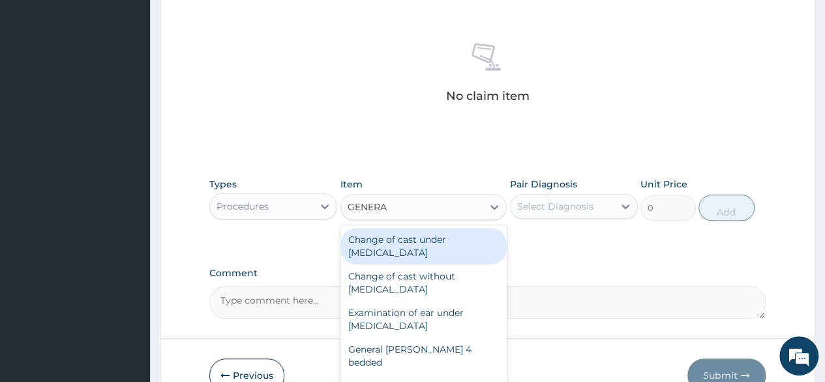
type input "GENERAL"
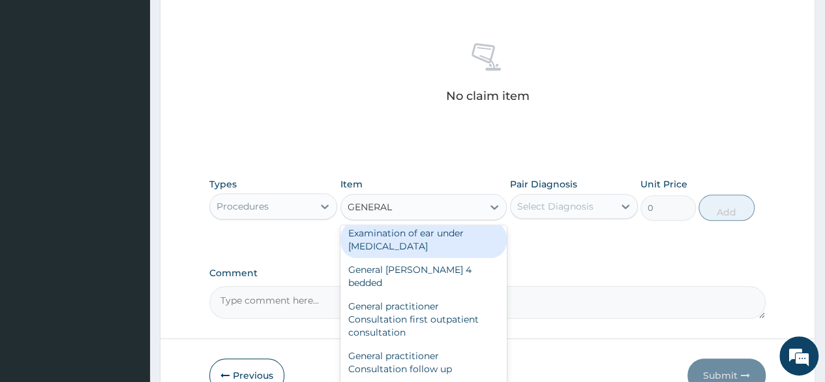
scroll to position [87, 0]
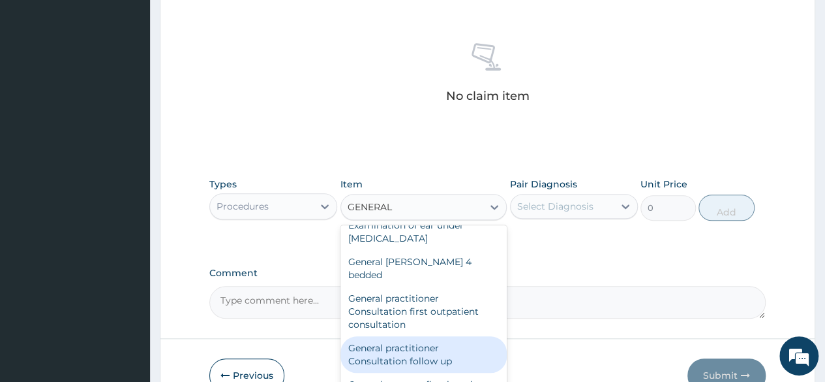
click at [434, 336] on div "General practitioner Consultation follow up" at bounding box center [423, 354] width 167 height 37
type input "2365"
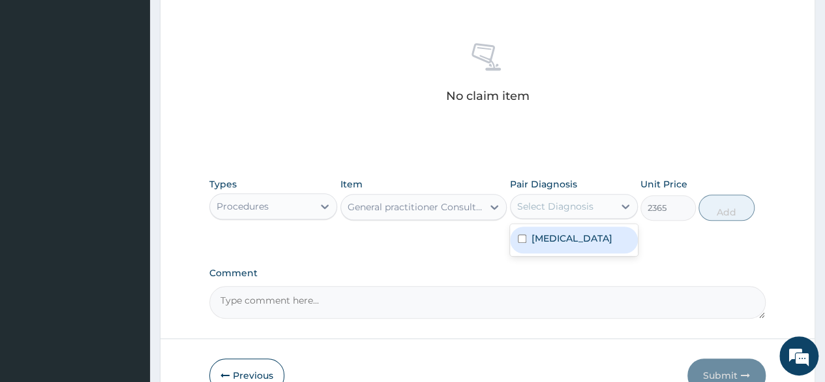
click at [566, 205] on div "Select Diagnosis" at bounding box center [555, 206] width 76 height 13
click at [547, 238] on label "Malaria" at bounding box center [572, 238] width 81 height 13
checkbox input "true"
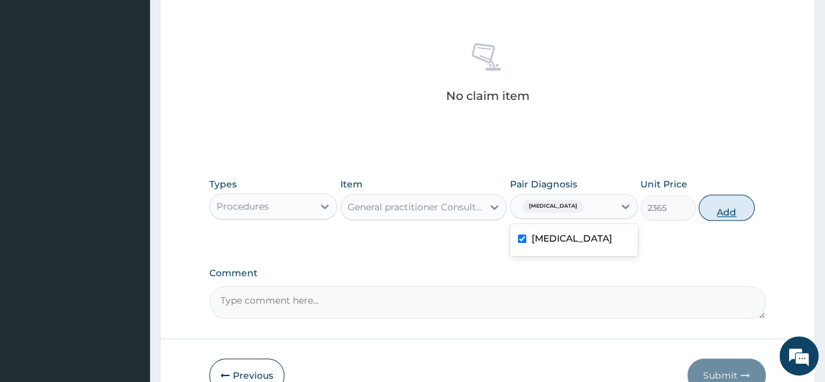
click at [729, 206] on button "Add" at bounding box center [726, 207] width 55 height 26
type input "0"
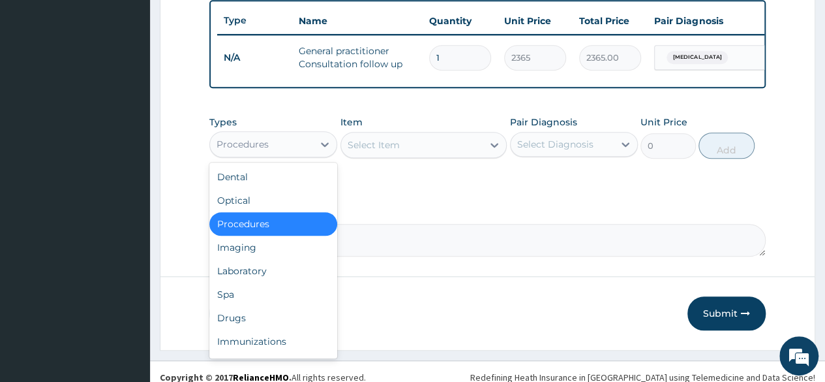
click at [296, 151] on div "Procedures" at bounding box center [261, 144] width 103 height 21
click at [262, 323] on div "Drugs" at bounding box center [273, 317] width 128 height 23
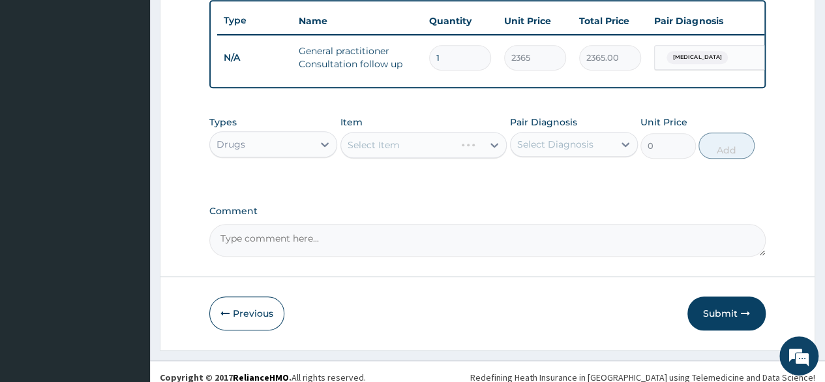
click at [390, 152] on div "Select Item" at bounding box center [423, 145] width 167 height 26
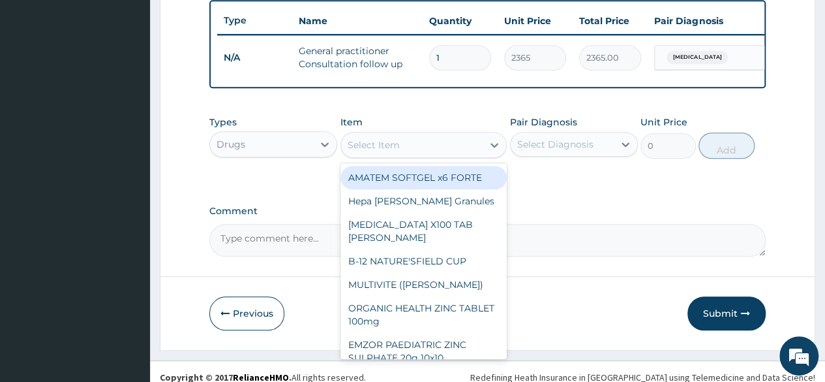
click at [390, 151] on div "Select Item" at bounding box center [374, 144] width 52 height 13
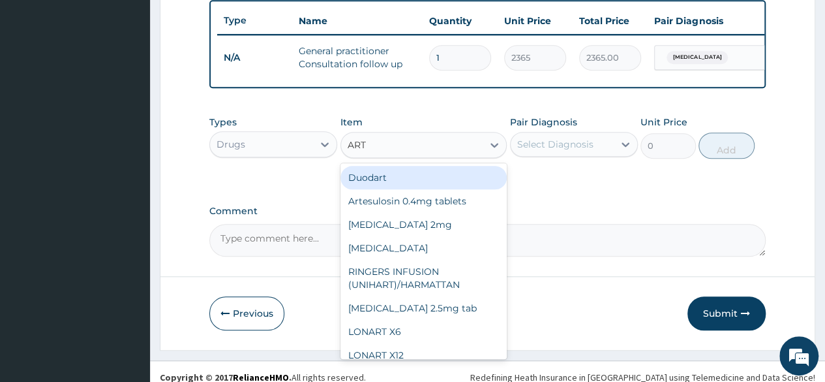
type input "ARTE"
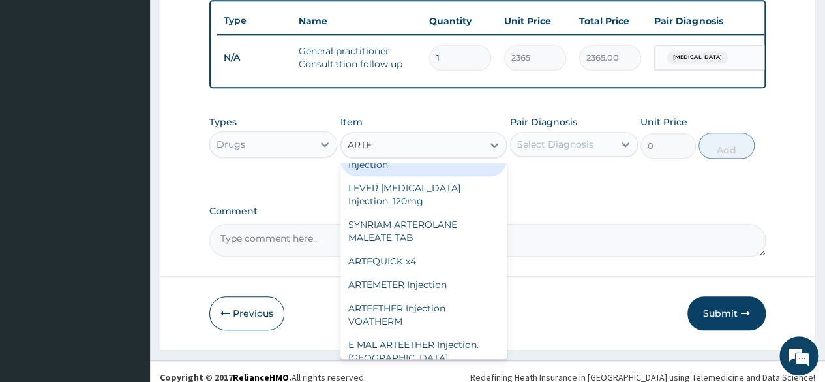
scroll to position [0, 0]
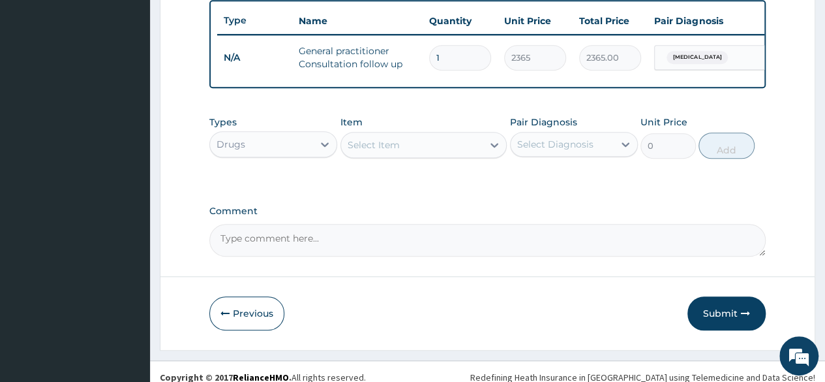
click at [418, 153] on div "Select Item" at bounding box center [412, 144] width 142 height 21
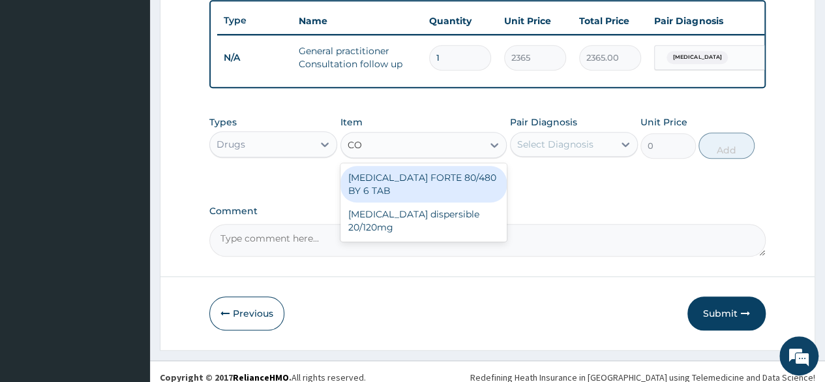
type input "C"
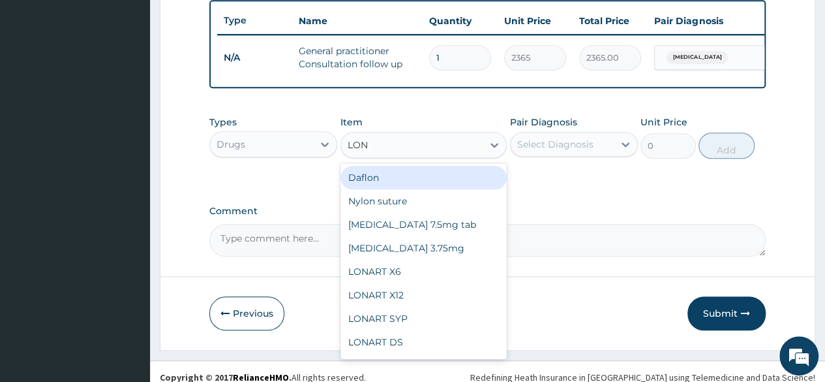
type input "LONA"
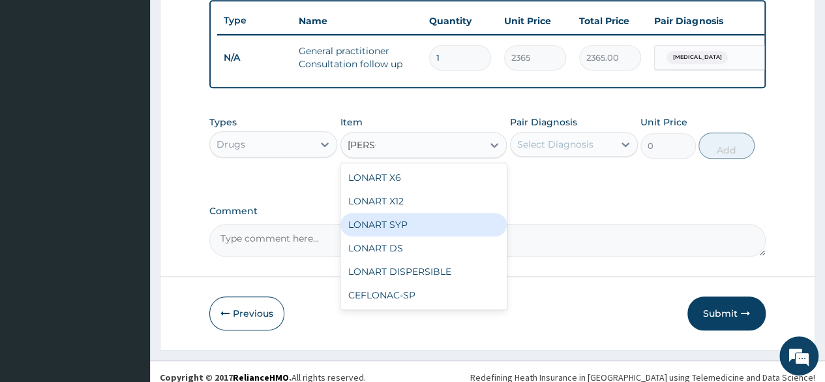
click at [398, 232] on div "LONART SYP" at bounding box center [423, 224] width 167 height 23
type input "2719.75"
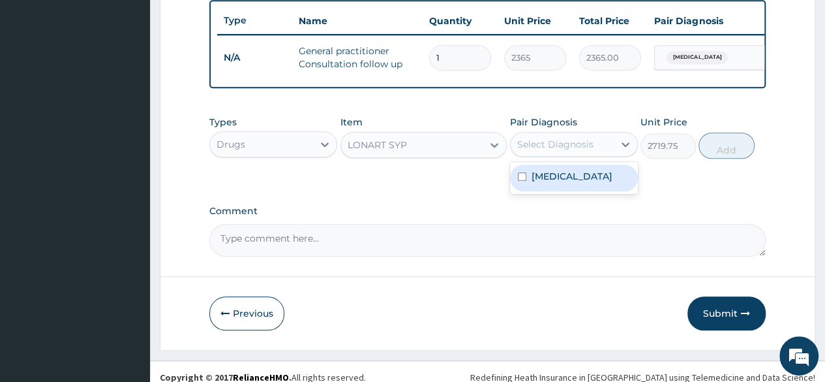
click at [548, 151] on div "Select Diagnosis" at bounding box center [555, 144] width 76 height 13
click at [541, 183] on label "Malaria" at bounding box center [572, 176] width 81 height 13
checkbox input "true"
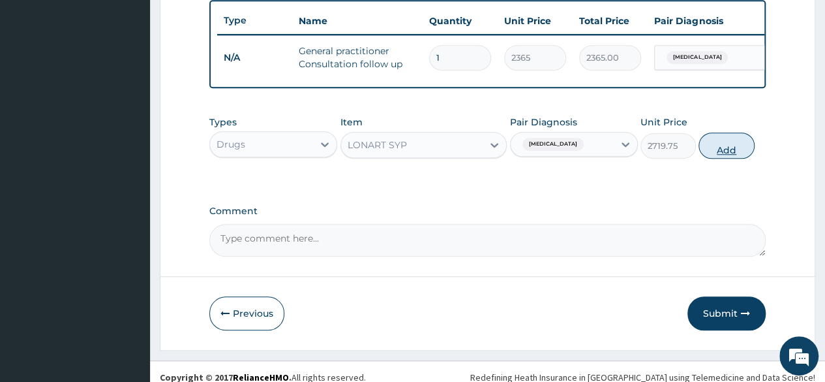
click at [726, 157] on button "Add" at bounding box center [726, 145] width 55 height 26
type input "0"
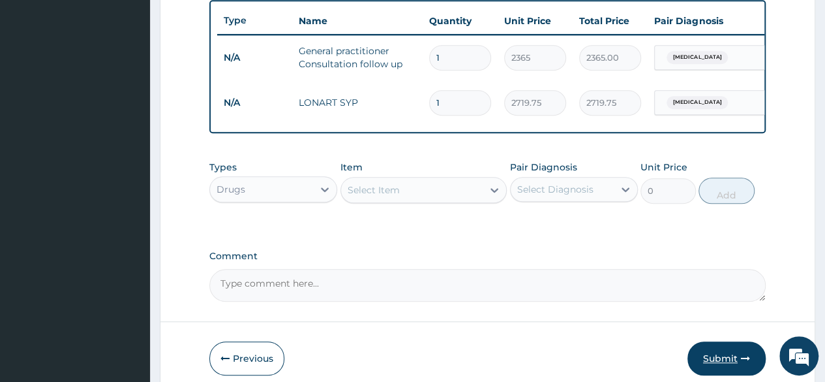
click at [724, 367] on button "Submit" at bounding box center [726, 358] width 78 height 34
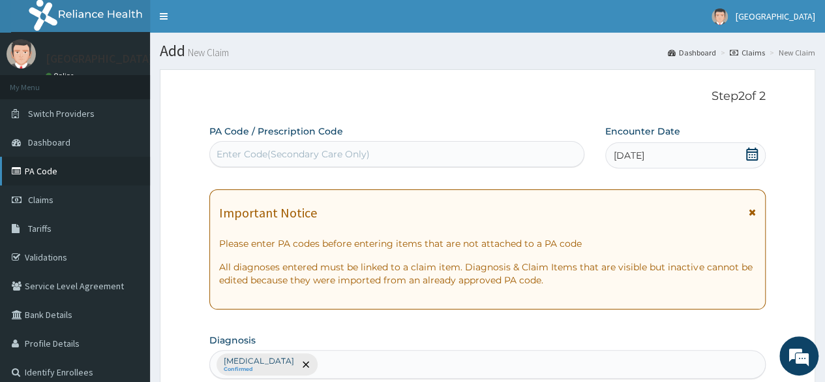
click at [44, 170] on link "PA Code" at bounding box center [75, 171] width 150 height 29
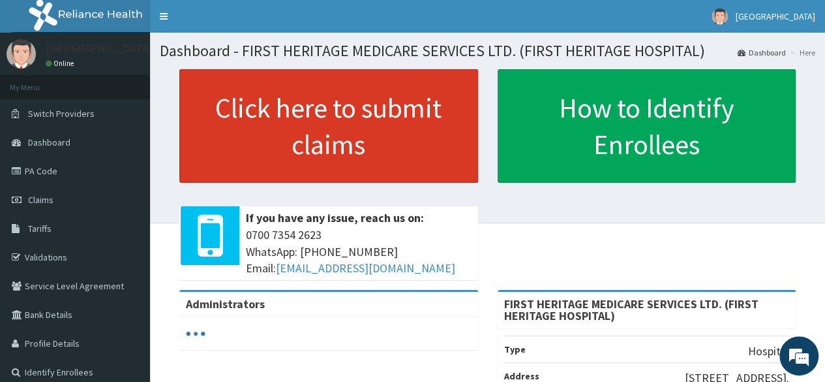
click at [344, 120] on link "Click here to submit claims" at bounding box center [328, 125] width 299 height 113
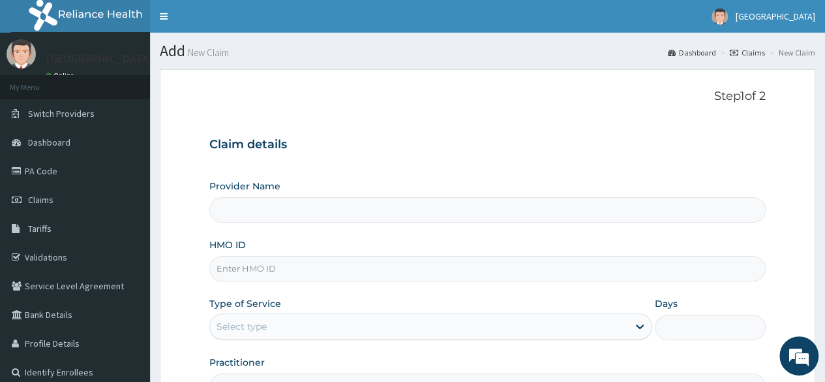
type input "FIRST HERITAGE MEDICARE SERVICES LTD. (FIRST HERITAGE HOSPITAL)"
click at [244, 270] on input "HMO ID" at bounding box center [487, 268] width 556 height 25
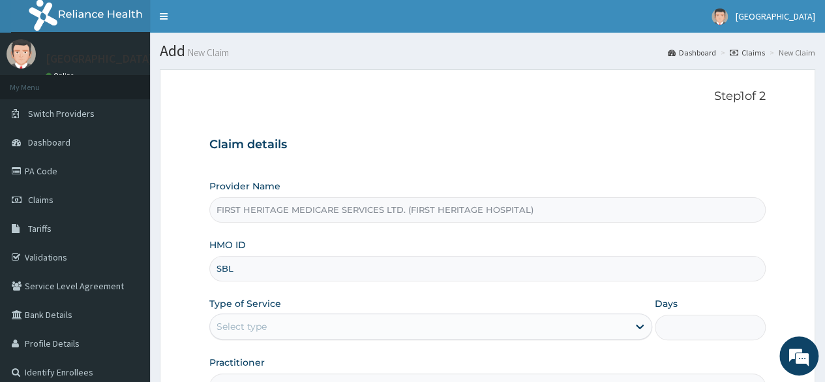
type input "SBL/10448/B"
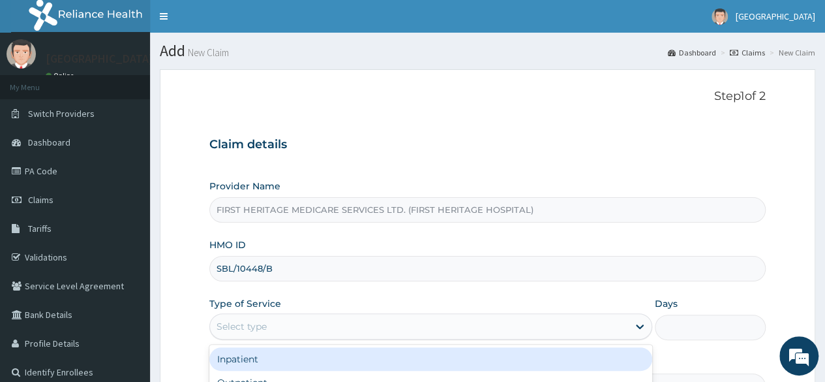
click at [305, 328] on div "Select type" at bounding box center [419, 326] width 418 height 21
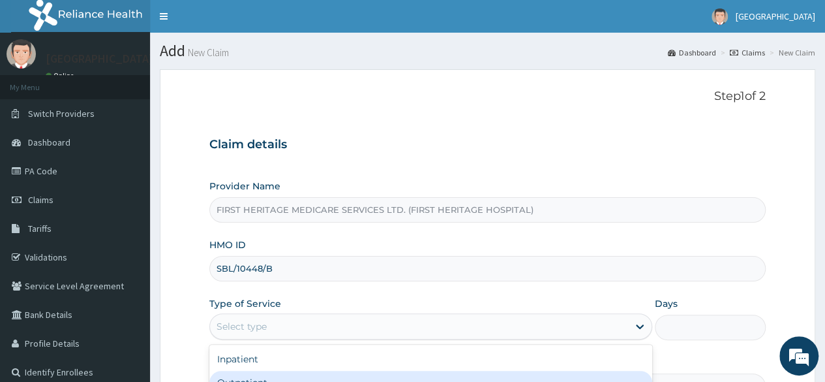
click at [290, 376] on div "Outpatient" at bounding box center [430, 381] width 443 height 23
type input "1"
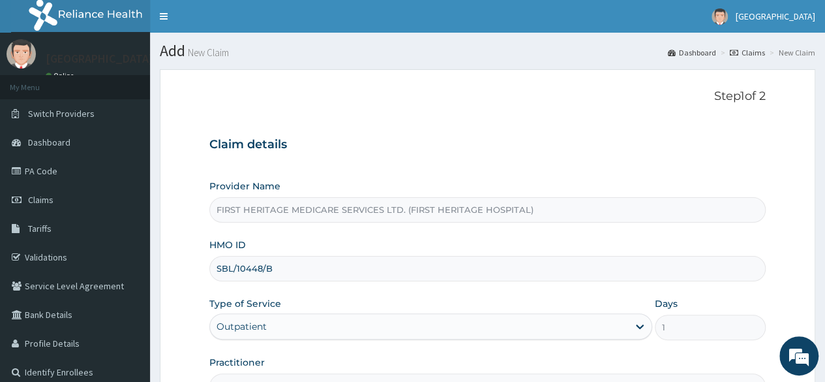
scroll to position [151, 0]
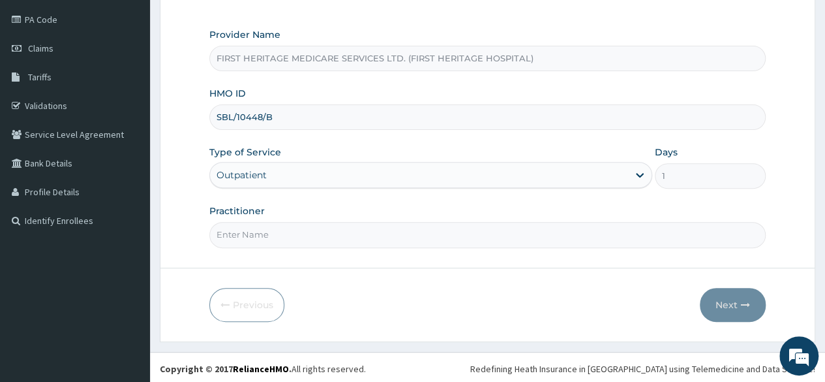
click at [307, 229] on input "Practitioner" at bounding box center [487, 234] width 556 height 25
type input "DR LUKE ONWE"
click at [729, 304] on button "Next" at bounding box center [733, 305] width 66 height 34
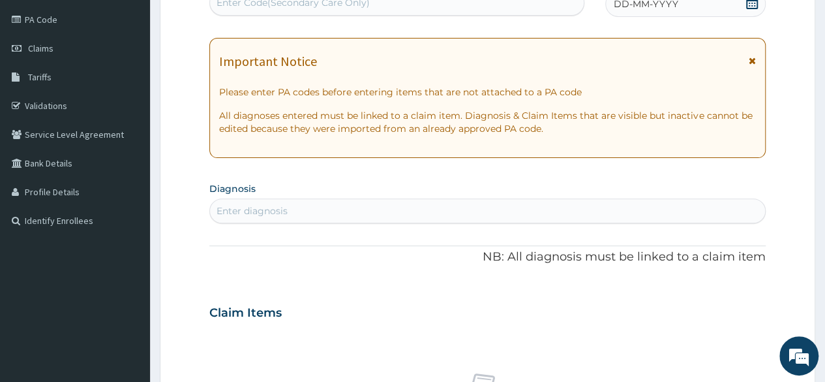
scroll to position [147, 0]
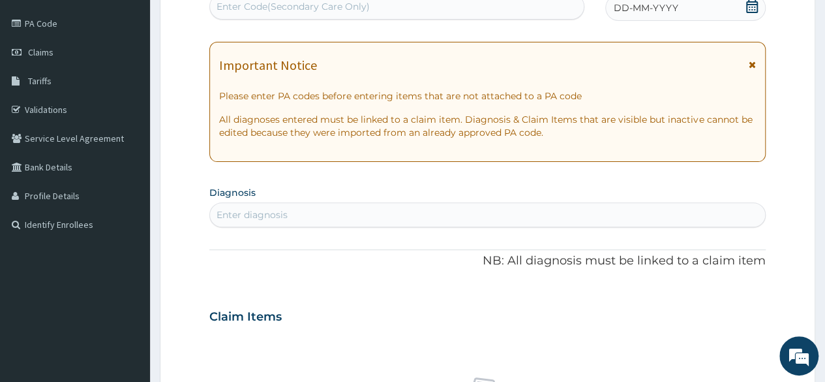
click at [347, 3] on div "Enter Code(Secondary Care Only)" at bounding box center [293, 6] width 153 height 13
paste input "PA/563A14"
type input "PA/563A14"
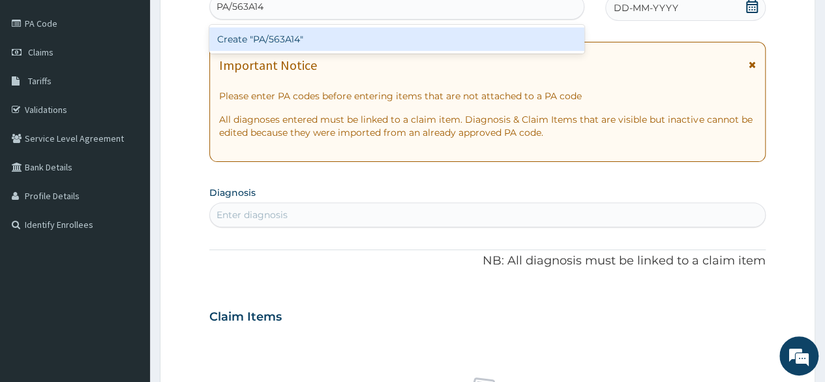
click at [277, 32] on div "Create "PA/563A14"" at bounding box center [396, 38] width 374 height 23
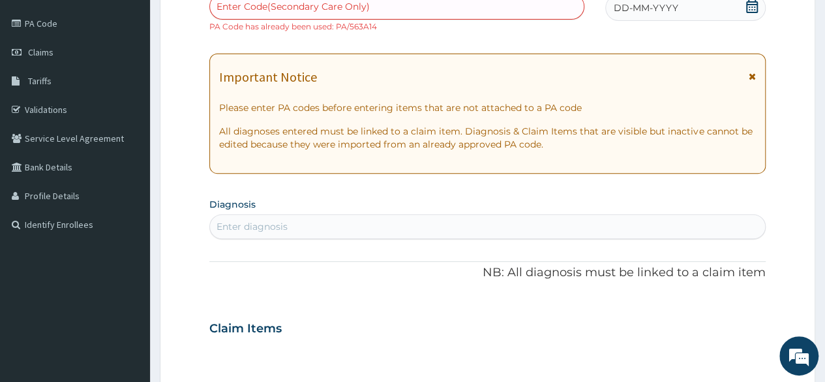
scroll to position [0, 0]
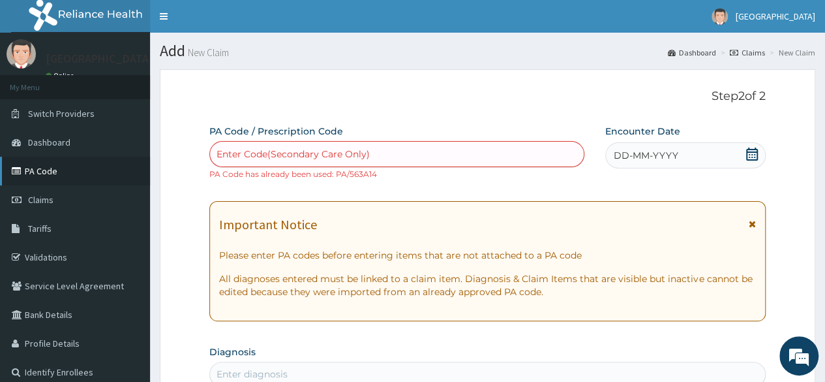
click at [40, 169] on link "PA Code" at bounding box center [75, 171] width 150 height 29
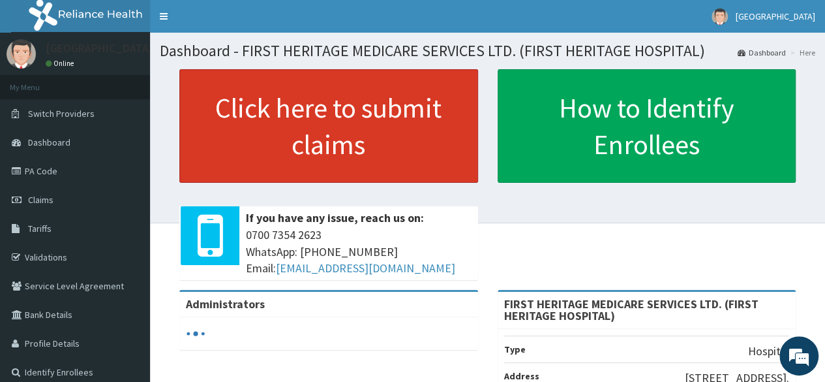
click at [309, 107] on link "Click here to submit claims" at bounding box center [328, 125] width 299 height 113
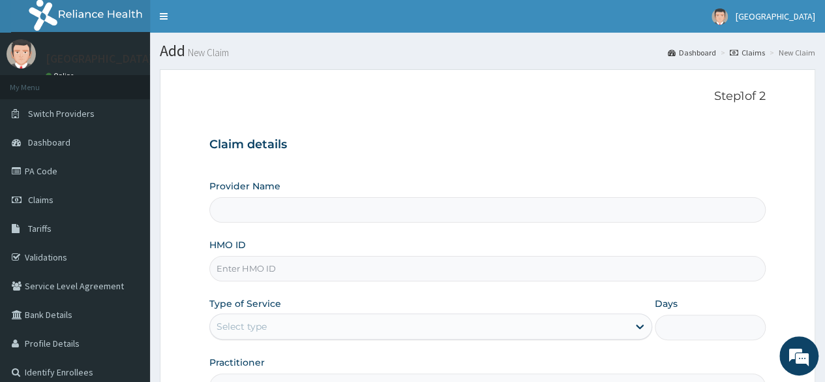
type input "FIRST HERITAGE MEDICARE SERVICES LTD. (FIRST HERITAGE HOSPITAL)"
click at [249, 262] on input "HMO ID" at bounding box center [487, 268] width 556 height 25
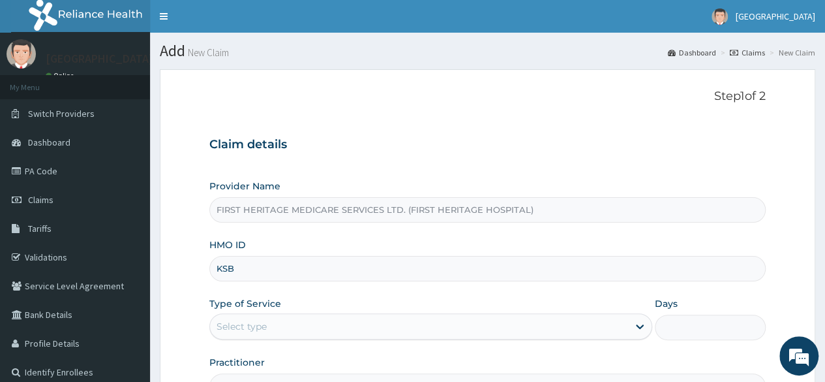
type input "KSB/10907/B"
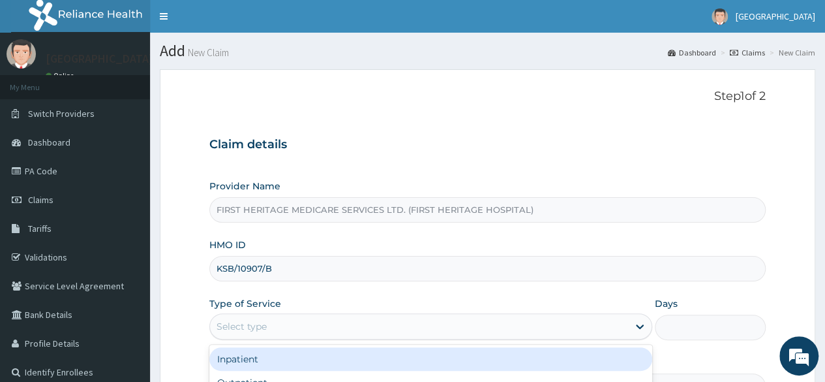
click at [268, 328] on div "Select type" at bounding box center [419, 326] width 418 height 21
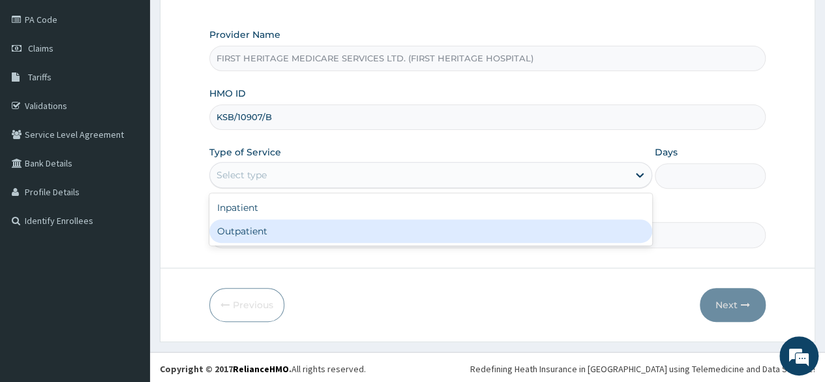
click at [310, 230] on div "Outpatient" at bounding box center [430, 230] width 443 height 23
type input "1"
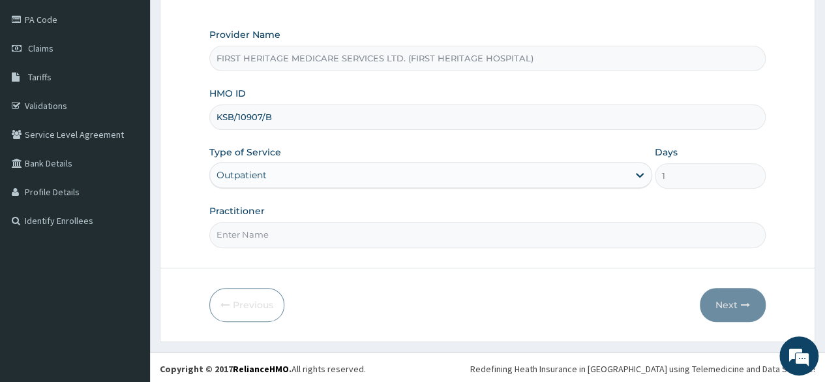
click at [273, 237] on input "Practitioner" at bounding box center [487, 234] width 556 height 25
type input "DR LUKE ONWE"
click at [718, 300] on button "Next" at bounding box center [733, 305] width 66 height 34
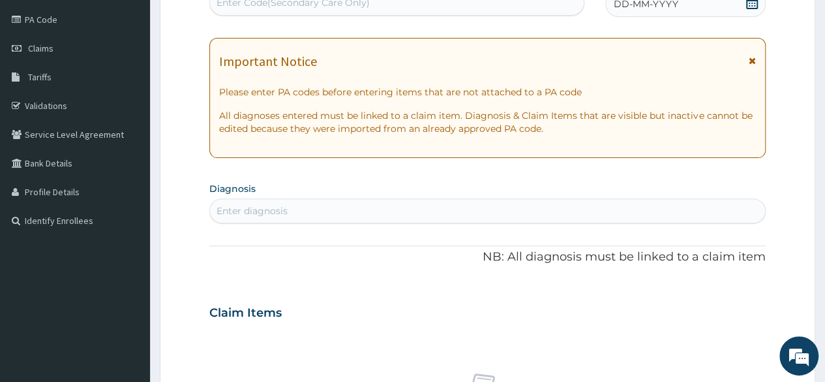
scroll to position [147, 0]
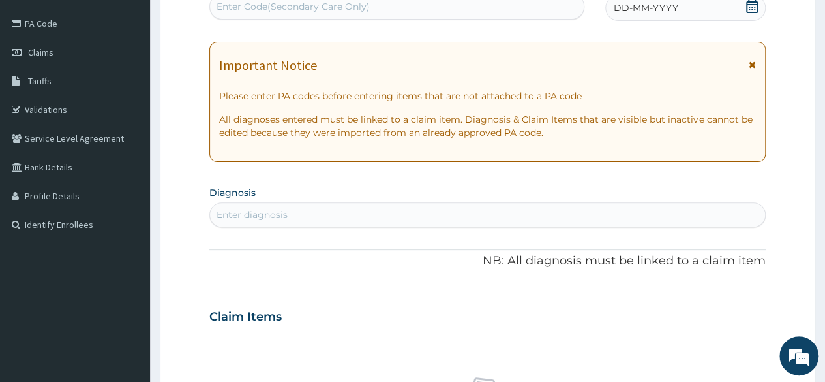
click at [287, 7] on div "Enter Code(Secondary Care Only)" at bounding box center [293, 6] width 153 height 13
paste input "PA/797CD0"
type input "PA/797CD0"
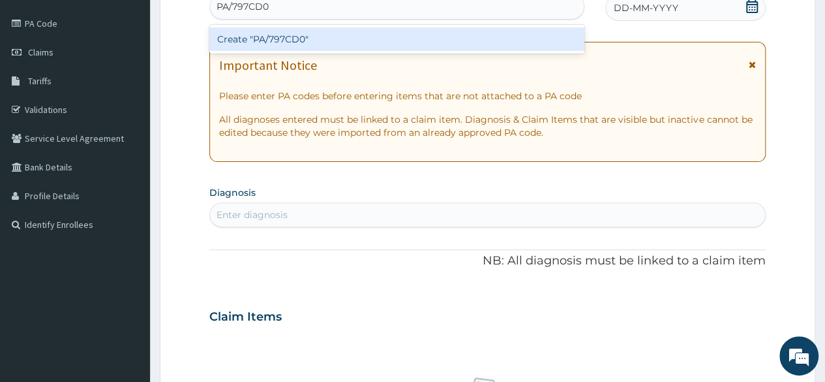
click at [264, 41] on div "Create "PA/797CD0"" at bounding box center [396, 38] width 374 height 23
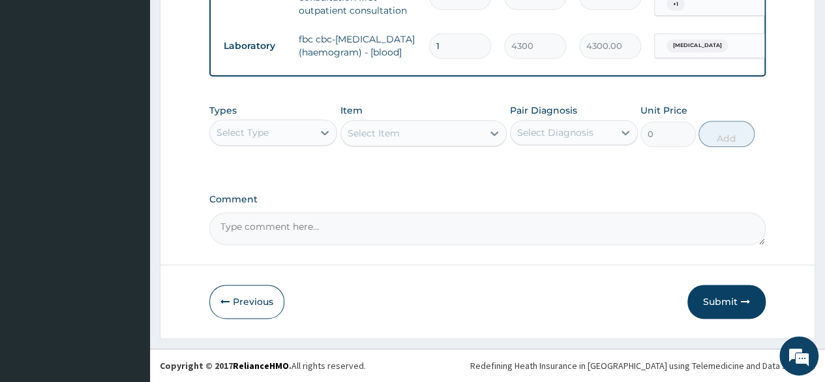
scroll to position [745, 0]
click at [721, 300] on button "Submit" at bounding box center [726, 301] width 78 height 34
click at [713, 303] on button "Submit" at bounding box center [726, 301] width 78 height 34
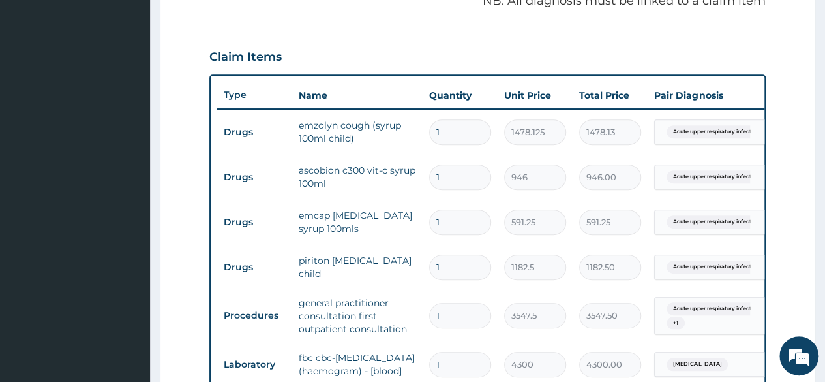
scroll to position [77, 0]
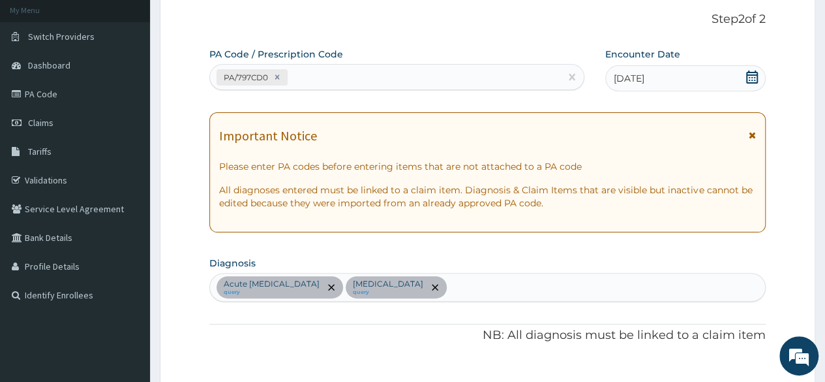
click at [751, 75] on icon at bounding box center [751, 76] width 13 height 13
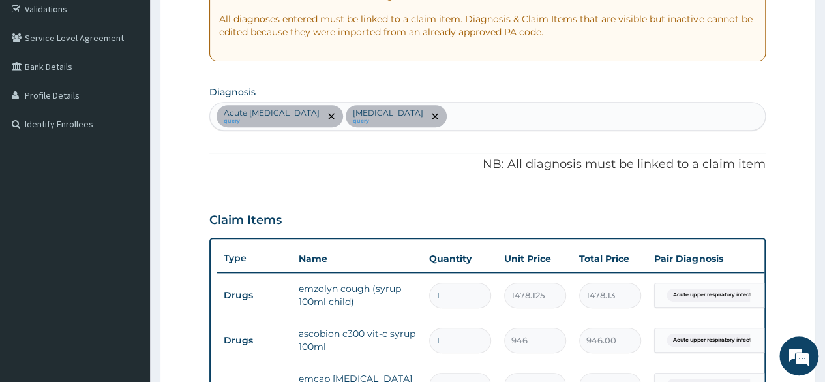
scroll to position [97, 0]
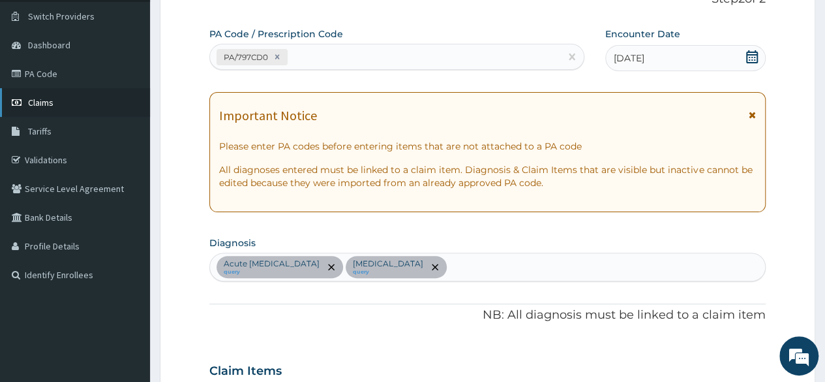
click at [46, 100] on span "Claims" at bounding box center [40, 103] width 25 height 12
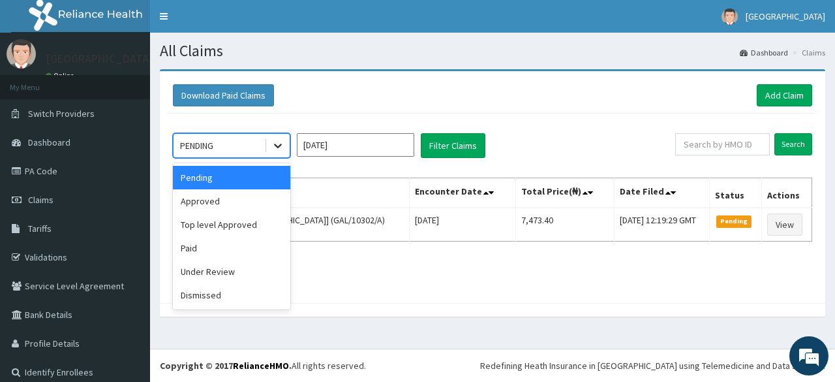
click at [275, 141] on icon at bounding box center [277, 145] width 13 height 13
click at [222, 275] on div "Under Review" at bounding box center [231, 271] width 117 height 23
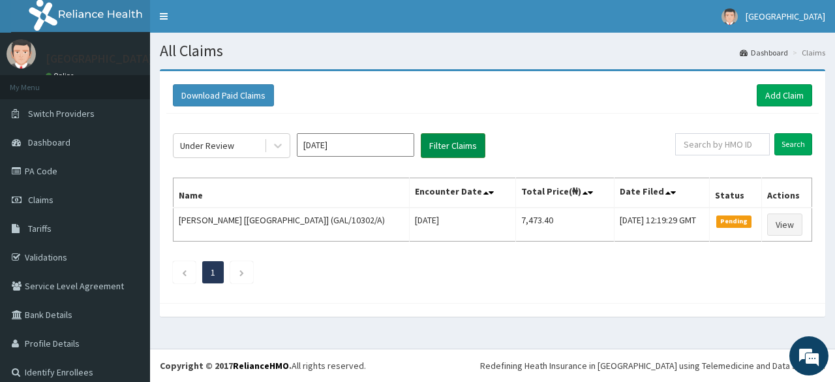
click at [447, 142] on button "Filter Claims" at bounding box center [453, 145] width 65 height 25
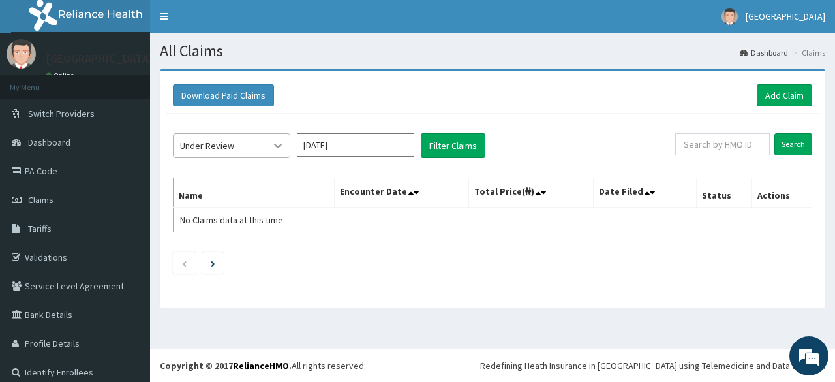
click at [284, 146] on icon at bounding box center [277, 145] width 13 height 13
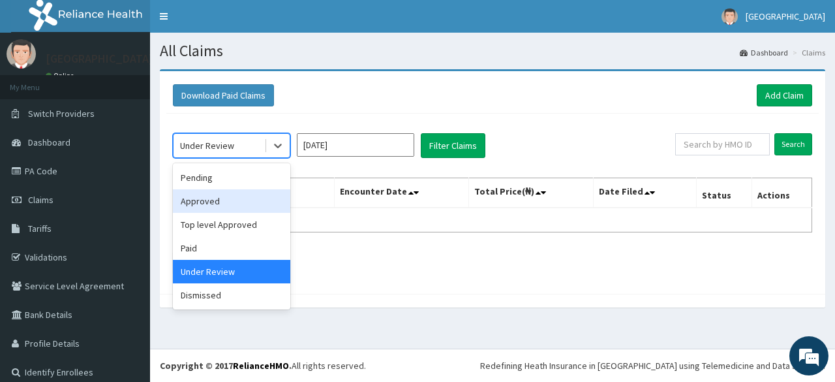
click at [230, 207] on div "Approved" at bounding box center [231, 200] width 117 height 23
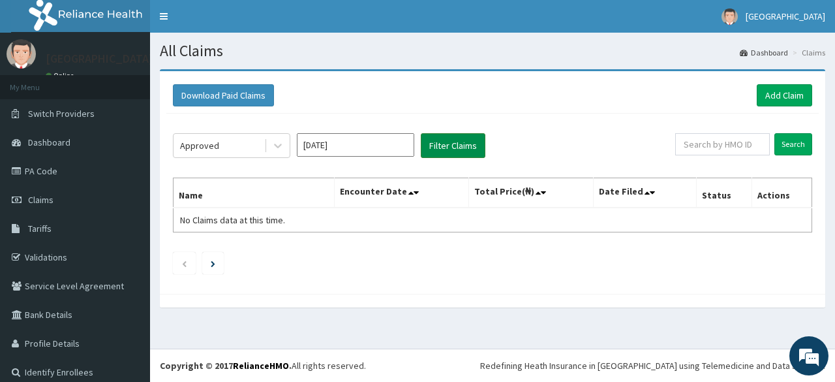
click at [430, 147] on button "Filter Claims" at bounding box center [453, 145] width 65 height 25
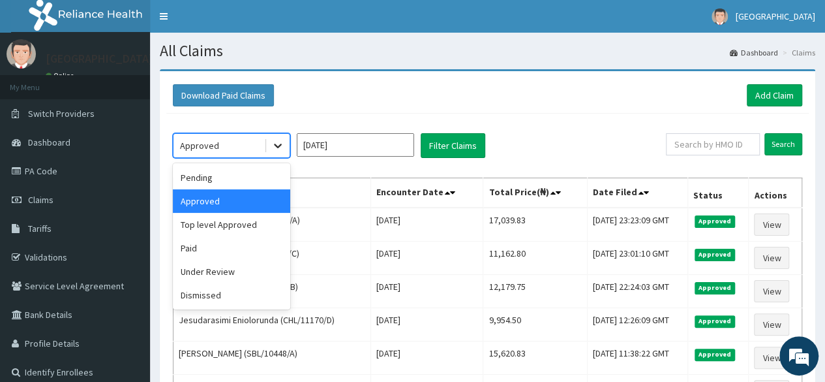
click at [280, 140] on icon at bounding box center [277, 145] width 13 height 13
click at [236, 222] on div "Top level Approved" at bounding box center [231, 224] width 117 height 23
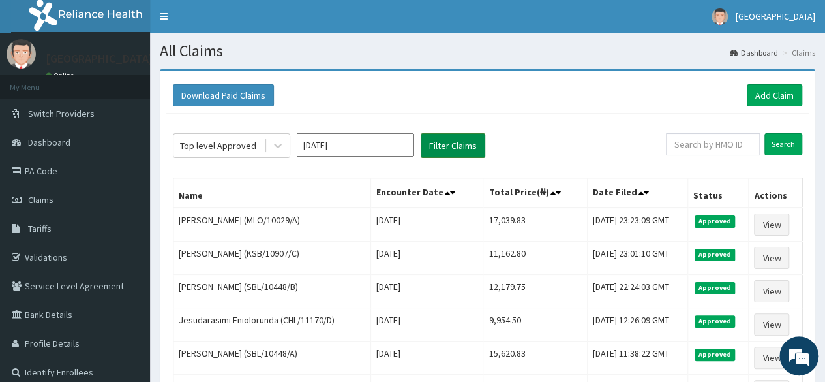
click at [444, 142] on button "Filter Claims" at bounding box center [453, 145] width 65 height 25
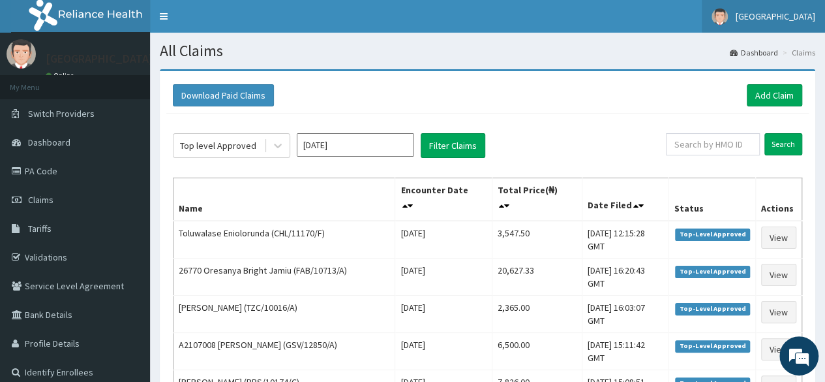
click at [764, 13] on span "[GEOGRAPHIC_DATA]" at bounding box center [776, 16] width 80 height 12
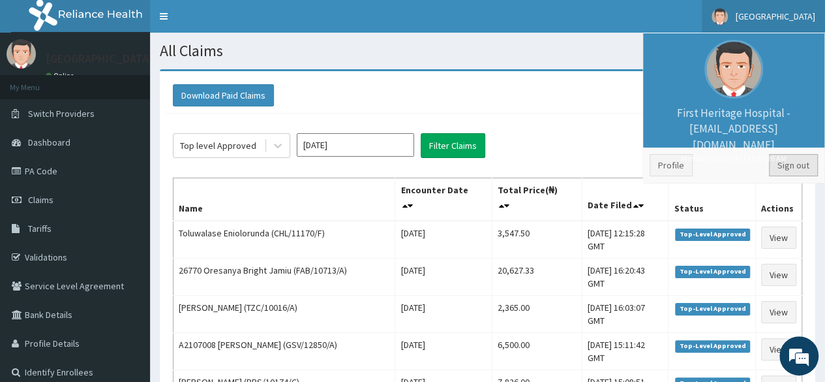
click at [794, 162] on link "Sign out" at bounding box center [793, 165] width 49 height 22
